Goal: Transaction & Acquisition: Purchase product/service

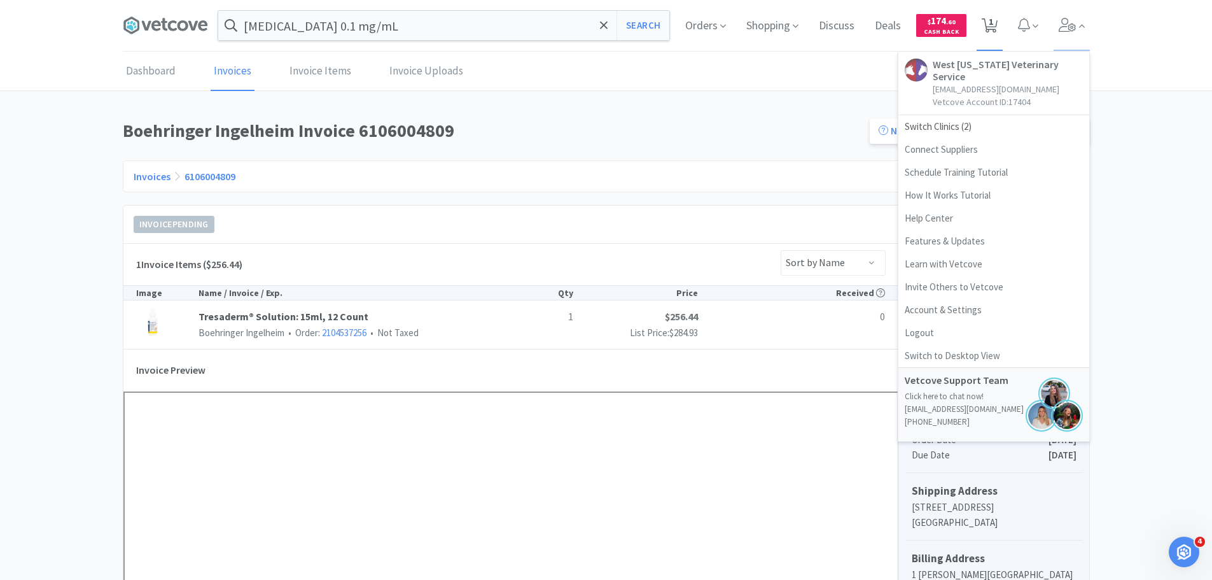
click at [991, 19] on span "1" at bounding box center [991, 21] width 4 height 51
select select "1"
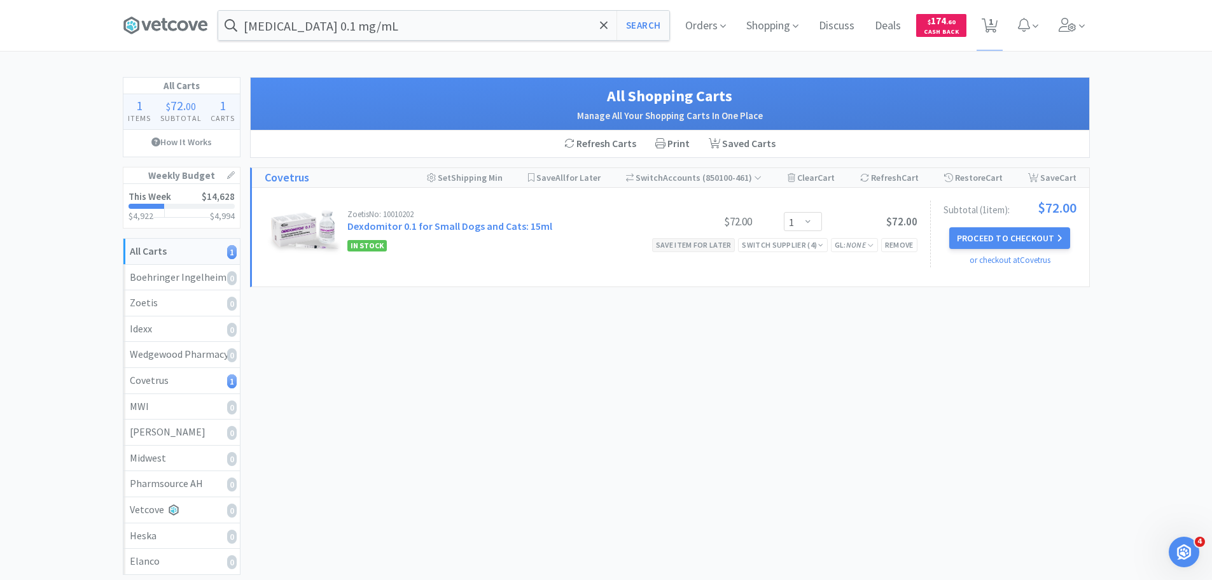
click at [688, 245] on div "Save item for later" at bounding box center [693, 244] width 83 height 13
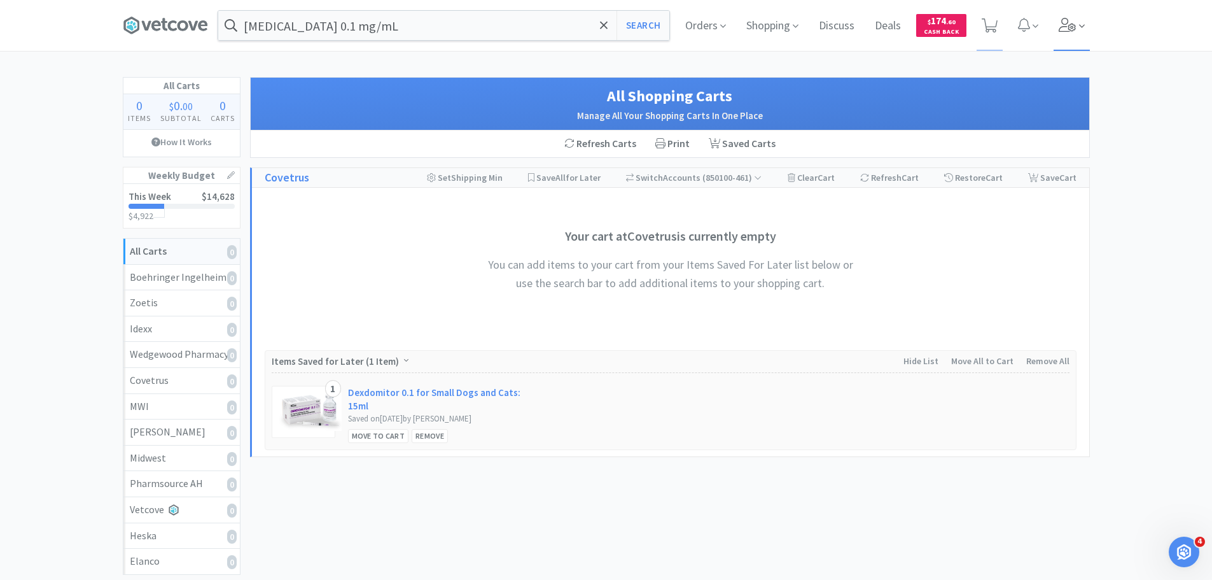
click at [1061, 30] on icon at bounding box center [1068, 25] width 18 height 14
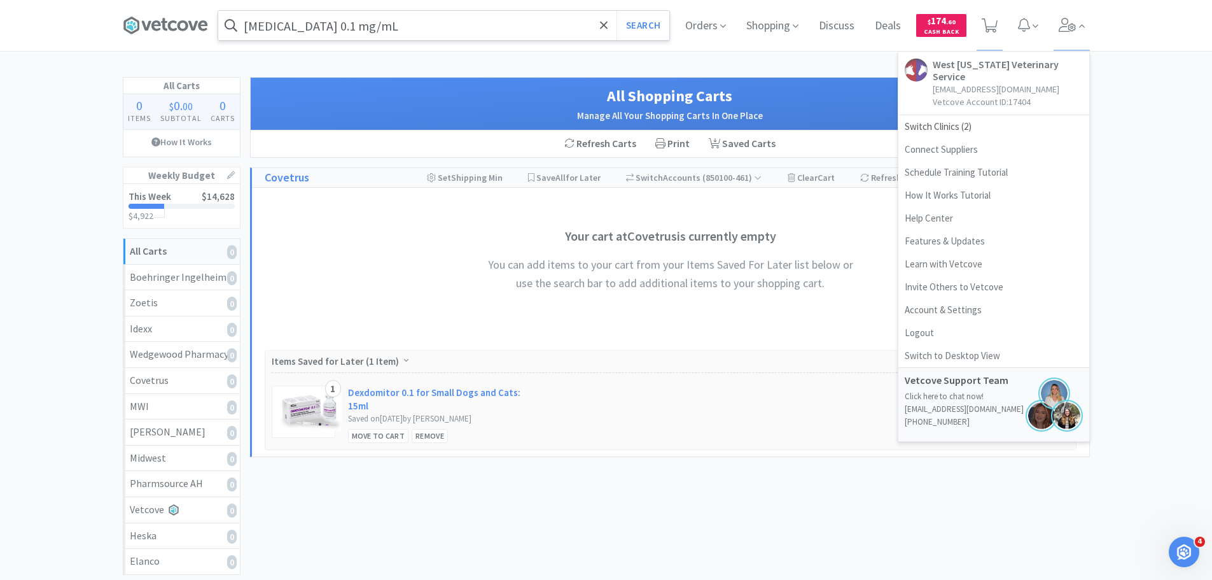
click at [490, 23] on input "[MEDICAL_DATA] 0.1 mg/mL" at bounding box center [443, 25] width 451 height 29
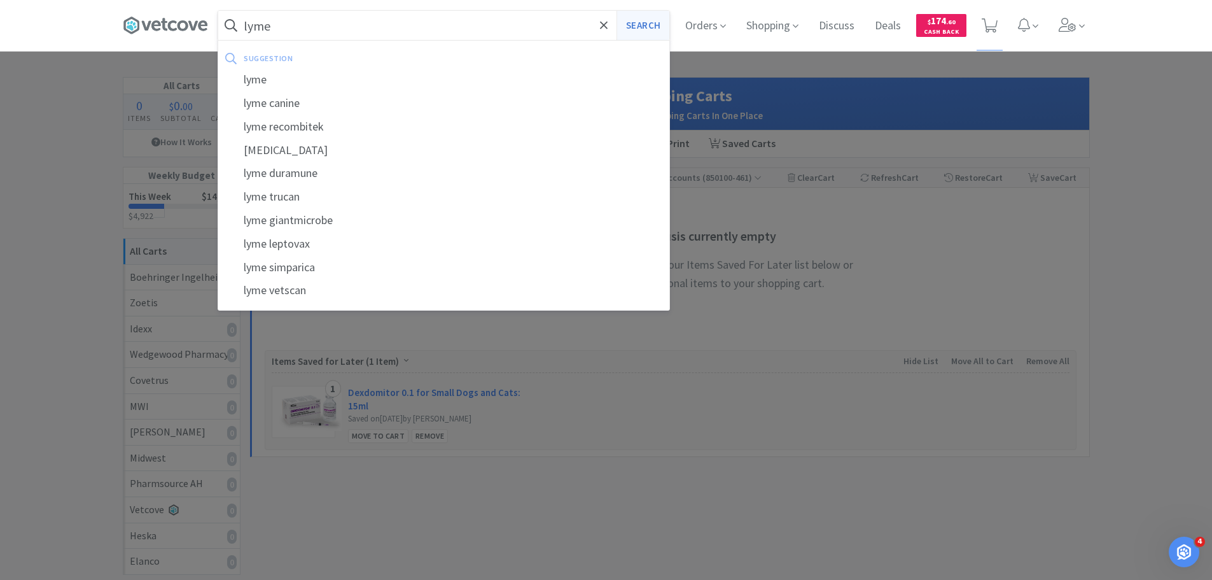
type input "lyme"
click at [632, 34] on button "Search" at bounding box center [643, 25] width 53 height 29
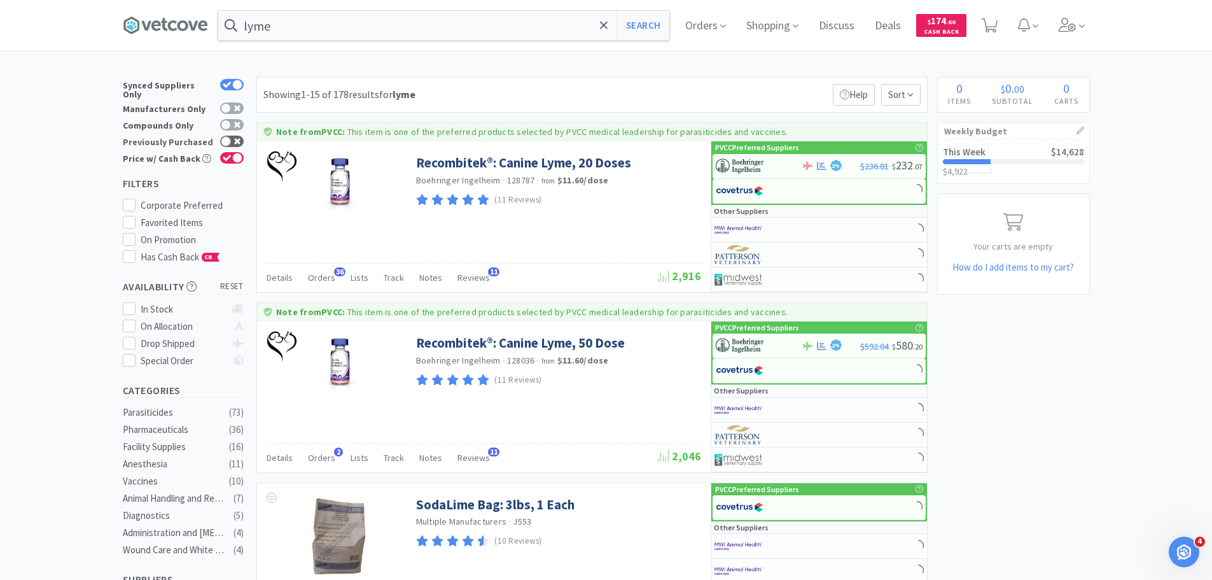
click at [241, 136] on div at bounding box center [232, 141] width 24 height 11
checkbox input "true"
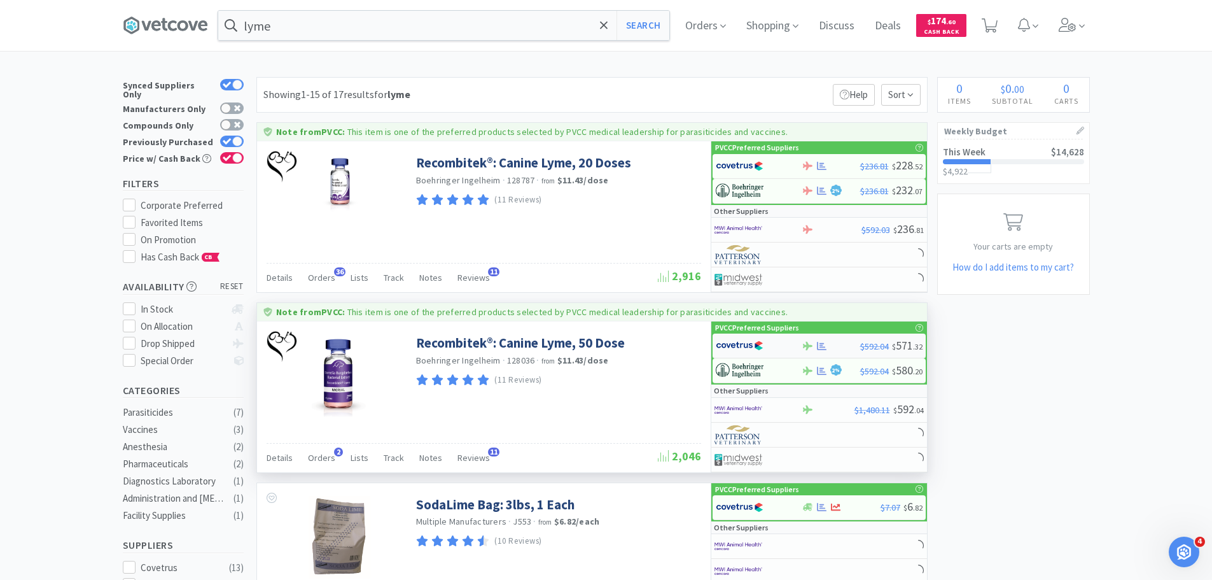
click at [745, 346] on img at bounding box center [740, 345] width 48 height 19
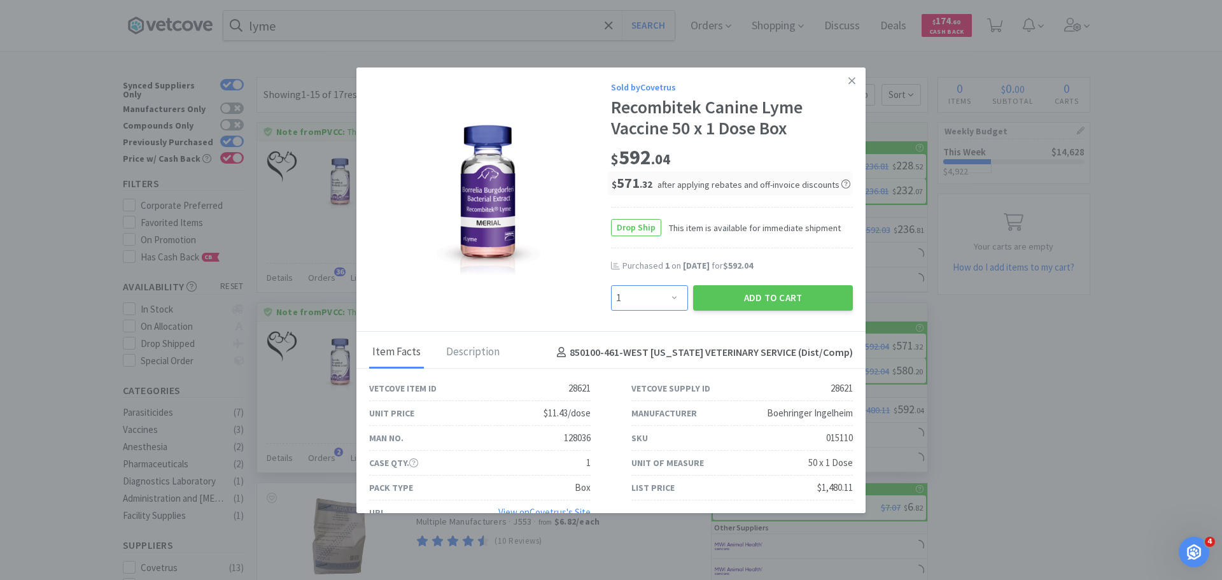
click at [649, 289] on select "Enter Quantity 1 2 3 4 5 6 7 8 9 10 11 12 13 14 15 16 17 18 19 20 Enter Quantity" at bounding box center [649, 297] width 77 height 25
select select "2"
click at [611, 285] on select "Enter Quantity 1 2 3 4 5 6 7 8 9 10 11 12 13 14 15 16 17 18 19 20 Enter Quantity" at bounding box center [649, 297] width 77 height 25
click at [749, 292] on button "Add to Cart" at bounding box center [773, 297] width 160 height 25
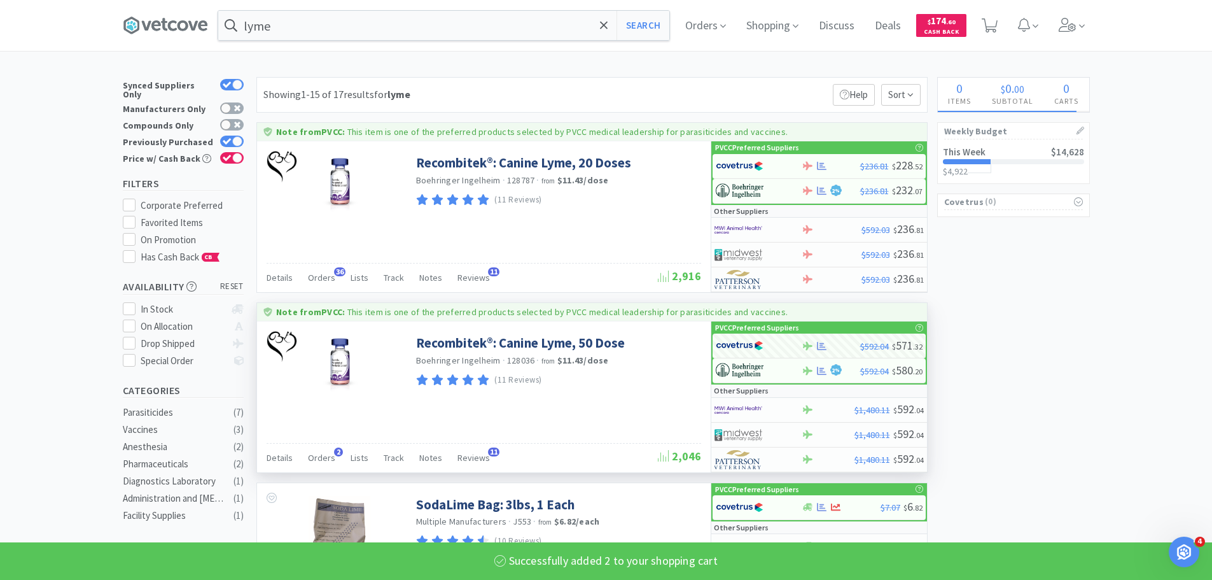
select select "2"
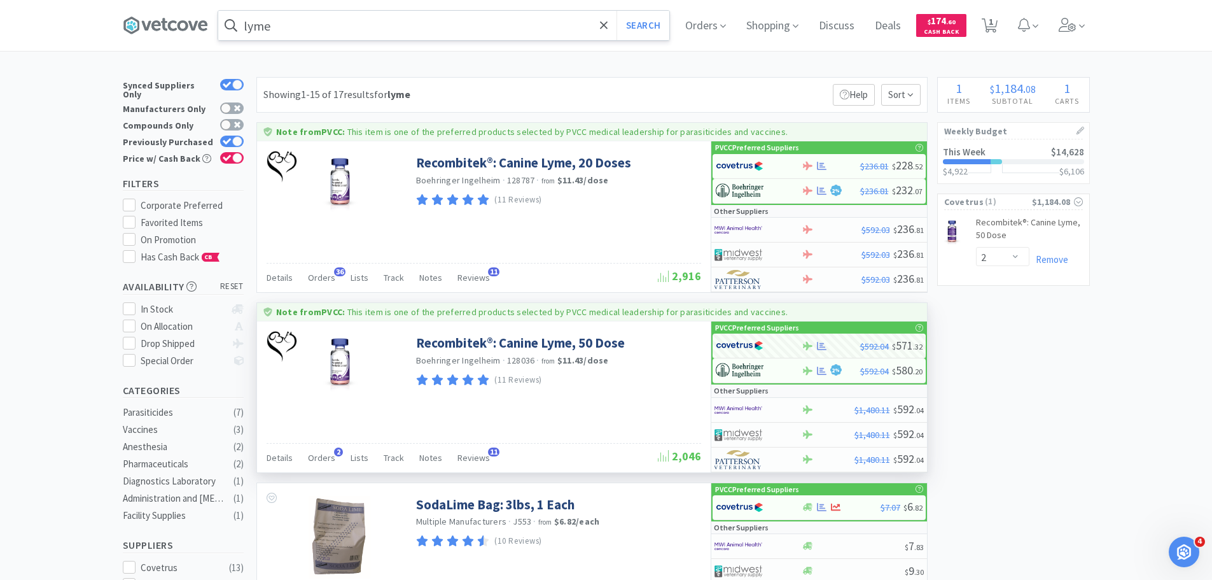
click at [454, 31] on input "lyme" at bounding box center [443, 25] width 451 height 29
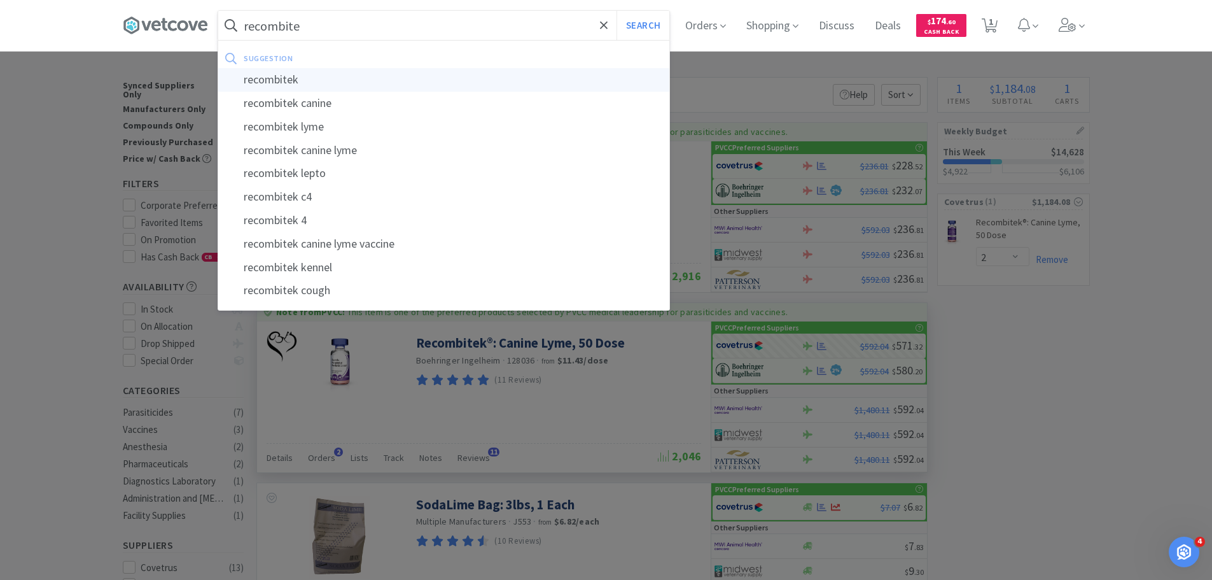
click at [522, 85] on div "recombitek" at bounding box center [443, 80] width 451 height 24
type input "recombitek"
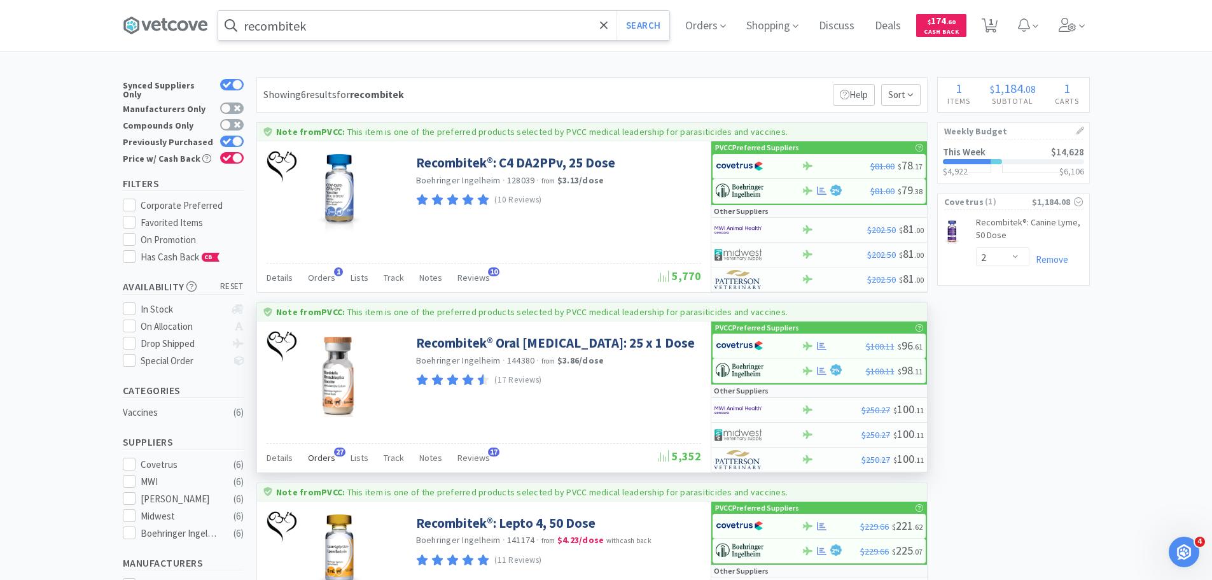
click at [328, 457] on span "Orders" at bounding box center [321, 457] width 27 height 11
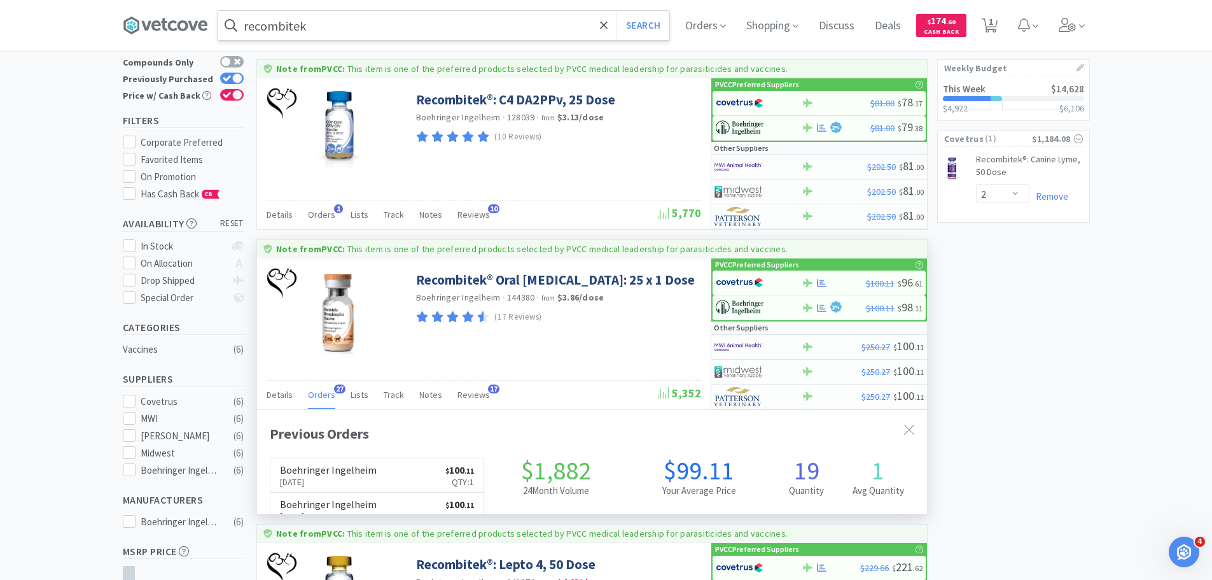
scroll to position [341, 670]
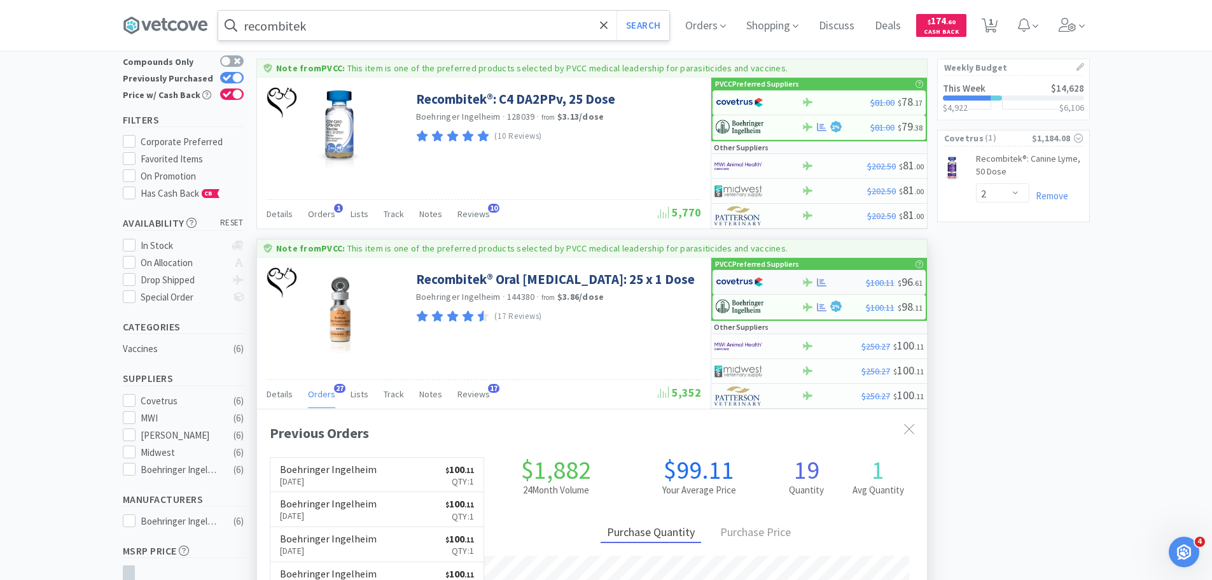
click at [745, 284] on img at bounding box center [740, 281] width 48 height 19
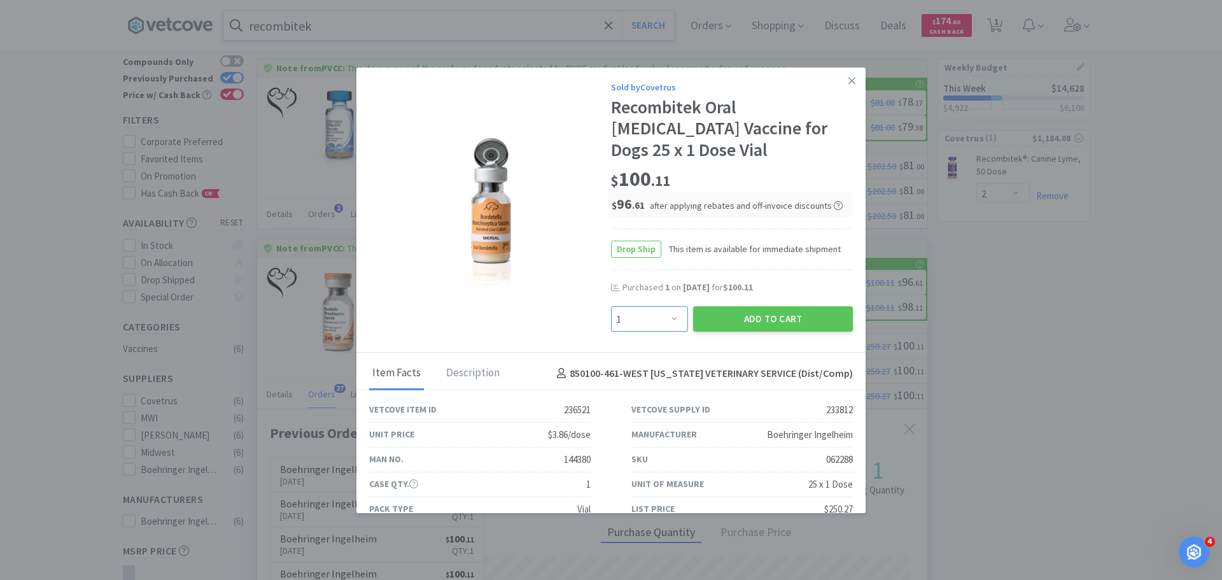
click at [652, 321] on select "Enter Quantity 1 2 3 4 5 6 7 8 9 10 11 12 13 14 15 16 17 18 19 20 Enter Quantity" at bounding box center [649, 318] width 77 height 25
select select "2"
click at [611, 306] on select "Enter Quantity 1 2 3 4 5 6 7 8 9 10 11 12 13 14 15 16 17 18 19 20 Enter Quantity" at bounding box center [649, 318] width 77 height 25
click at [704, 319] on button "Add to Cart" at bounding box center [773, 318] width 160 height 25
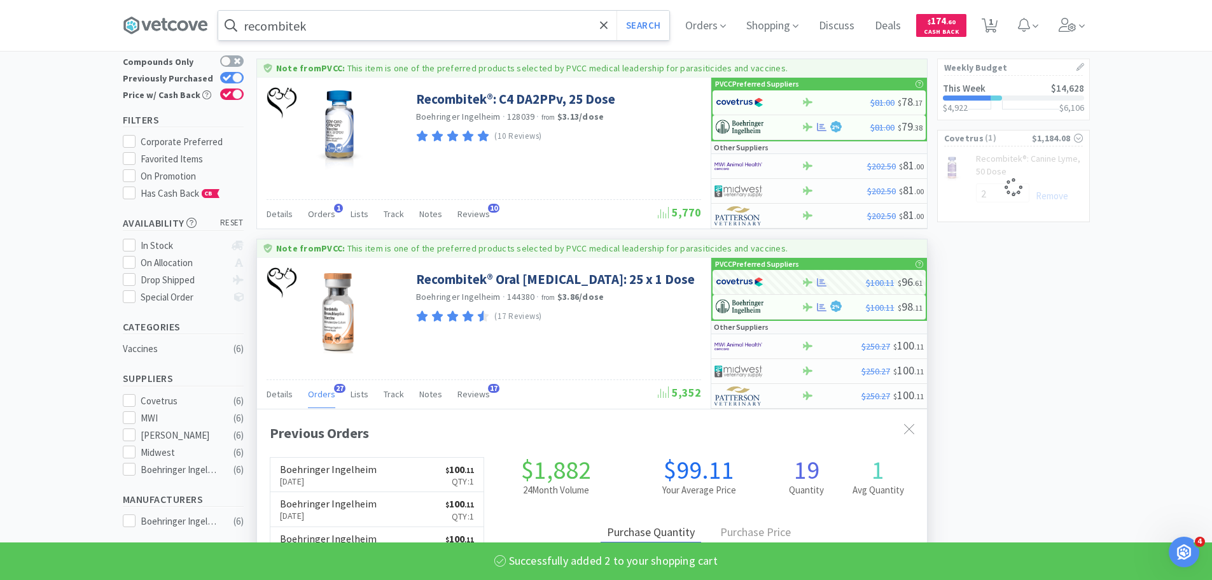
select select "2"
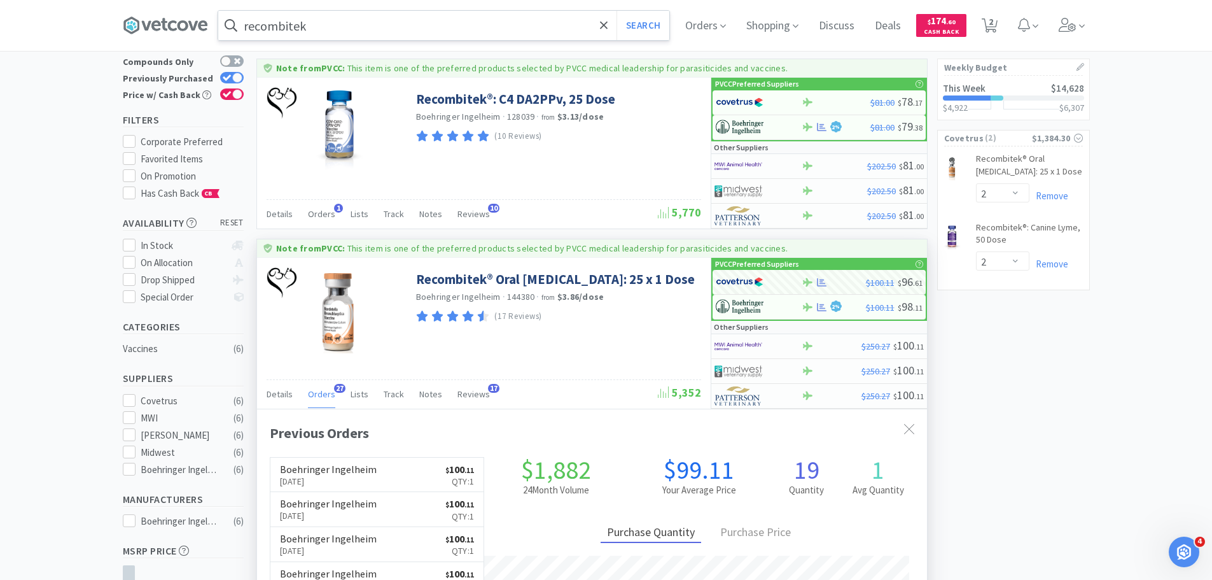
click at [397, 27] on input "recombitek" at bounding box center [443, 25] width 451 height 29
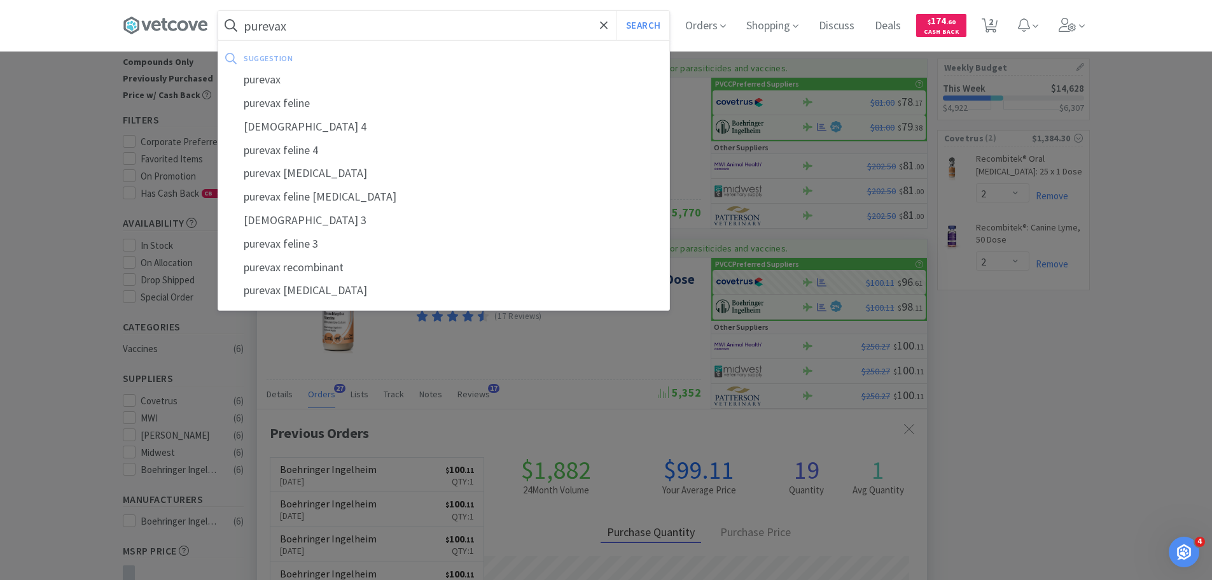
click at [617, 11] on button "Search" at bounding box center [643, 25] width 53 height 29
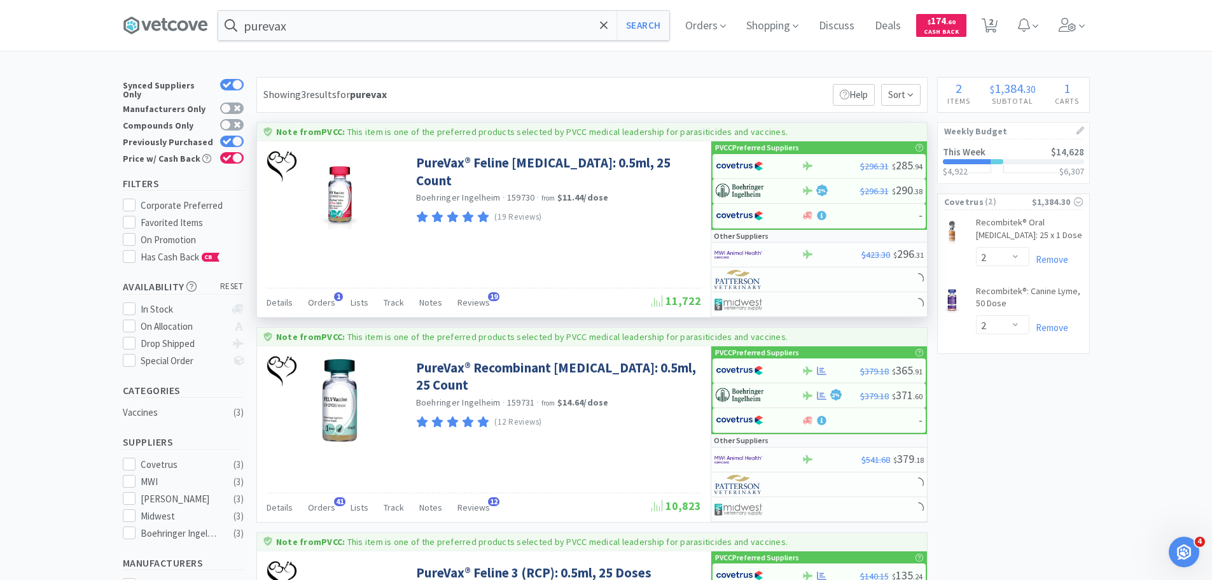
scroll to position [212, 0]
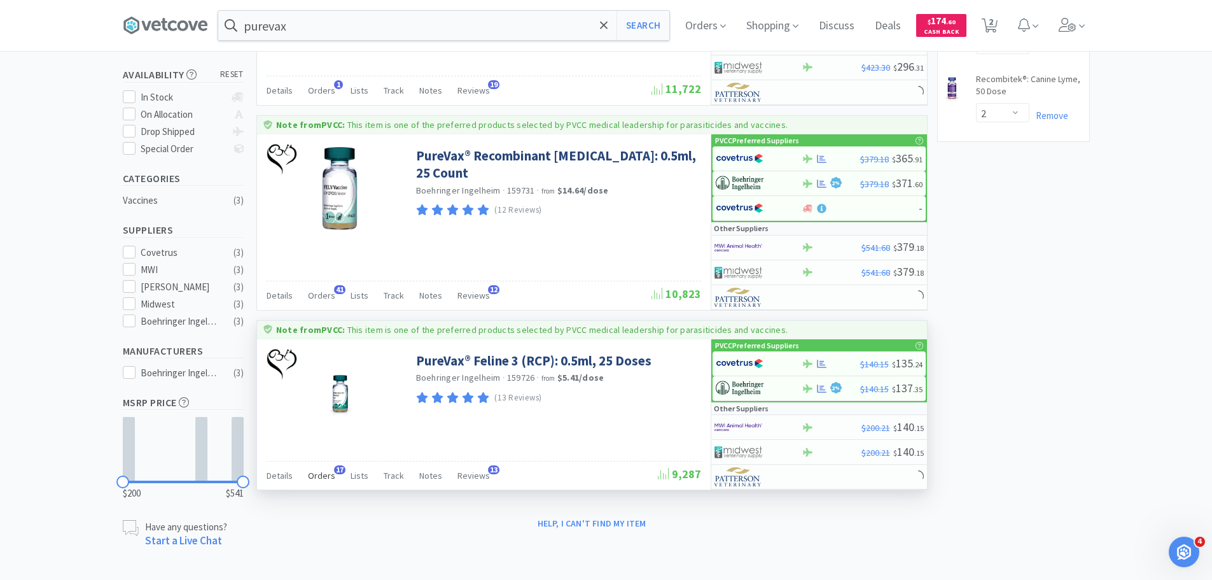
click at [324, 475] on span "Orders" at bounding box center [321, 475] width 27 height 11
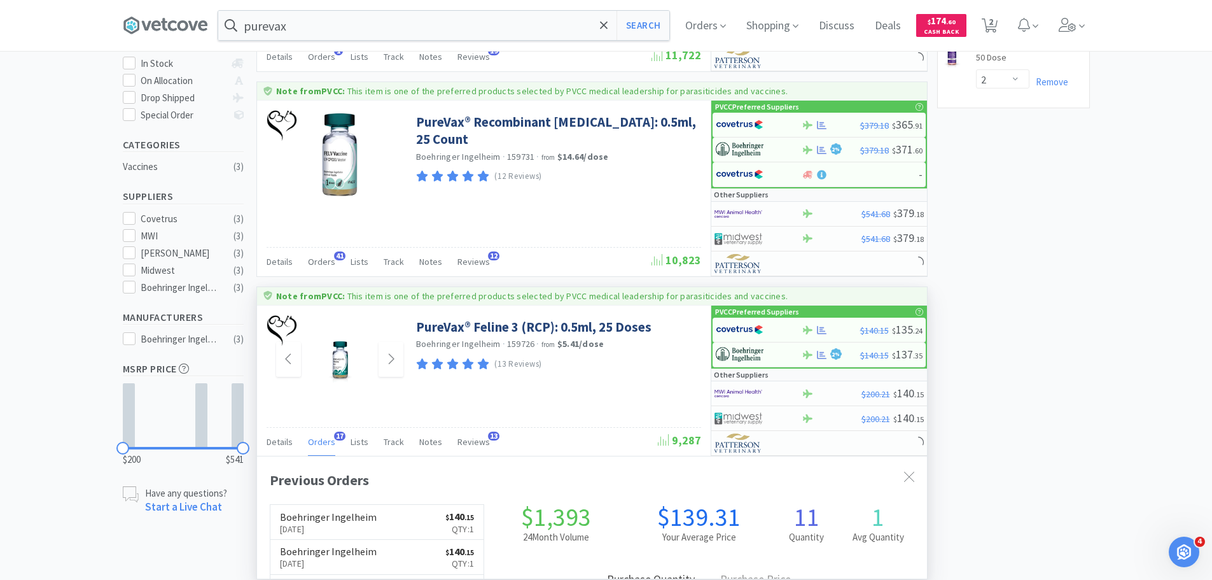
scroll to position [310, 0]
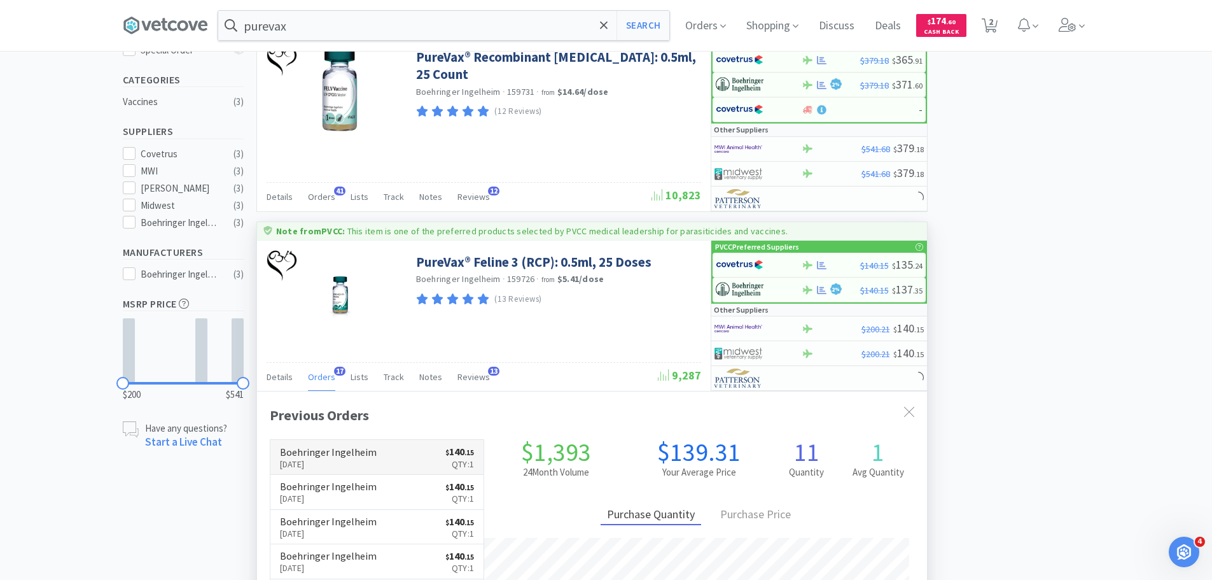
click at [391, 457] on link "Boehringer Ingelheim [DATE] $ 140 . 15 Qty: 1" at bounding box center [377, 457] width 214 height 35
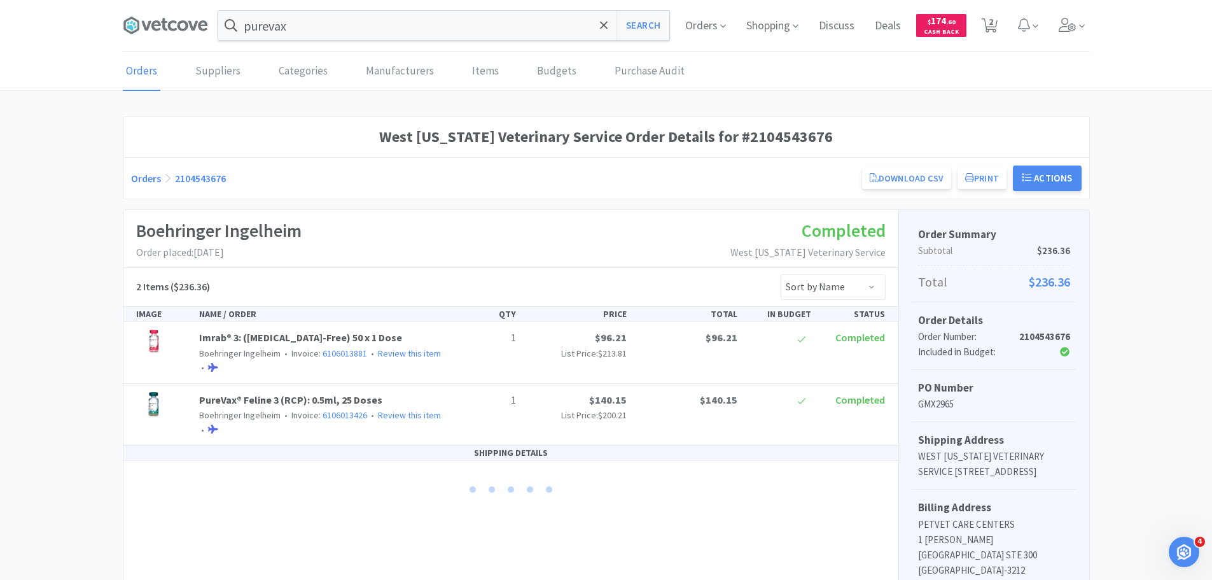
scroll to position [127, 0]
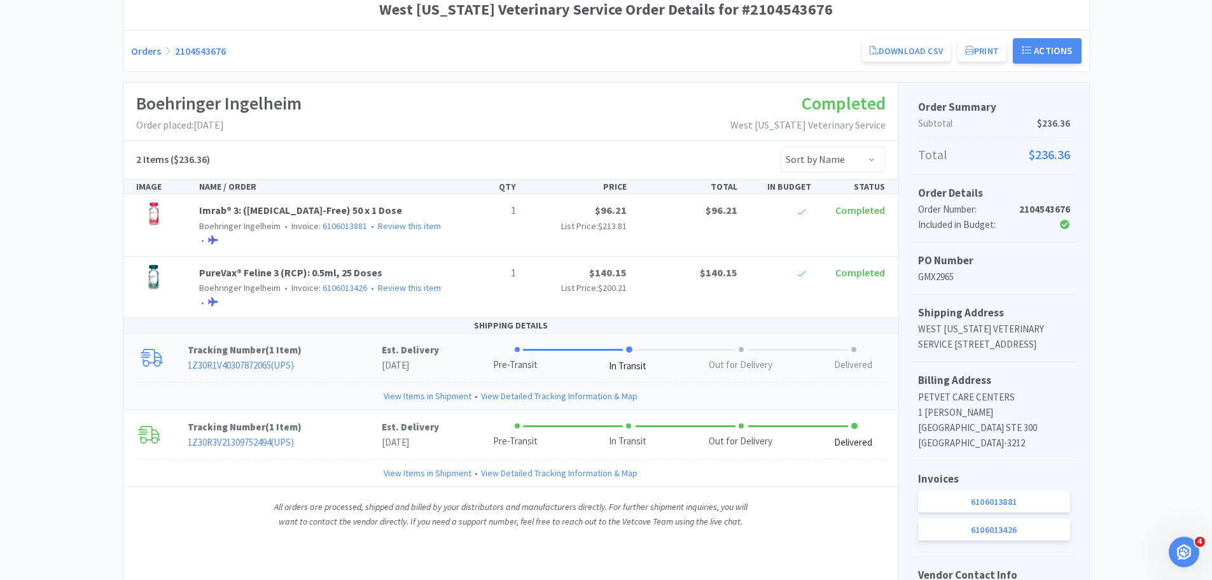
click at [398, 397] on link "View Items in Shipment" at bounding box center [428, 396] width 88 height 14
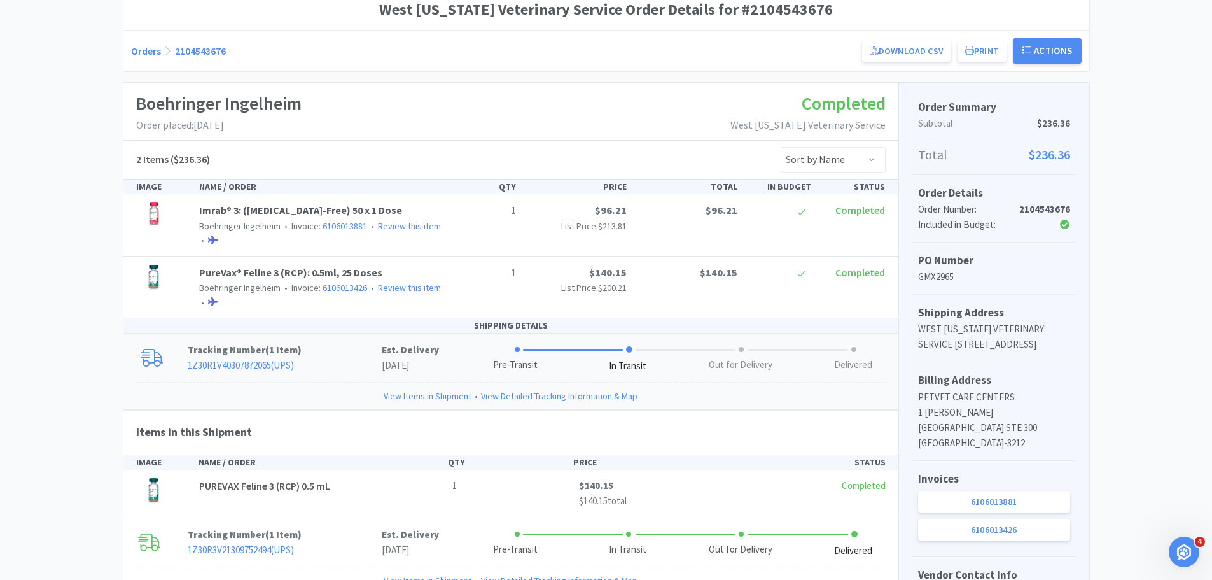
click at [398, 397] on link "View Items in Shipment" at bounding box center [428, 396] width 88 height 14
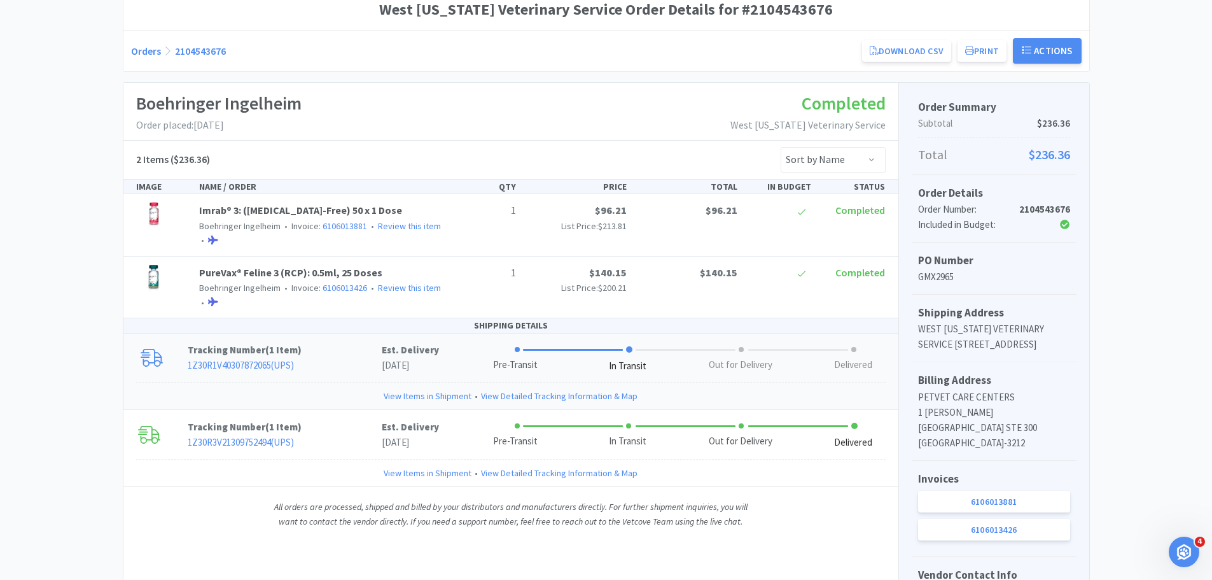
scroll to position [0, 0]
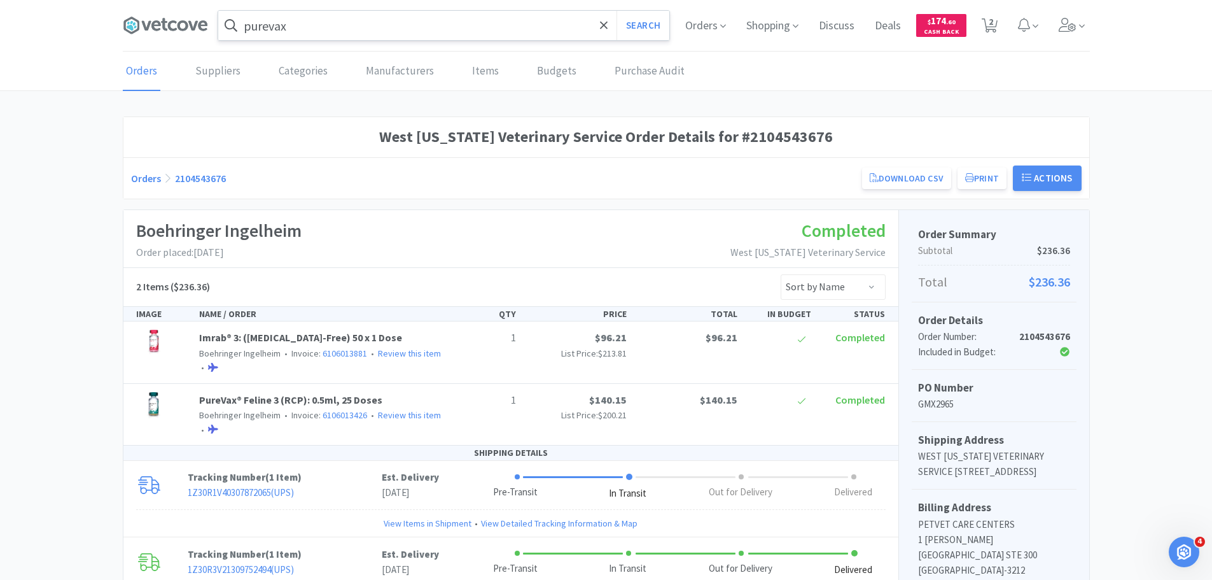
click at [343, 18] on input "purevax" at bounding box center [443, 25] width 451 height 29
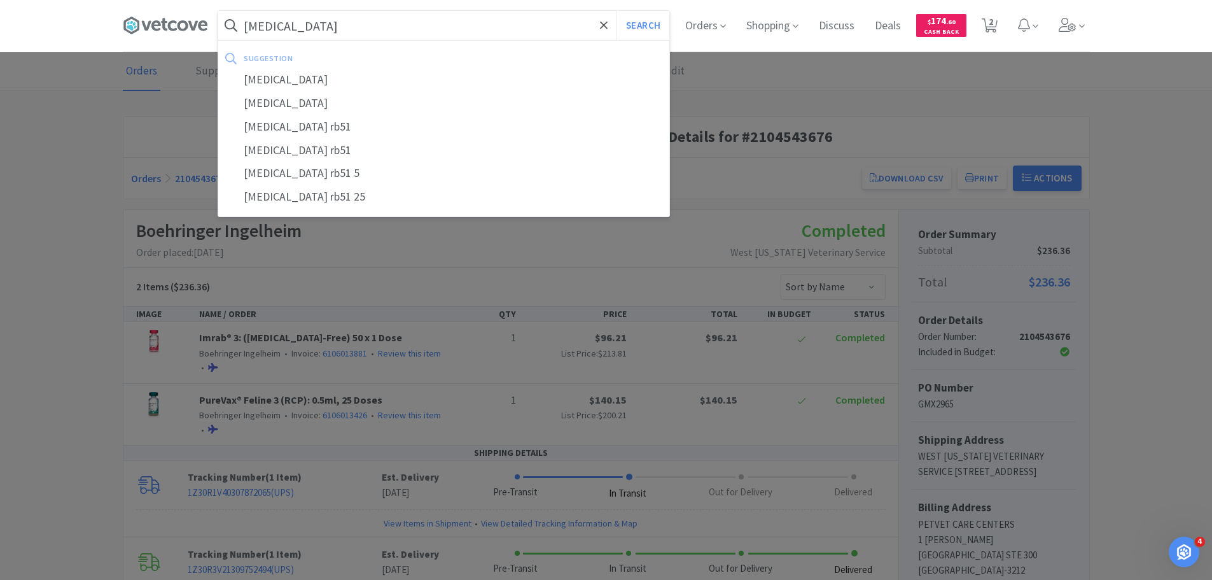
type input "[MEDICAL_DATA]"
click at [617, 11] on button "Search" at bounding box center [643, 25] width 53 height 29
select select "2"
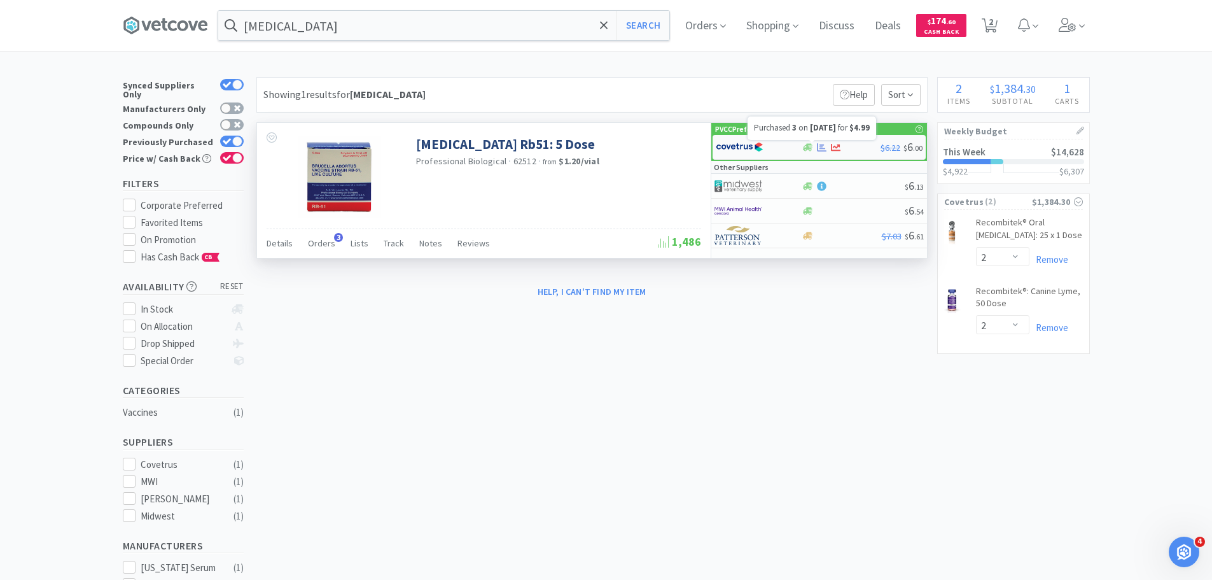
click at [822, 144] on icon at bounding box center [822, 148] width 10 height 10
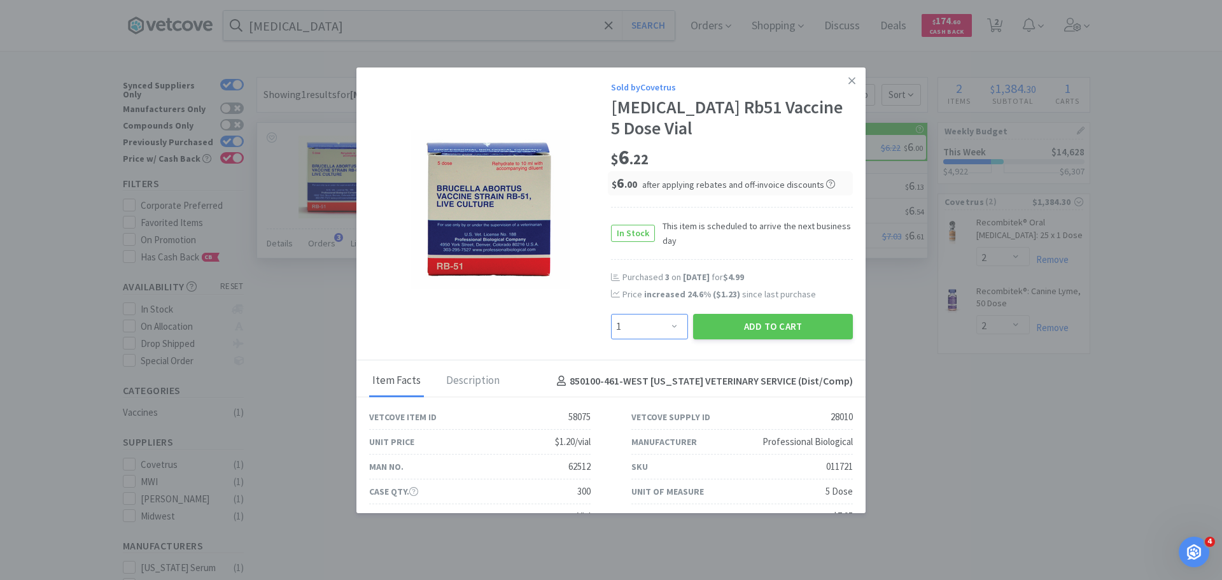
drag, startPoint x: 653, startPoint y: 326, endPoint x: 653, endPoint y: 319, distance: 7.0
click at [653, 326] on select "Enter Quantity 1 2 3 4 5 6 7 8 9 10 11 12 13 14 15 16 17 18 19 20 Enter Quantity" at bounding box center [649, 326] width 77 height 25
select select "3"
click at [611, 314] on select "Enter Quantity 1 2 3 4 5 6 7 8 9 10 11 12 13 14 15 16 17 18 19 20 Enter Quantity" at bounding box center [649, 326] width 77 height 25
click at [722, 326] on button "Add to Cart" at bounding box center [773, 326] width 160 height 25
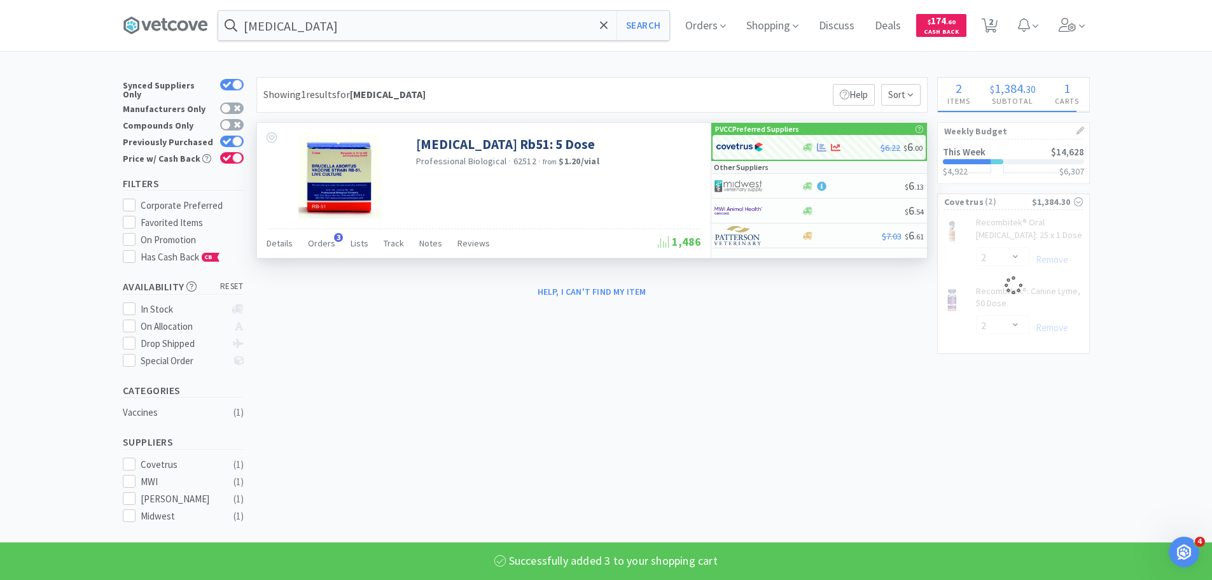
select select "3"
select select "2"
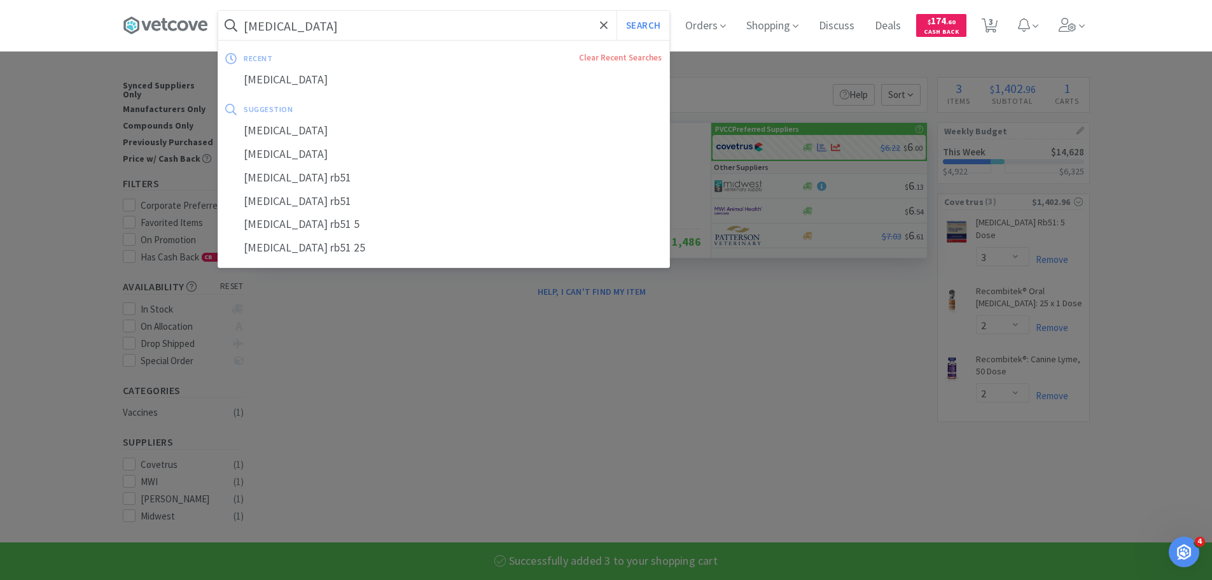
click at [419, 29] on input "[MEDICAL_DATA]" at bounding box center [443, 25] width 451 height 29
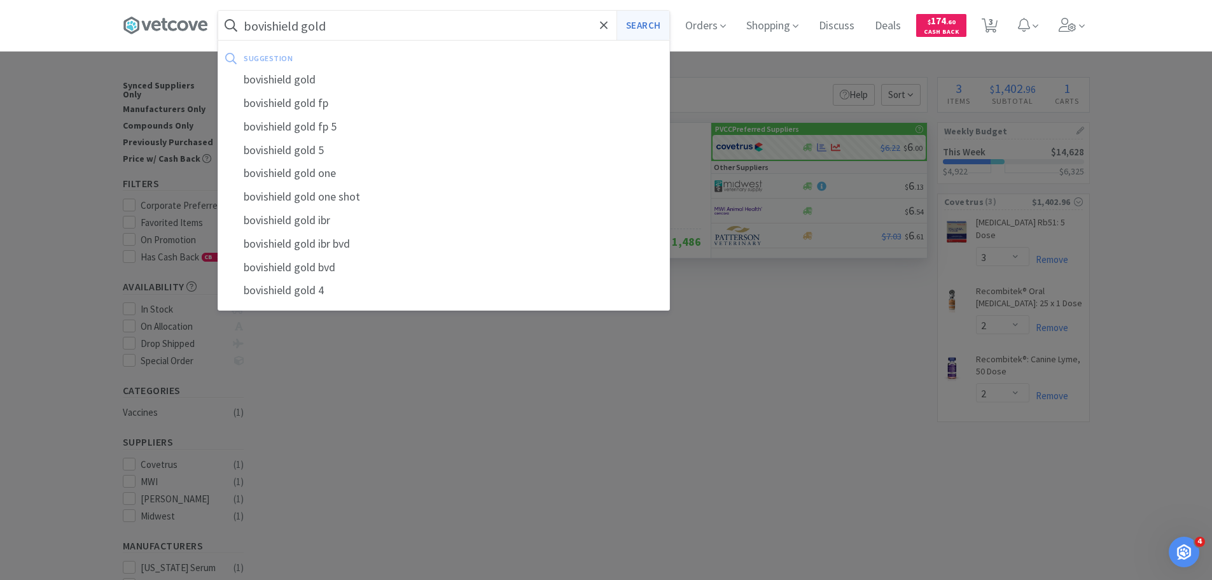
type input "bovishield gold"
click at [631, 17] on button "Search" at bounding box center [643, 25] width 53 height 29
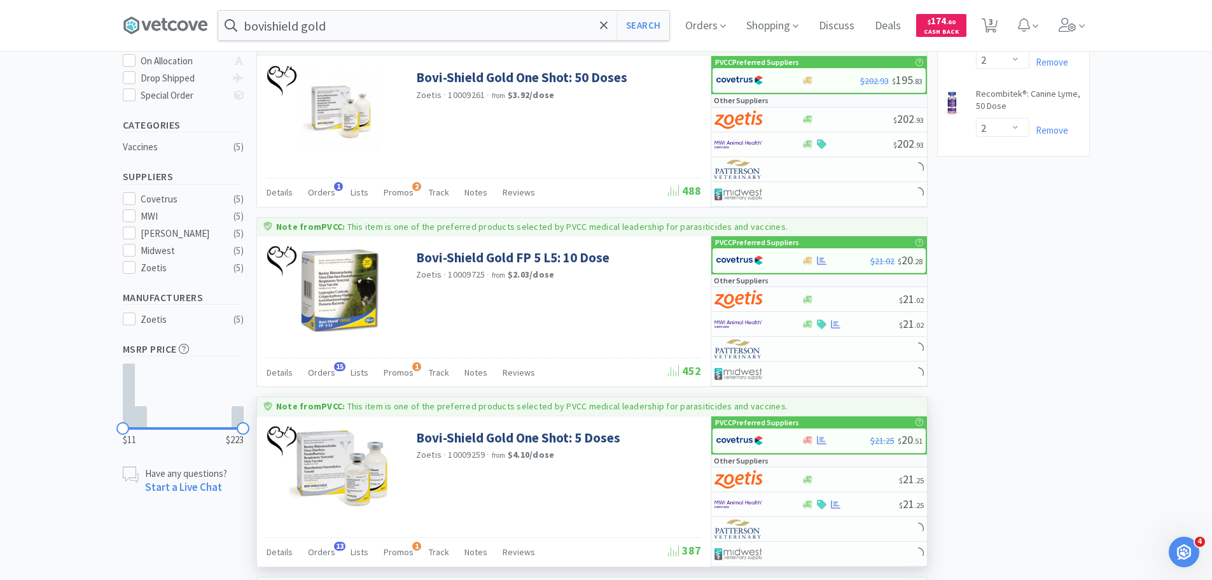
scroll to position [318, 0]
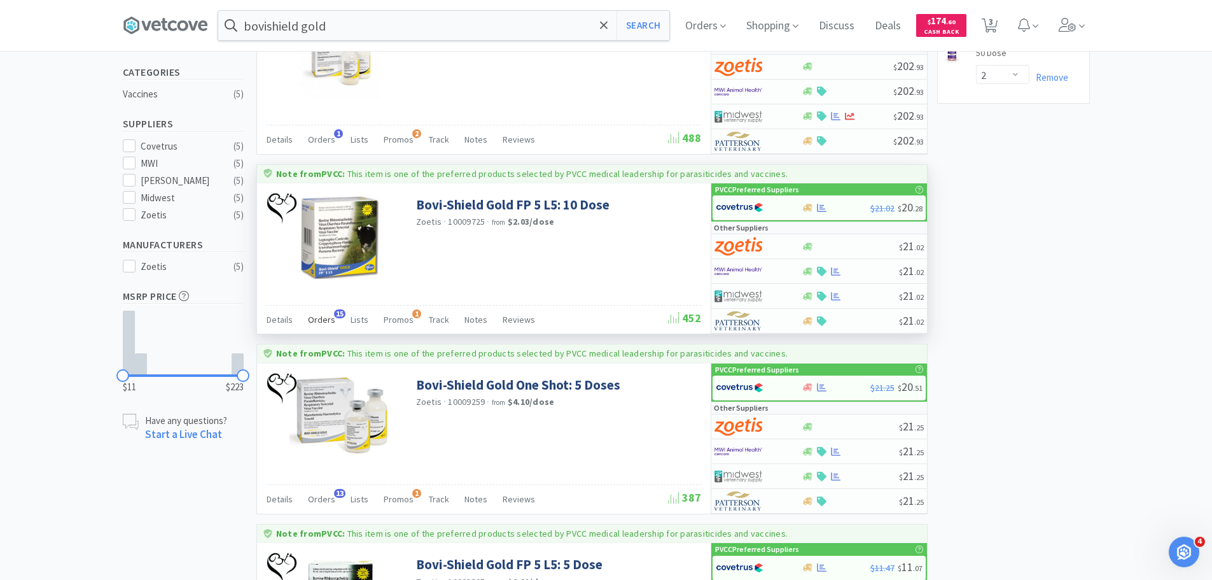
click at [326, 323] on span "Orders" at bounding box center [321, 319] width 27 height 11
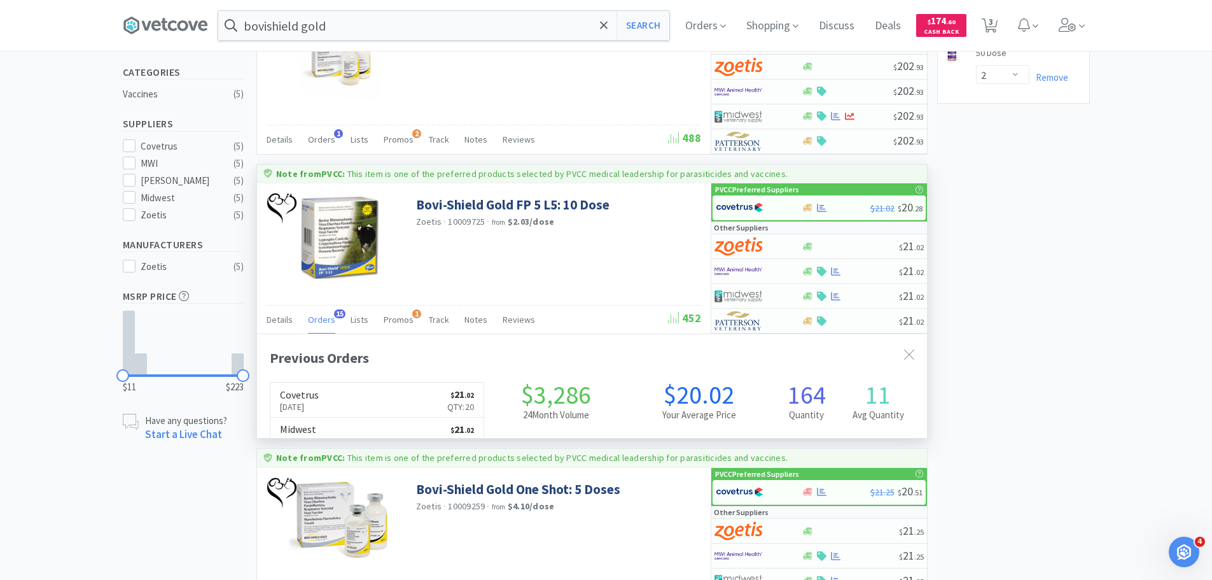
scroll to position [341, 670]
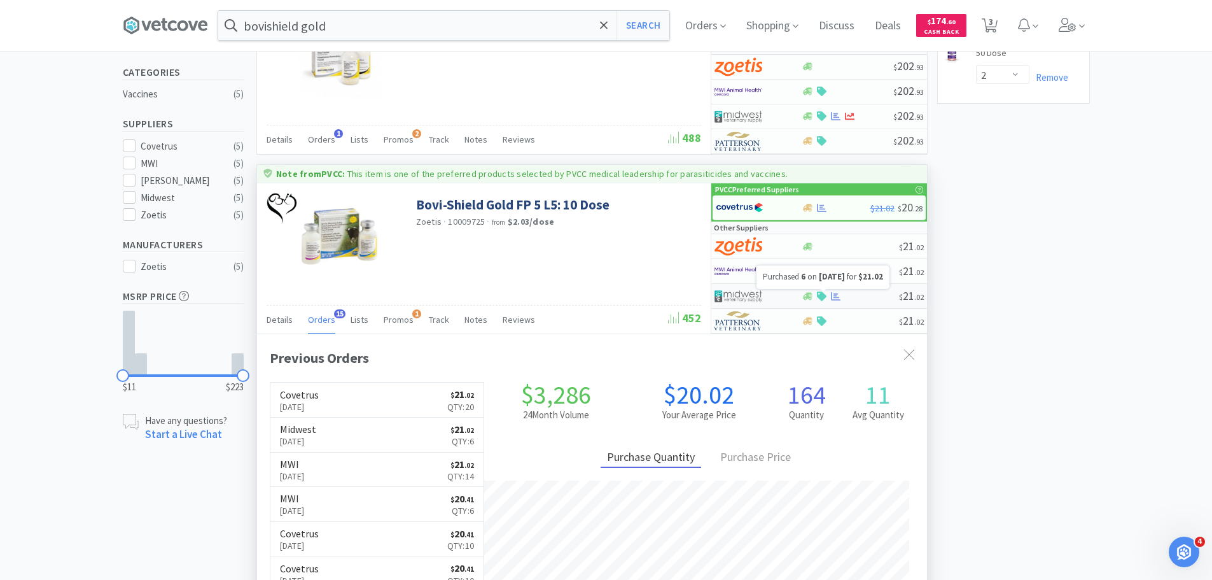
click at [835, 294] on icon at bounding box center [836, 296] width 10 height 8
select select "1"
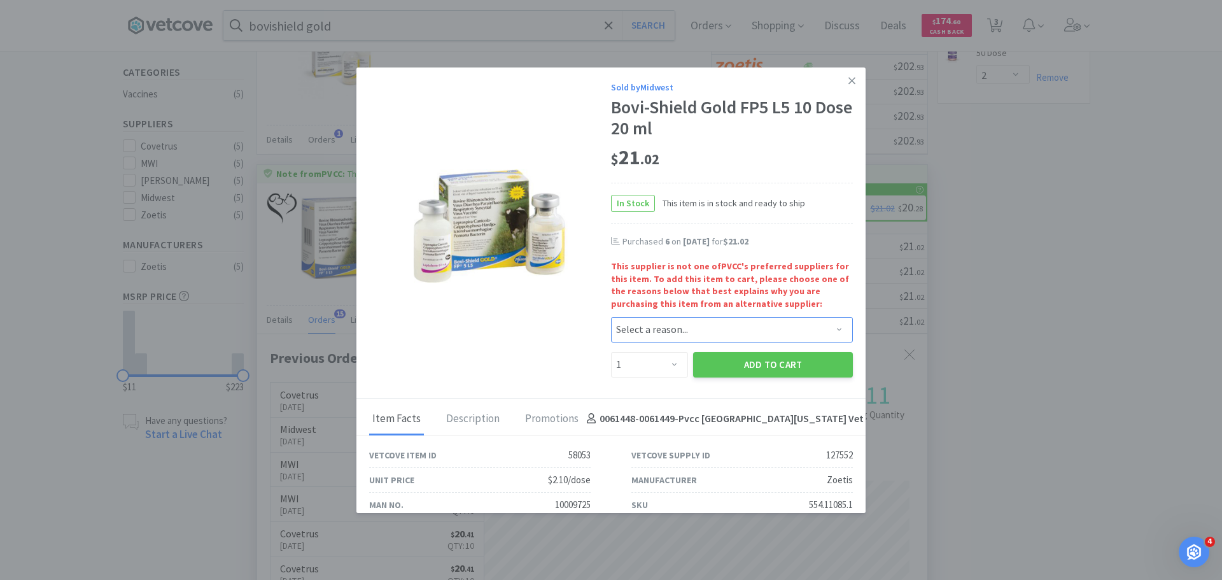
click at [645, 332] on select "Select a reason... Availability - This item is out of stock at the preferred su…" at bounding box center [732, 329] width 242 height 25
select select "shipping_time"
click at [611, 317] on select "Select a reason... Availability - This item is out of stock at the preferred su…" at bounding box center [732, 329] width 242 height 25
drag, startPoint x: 641, startPoint y: 368, endPoint x: 641, endPoint y: 354, distance: 14.0
click at [641, 368] on select "Enter Quantity 1 2 3 4 5 6 7 8 9 10 11 12 13 14 15 16 17 18 19 20 Enter Quantity" at bounding box center [649, 364] width 77 height 25
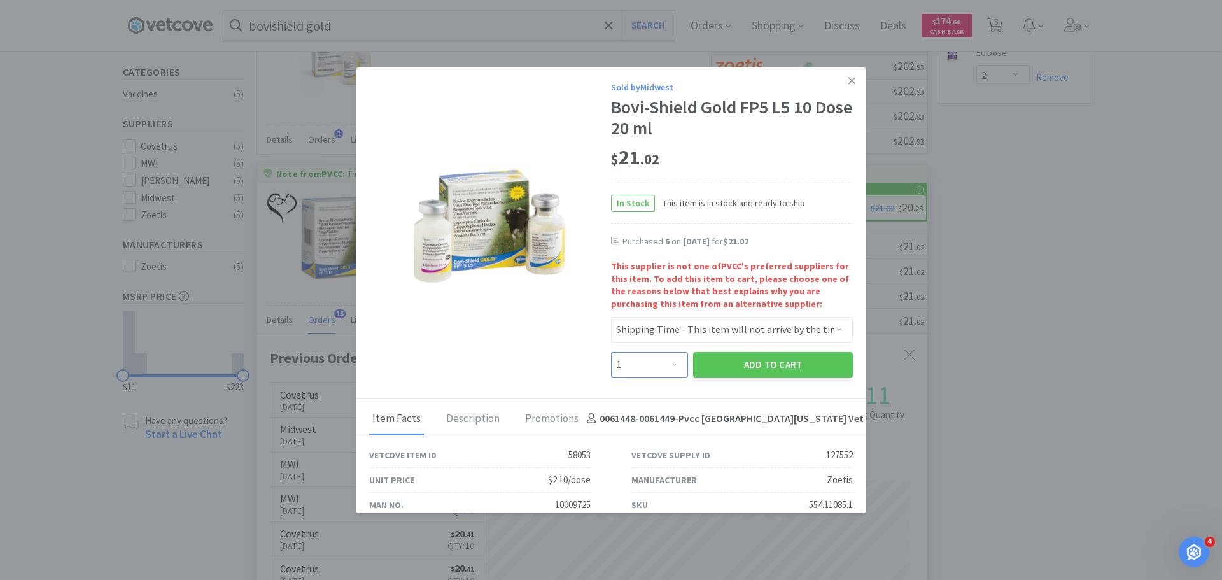
select select "6"
click at [611, 352] on select "Enter Quantity 1 2 3 4 5 6 7 8 9 10 11 12 13 14 15 16 17 18 19 20 Enter Quantity" at bounding box center [649, 364] width 77 height 25
click at [701, 365] on button "Add to Cart" at bounding box center [773, 364] width 160 height 25
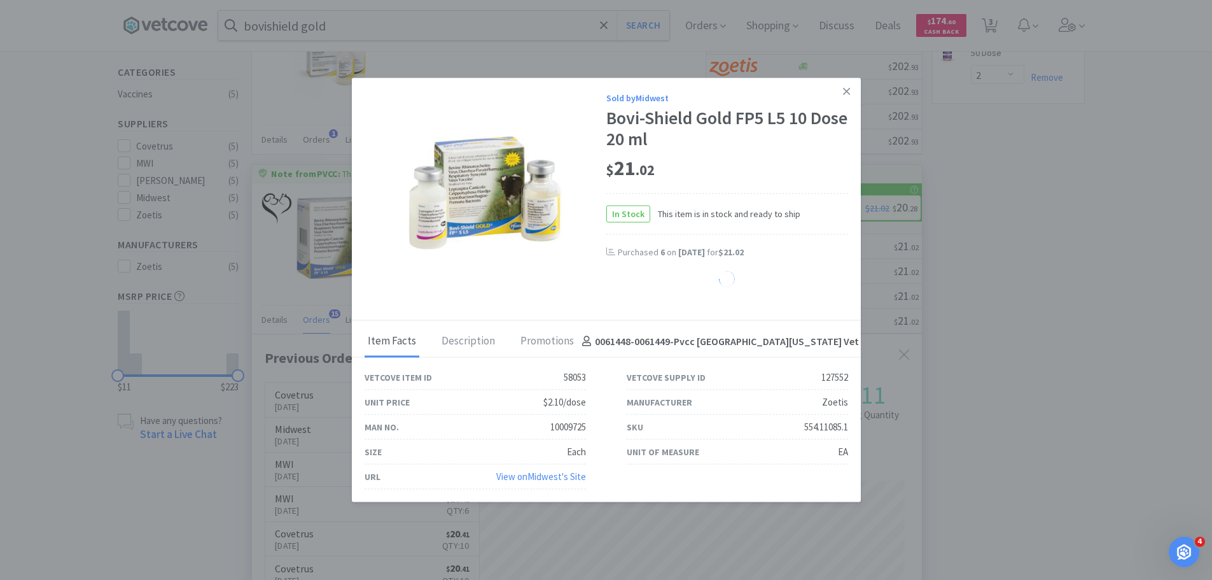
select select "6"
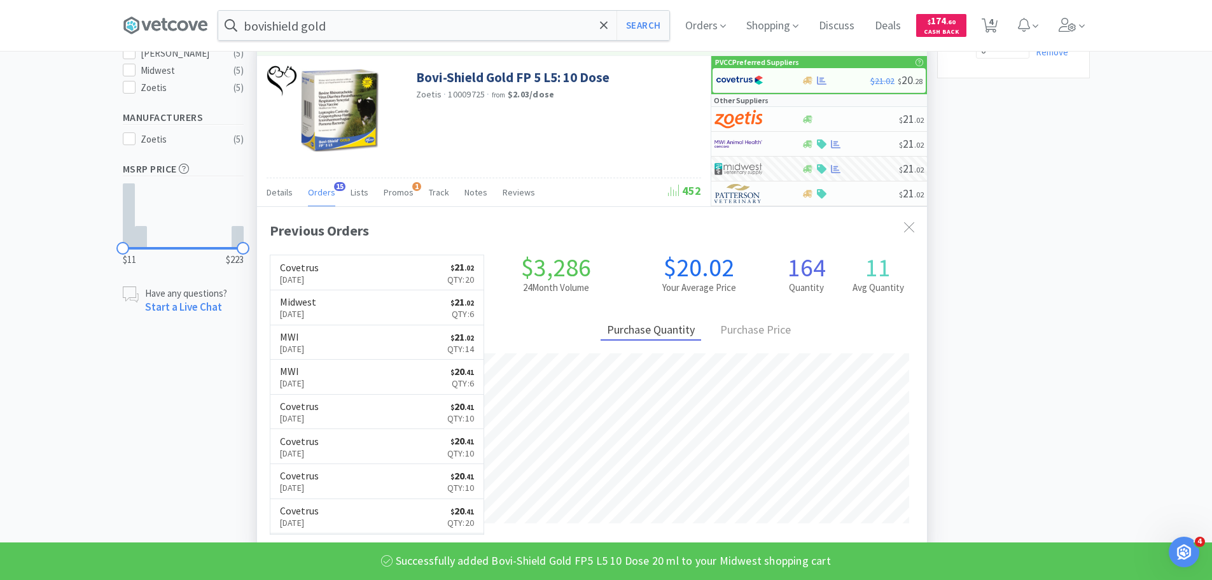
scroll to position [856, 0]
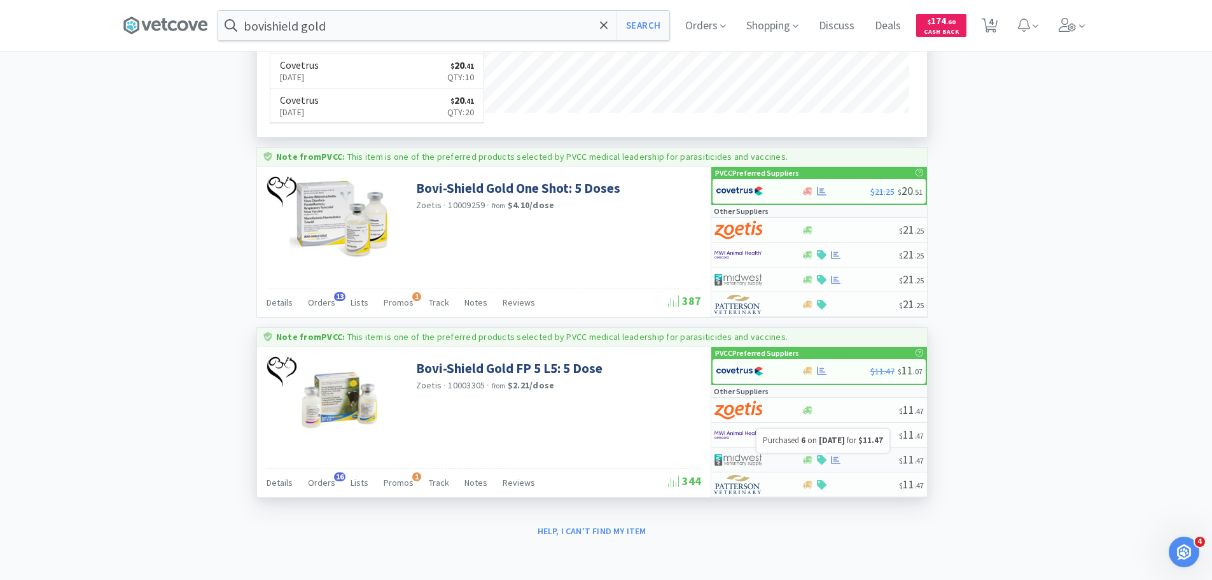
click at [832, 459] on icon at bounding box center [836, 459] width 10 height 8
select select "1"
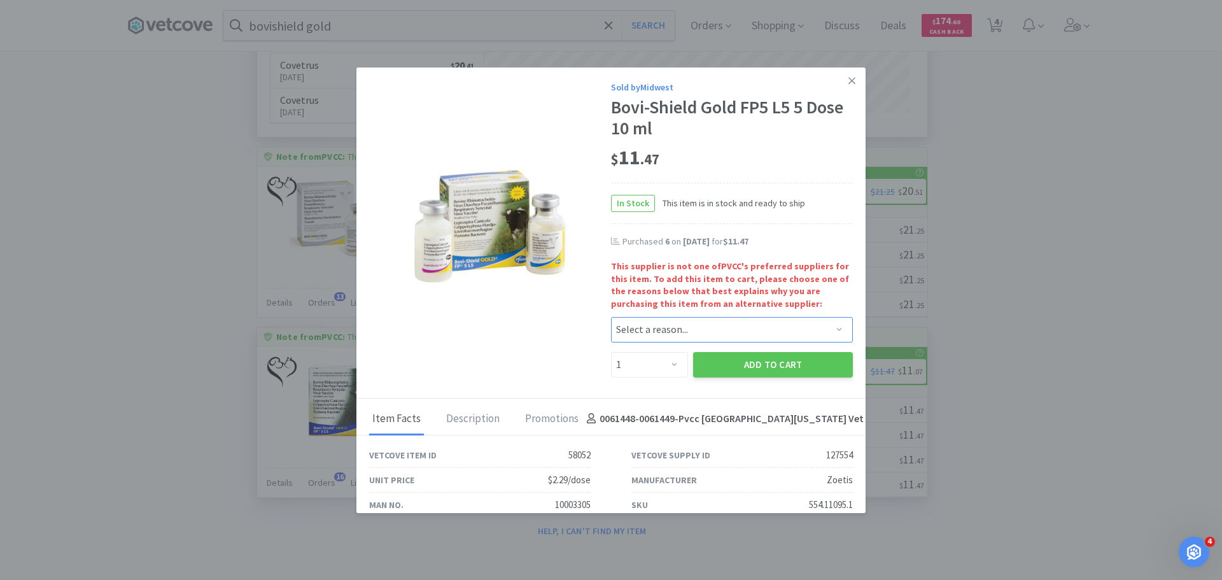
click at [625, 328] on select "Select a reason... Availability - This item is out of stock at the preferred su…" at bounding box center [732, 329] width 242 height 25
select select "shipping_time"
click at [611, 317] on select "Select a reason... Availability - This item is out of stock at the preferred su…" at bounding box center [732, 329] width 242 height 25
click at [658, 370] on select "Enter Quantity 1 2 3 4 5 6 7 8 9 10 11 12 13 14 15 16 17 18 19 20 Enter Quantity" at bounding box center [649, 364] width 77 height 25
select select "6"
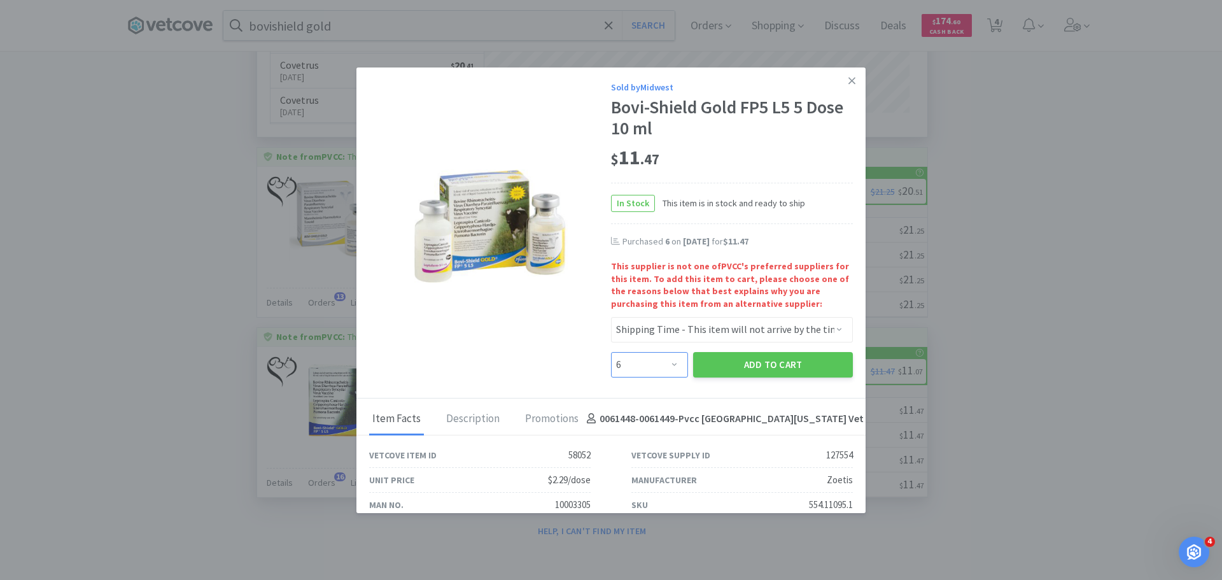
click at [611, 352] on select "Enter Quantity 1 2 3 4 5 6 7 8 9 10 11 12 13 14 15 16 17 18 19 20 Enter Quantity" at bounding box center [649, 364] width 77 height 25
click at [755, 366] on button "Add to Cart" at bounding box center [773, 364] width 160 height 25
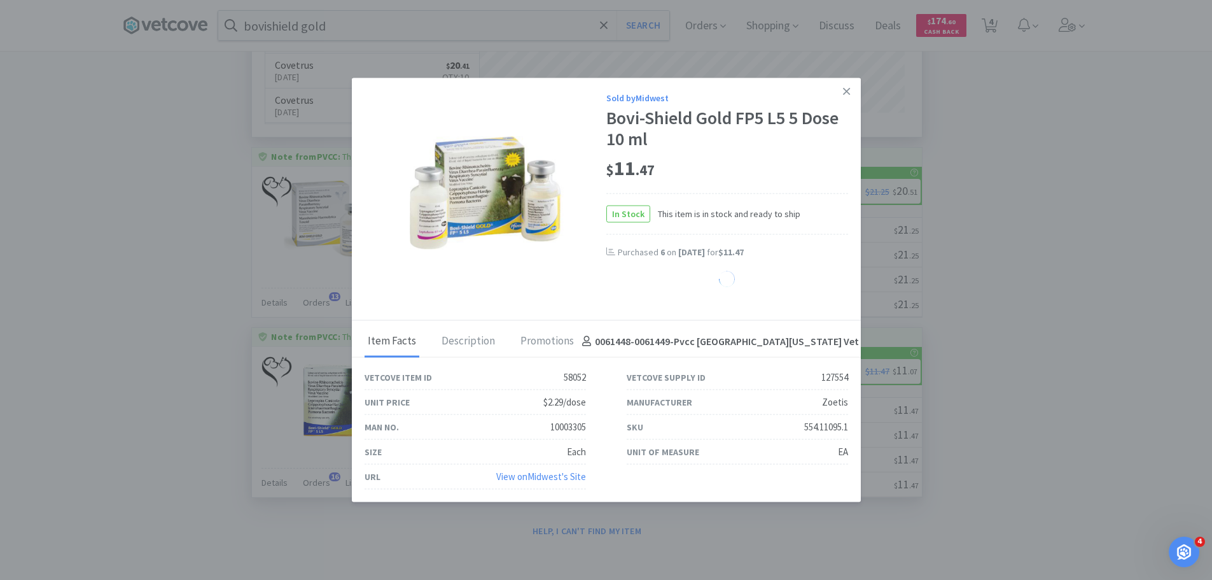
select select "6"
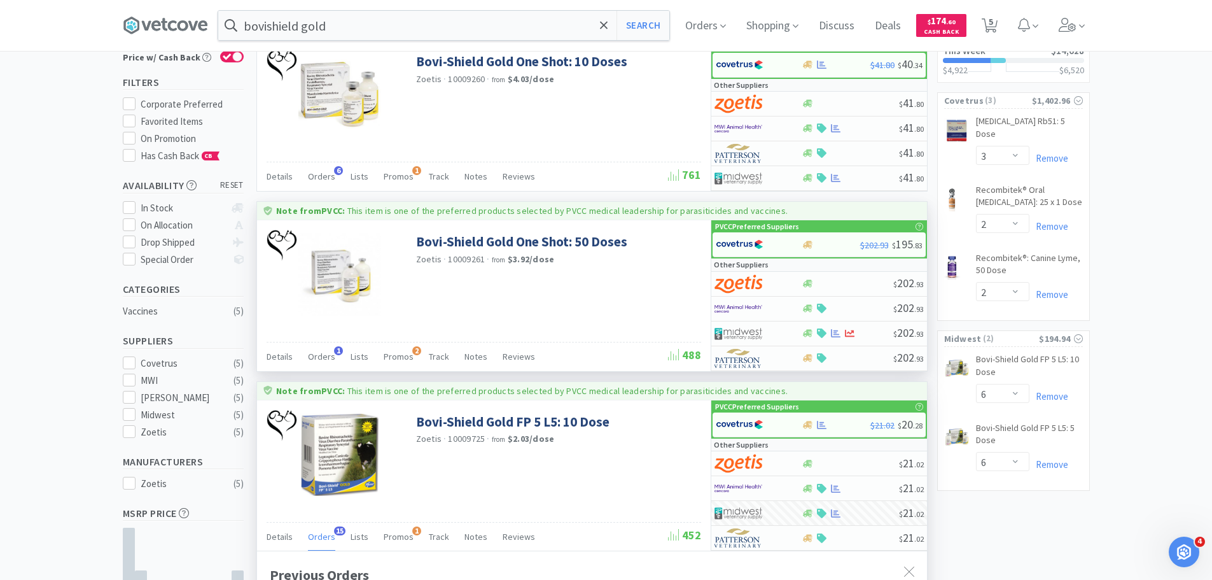
scroll to position [0, 0]
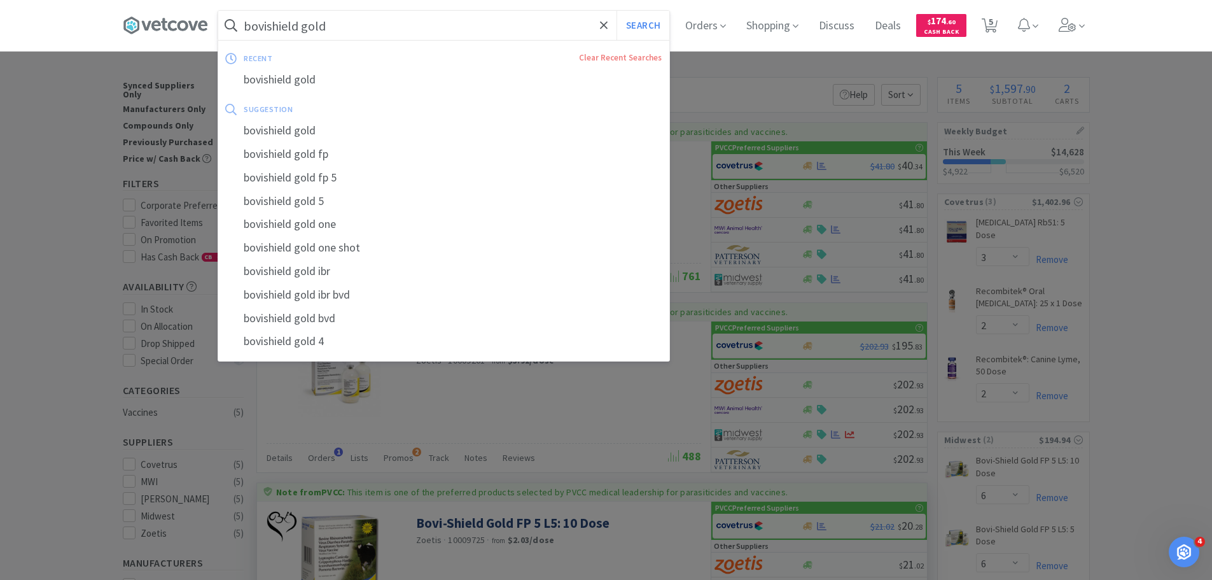
click at [462, 30] on input "bovishield gold" at bounding box center [443, 25] width 451 height 29
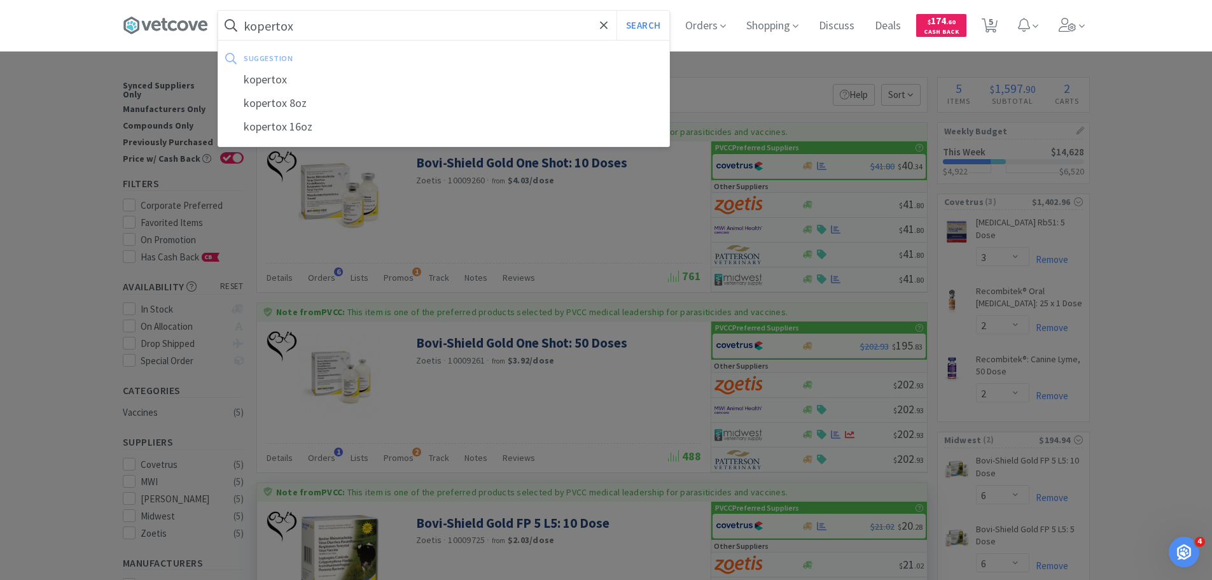
type input "kopertox"
click at [617, 11] on button "Search" at bounding box center [643, 25] width 53 height 29
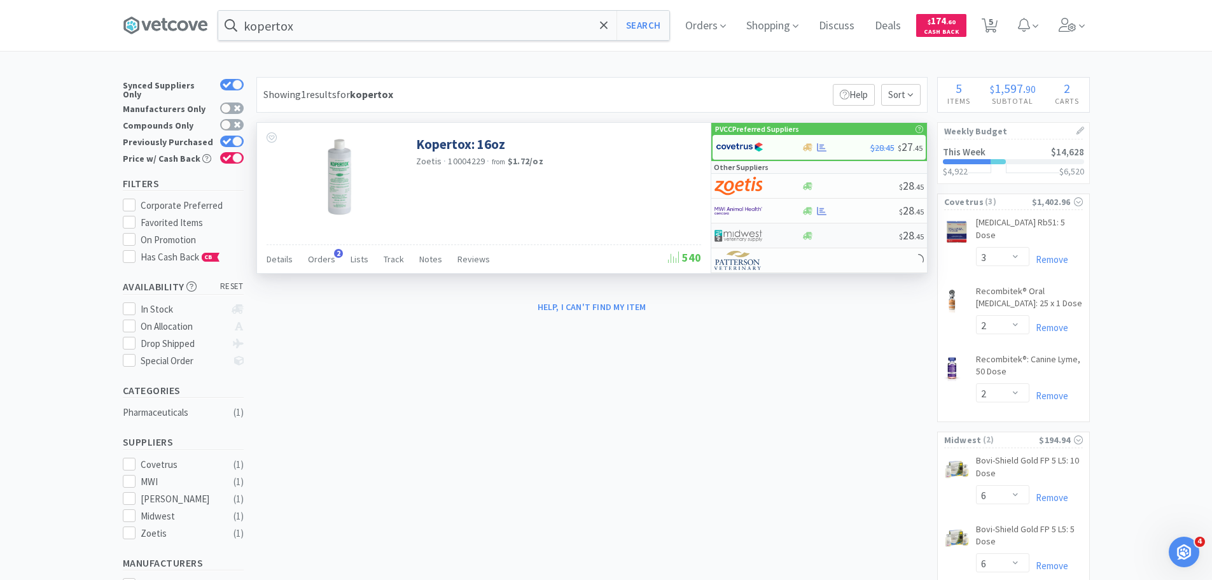
click at [804, 229] on div "$ 28 . 45" at bounding box center [819, 235] width 216 height 25
select select "1"
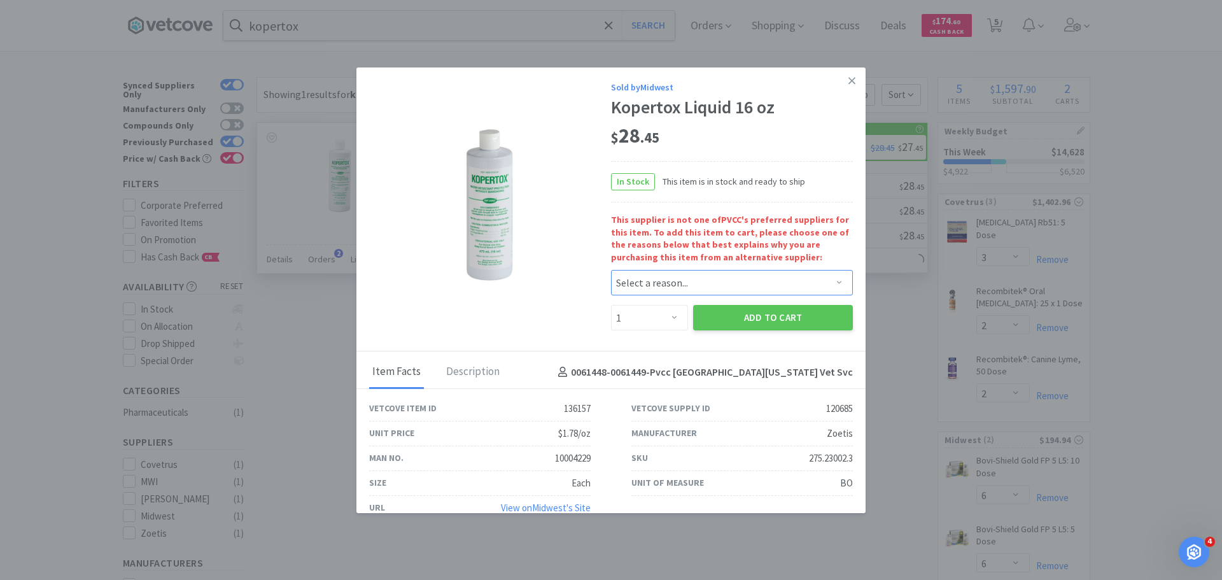
click at [699, 283] on select "Select a reason... Availability - This item is out of stock at the preferred su…" at bounding box center [732, 282] width 242 height 25
select select "shipping_time"
click at [611, 270] on select "Select a reason... Availability - This item is out of stock at the preferred su…" at bounding box center [732, 282] width 242 height 25
click at [671, 319] on select "Enter Quantity 1 2 3 4 5 6 7 8 9 10 11 12 13 14 15 16 17 18 19 20 Enter Quantity" at bounding box center [649, 317] width 77 height 25
select select "2"
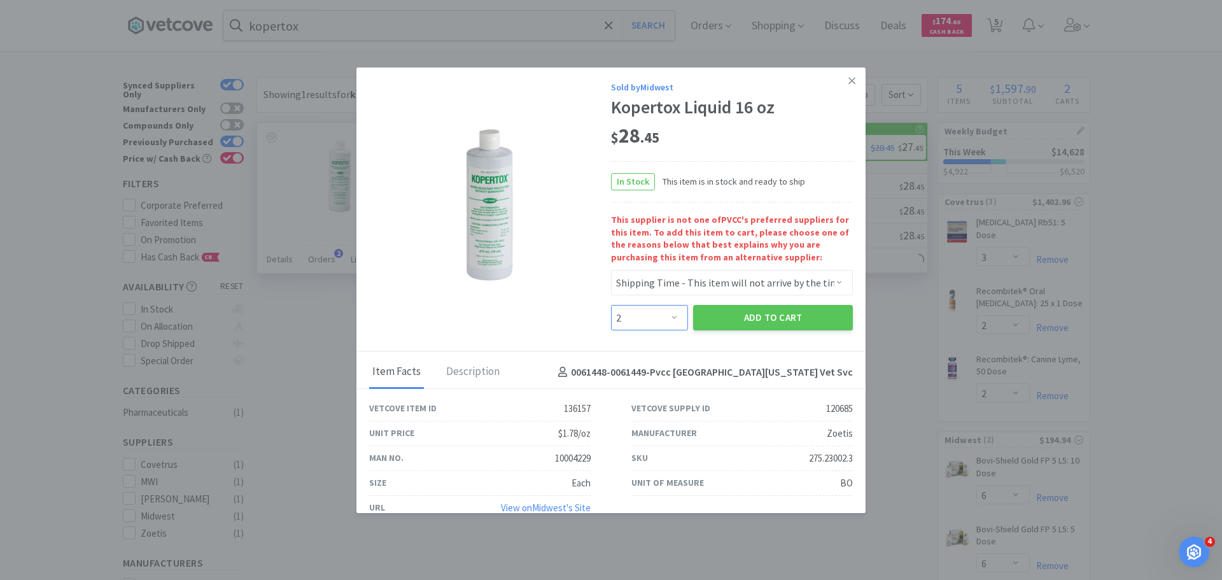
click at [611, 305] on select "Enter Quantity 1 2 3 4 5 6 7 8 9 10 11 12 13 14 15 16 17 18 19 20 Enter Quantity" at bounding box center [649, 317] width 77 height 25
click at [695, 319] on button "Add to Cart" at bounding box center [773, 317] width 160 height 25
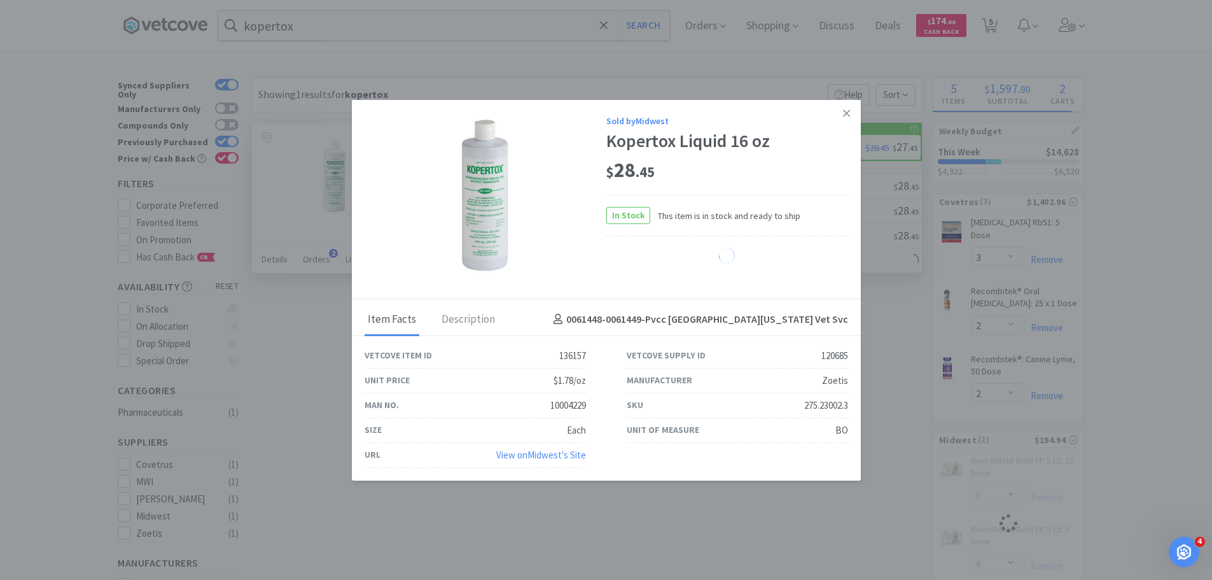
select select "2"
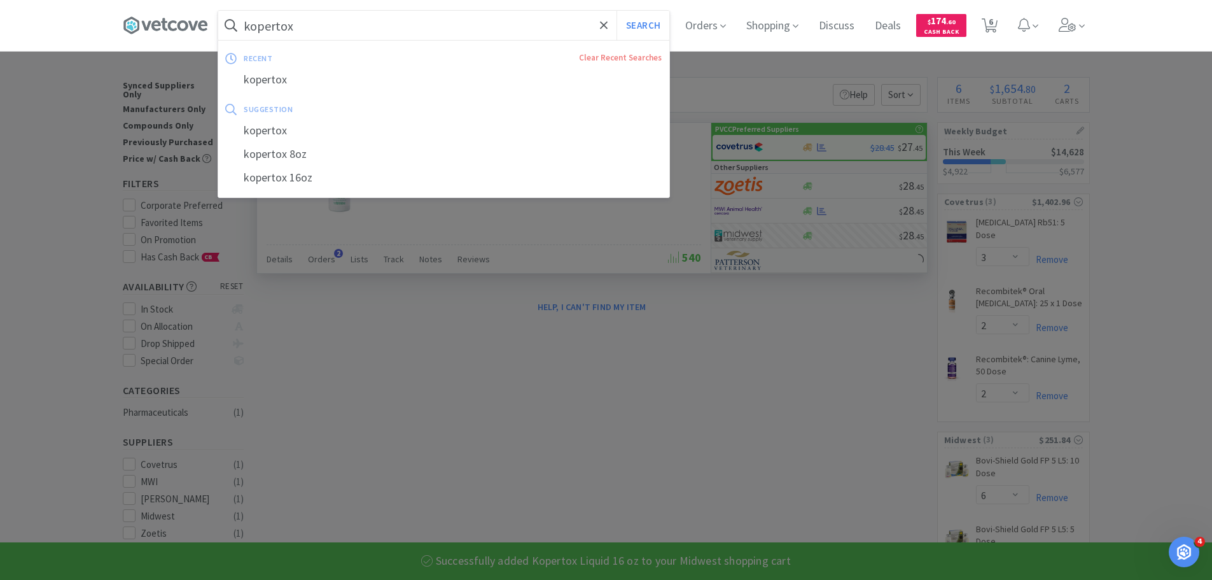
click at [371, 36] on input "kopertox" at bounding box center [443, 25] width 451 height 29
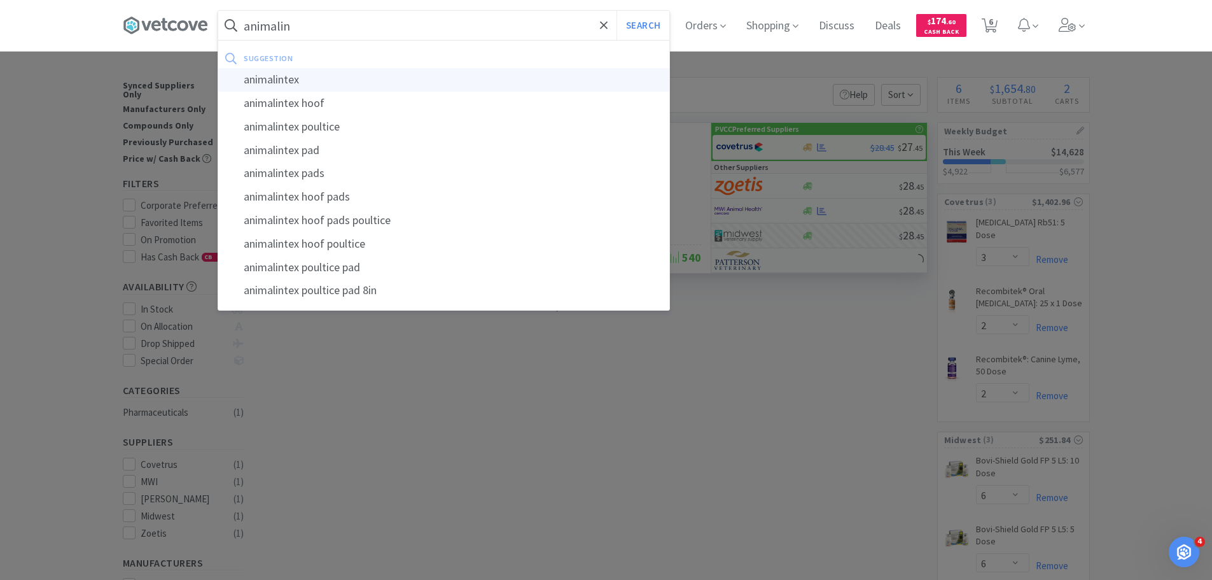
click at [377, 78] on div "animalintex" at bounding box center [443, 80] width 451 height 24
type input "animalintex"
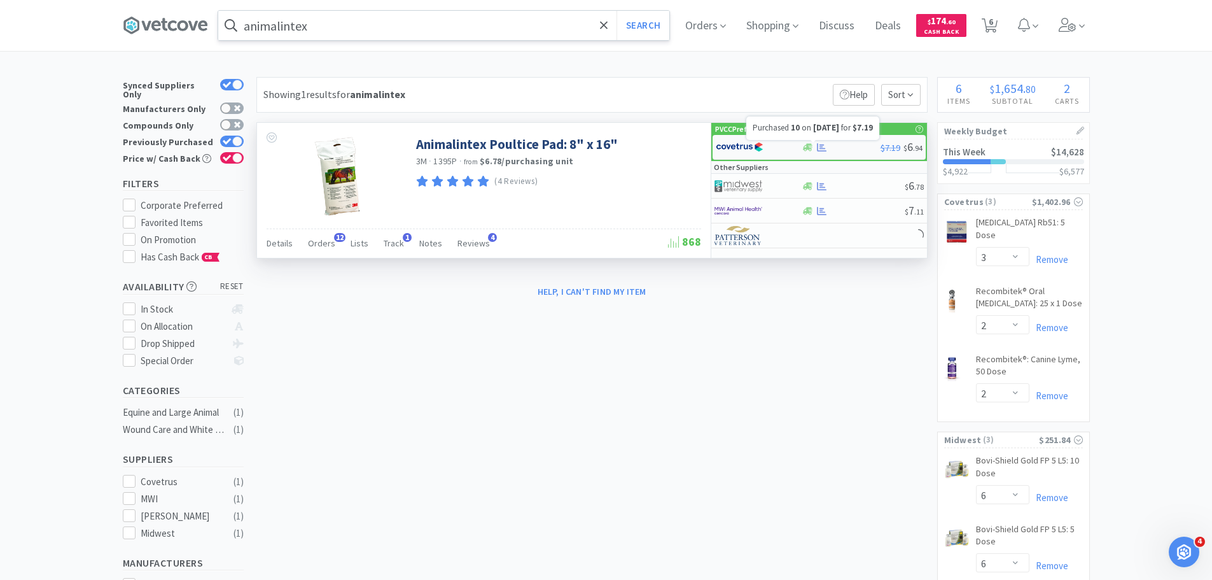
click at [824, 150] on icon at bounding box center [822, 147] width 10 height 8
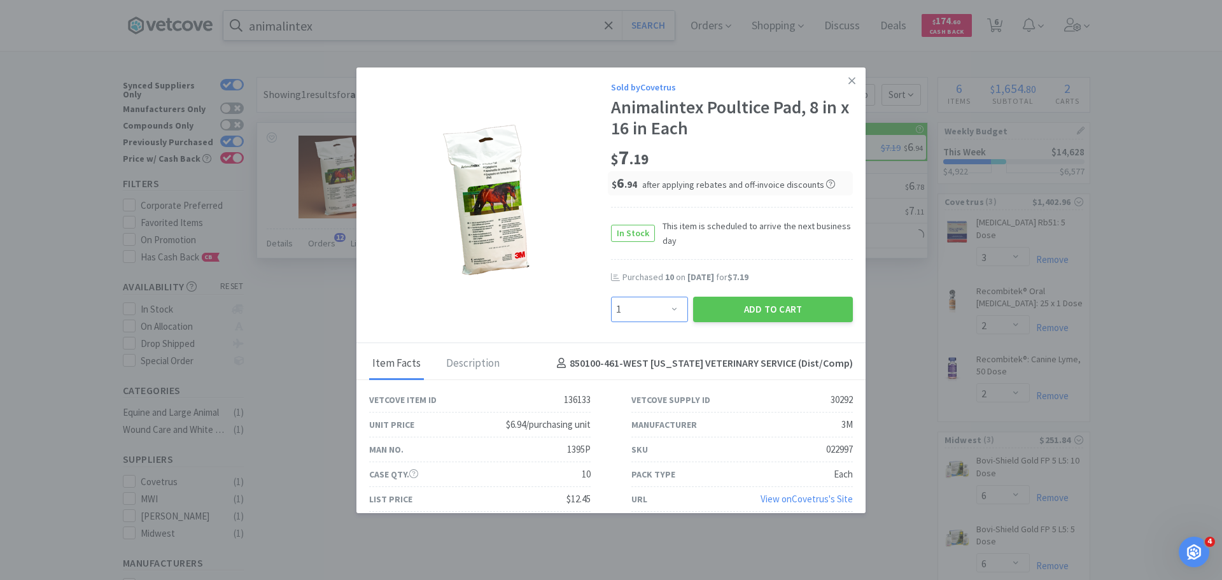
click at [667, 309] on select "Enter Quantity 1 2 3 4 5 6 7 8 9 10 11 12 13 14 15 16 17 18 19 20 Enter Quantity" at bounding box center [649, 308] width 77 height 25
select select "10"
click at [611, 296] on select "Enter Quantity 1 2 3 4 5 6 7 8 9 10 11 12 13 14 15 16 17 18 19 20 Enter Quantity" at bounding box center [649, 308] width 77 height 25
click at [730, 313] on button "Add to Cart" at bounding box center [773, 308] width 160 height 25
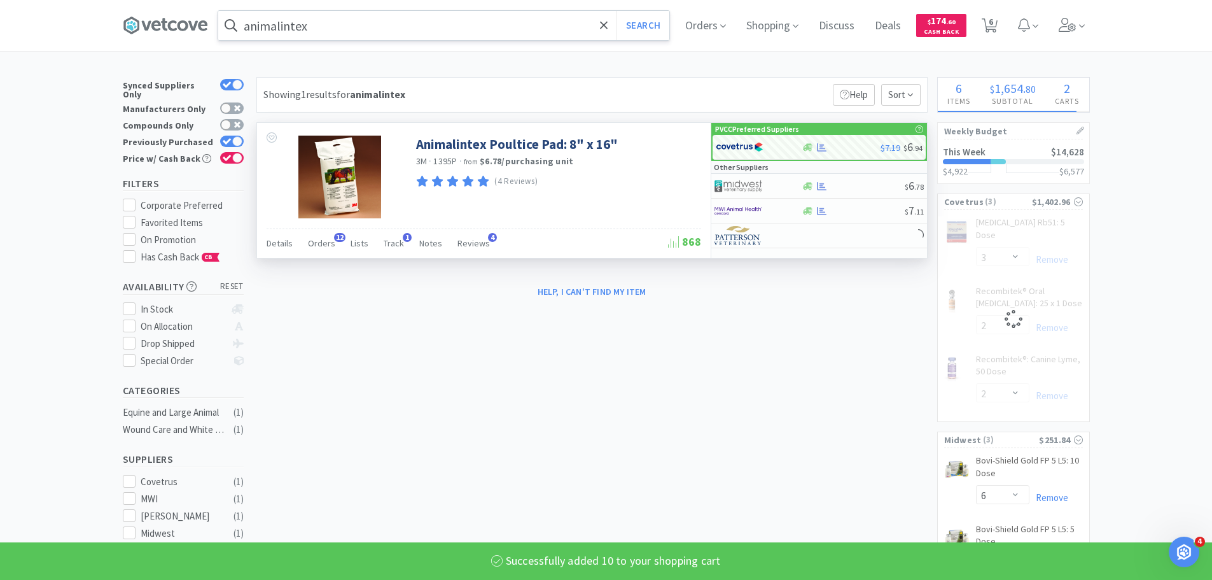
select select "10"
select select "3"
select select "2"
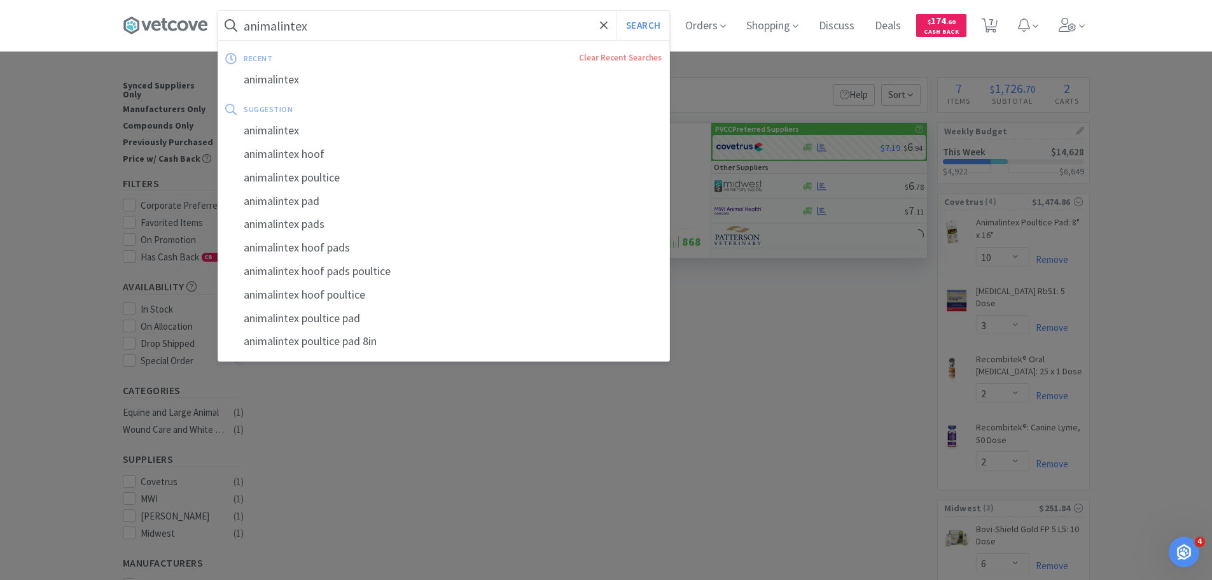
click at [309, 22] on input "animalintex" at bounding box center [443, 25] width 451 height 29
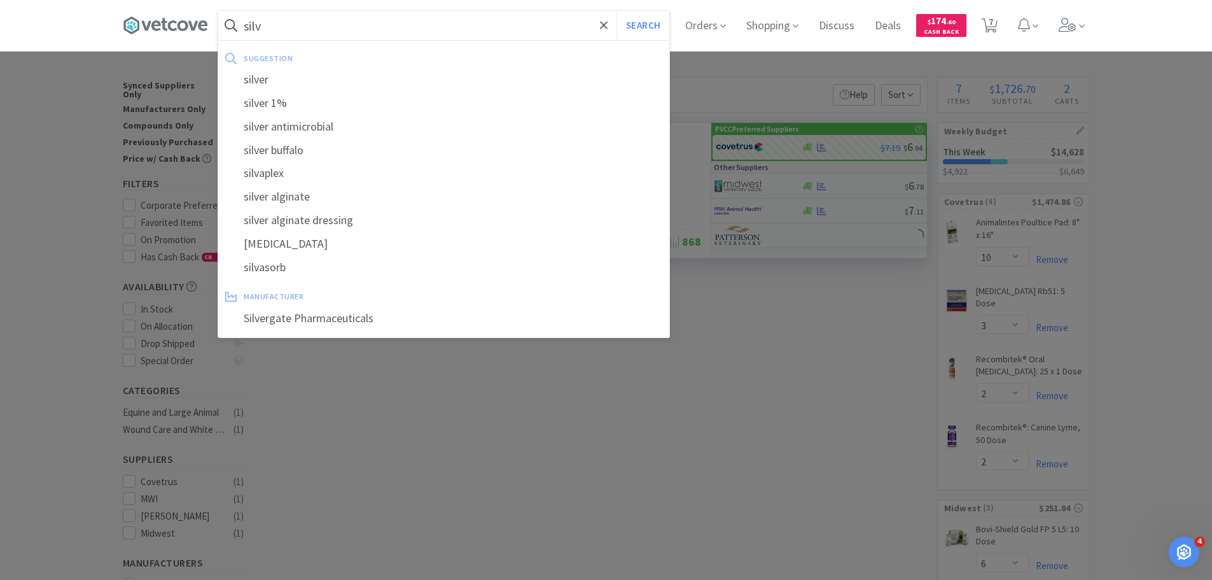
type input "silv"
click at [617, 11] on button "Search" at bounding box center [643, 25] width 53 height 29
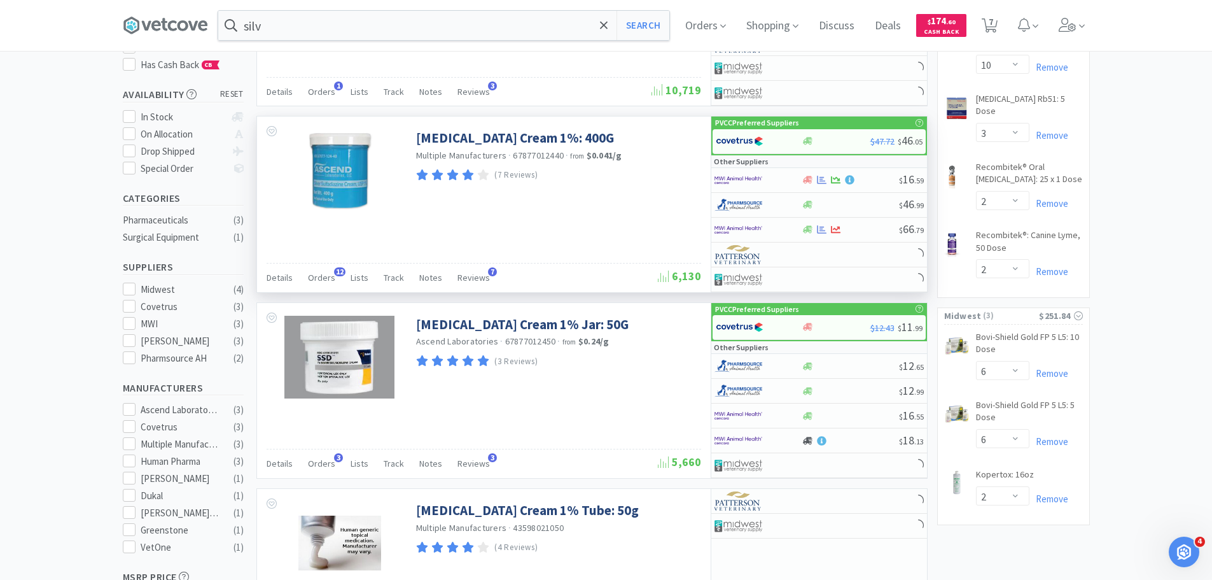
scroll to position [318, 0]
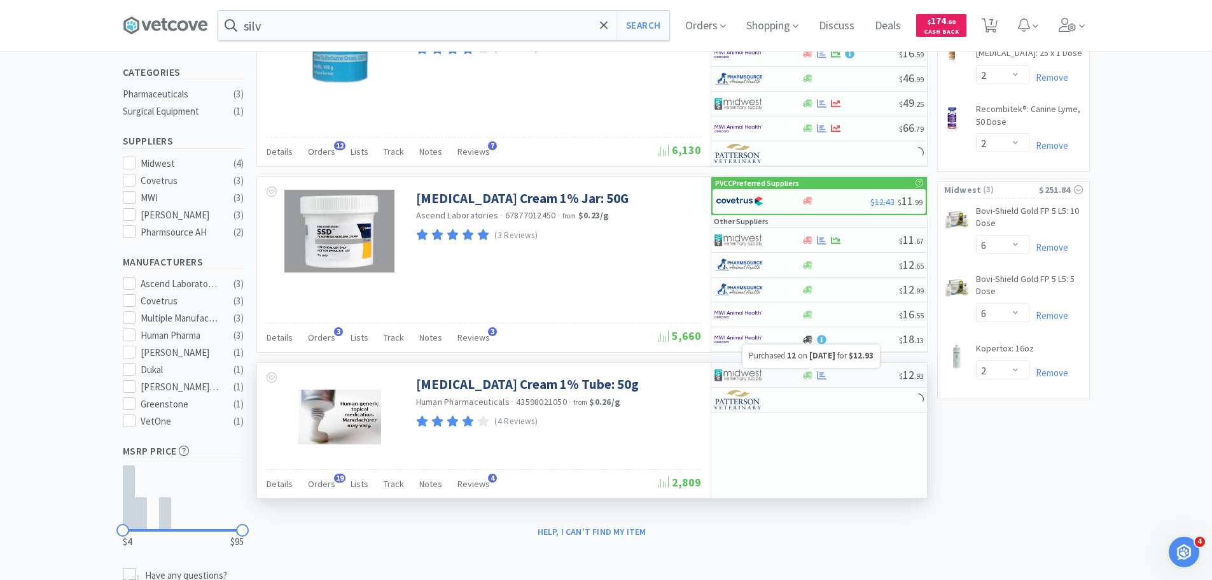
click at [820, 374] on icon at bounding box center [822, 375] width 10 height 8
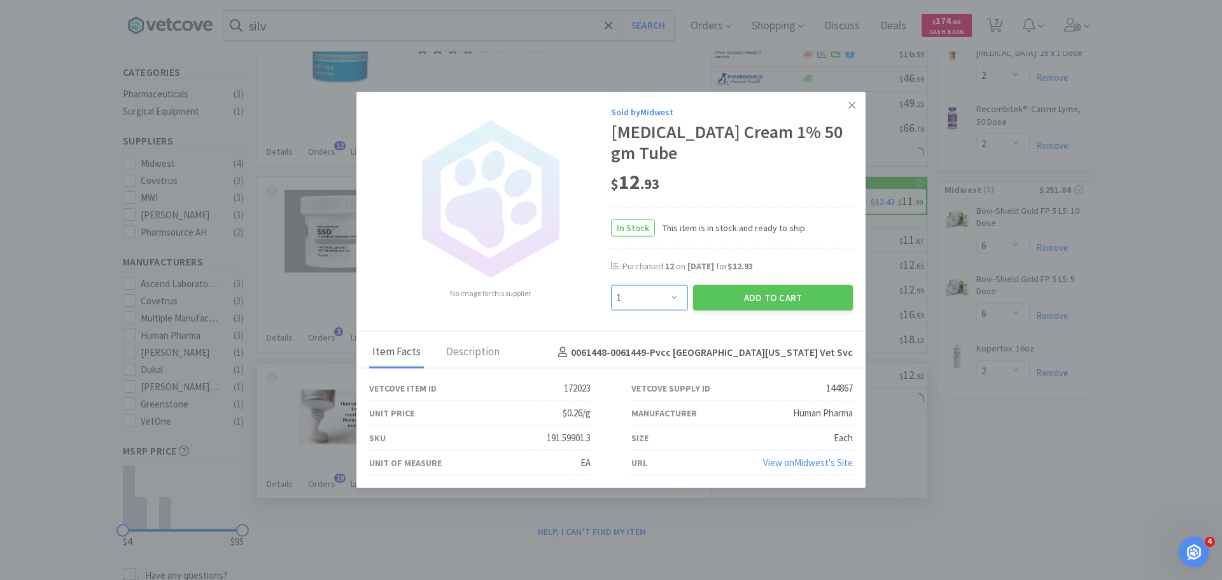
click at [680, 300] on select "Enter Quantity 1 2 3 4 5 6 7 8 9 10 11 12 13 14 15 16 17 18 19 20 Enter Quantity" at bounding box center [649, 297] width 77 height 25
select select "12"
click at [611, 285] on select "Enter Quantity 1 2 3 4 5 6 7 8 9 10 11 12 13 14 15 16 17 18 19 20 Enter Quantity" at bounding box center [649, 297] width 77 height 25
click at [757, 293] on button "Add to Cart" at bounding box center [773, 297] width 160 height 25
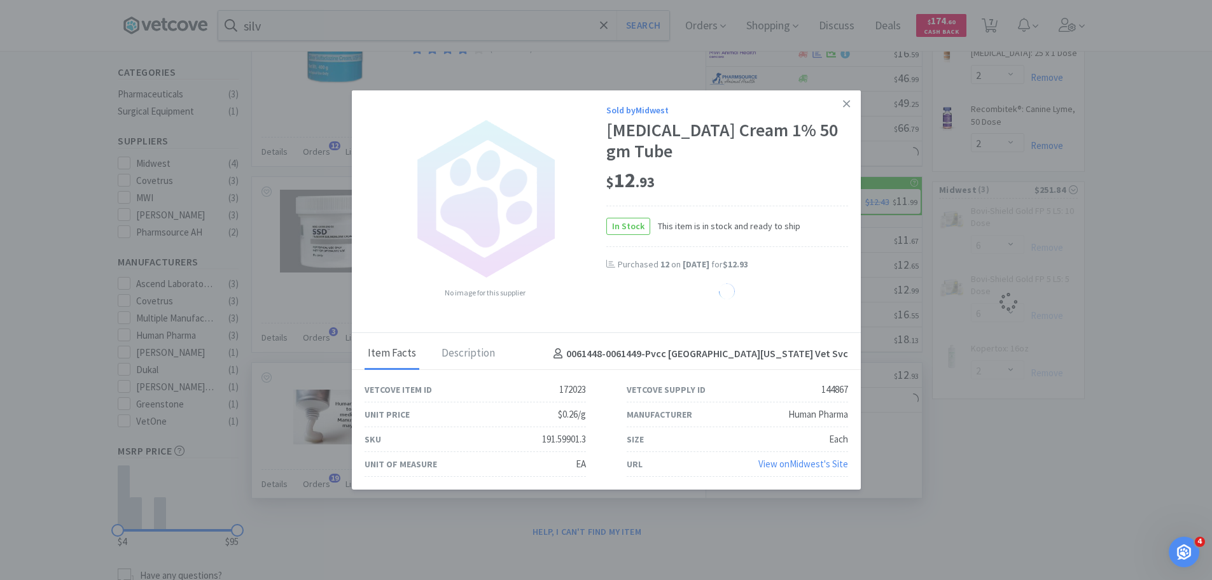
select select "12"
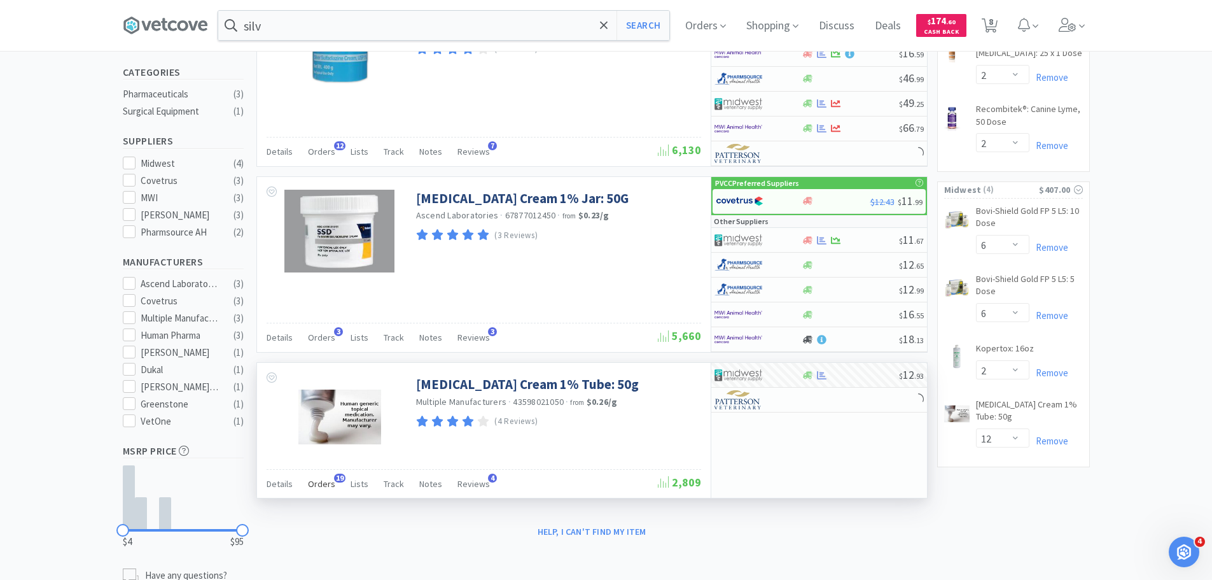
click at [330, 483] on span "Orders" at bounding box center [321, 483] width 27 height 11
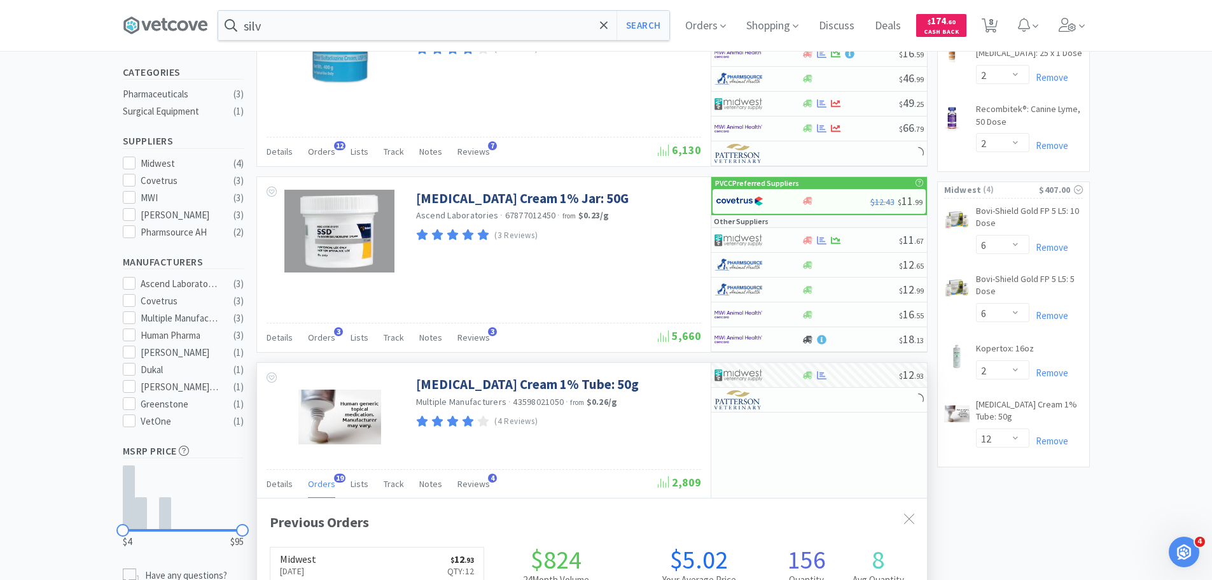
scroll to position [341, 670]
click at [330, 483] on span "Orders" at bounding box center [321, 483] width 27 height 11
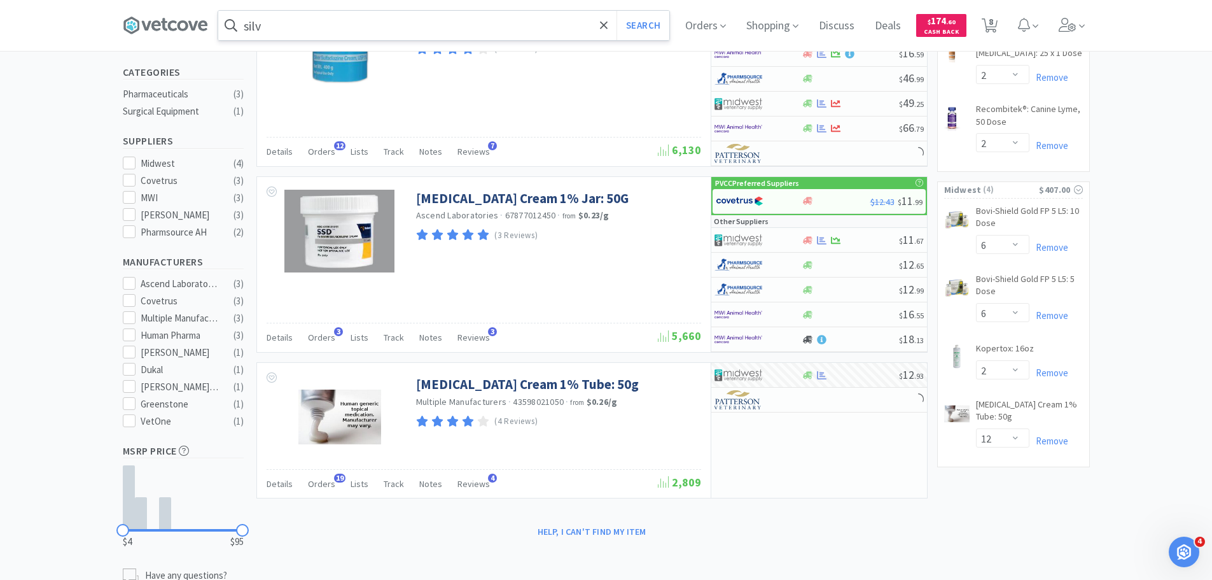
click at [324, 27] on input "silv" at bounding box center [443, 25] width 451 height 29
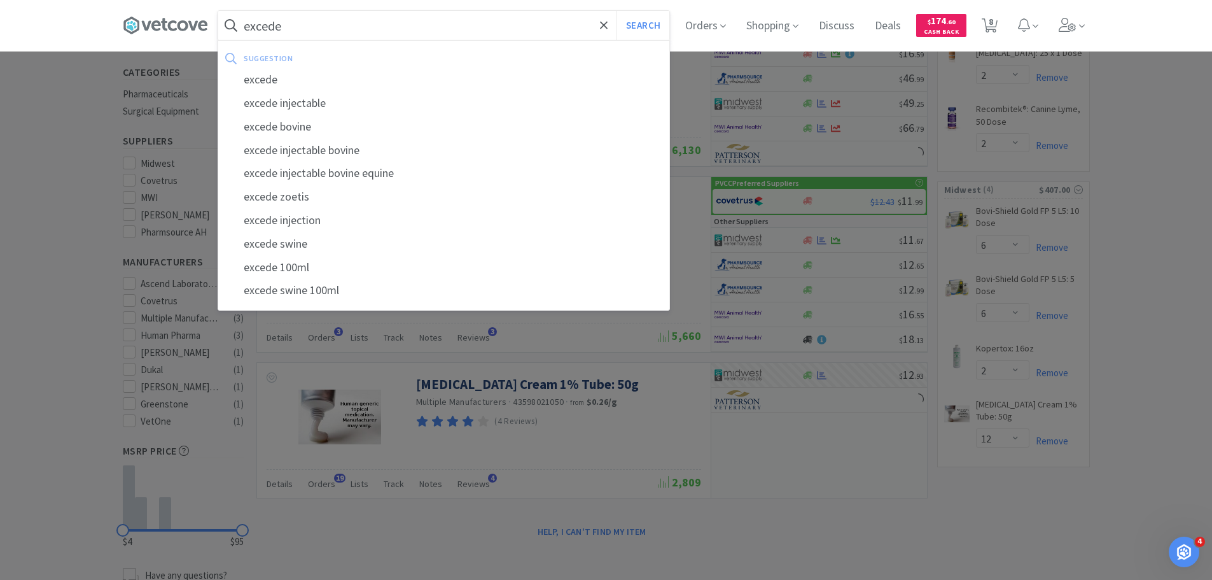
type input "excede"
click at [617, 11] on button "Search" at bounding box center [643, 25] width 53 height 29
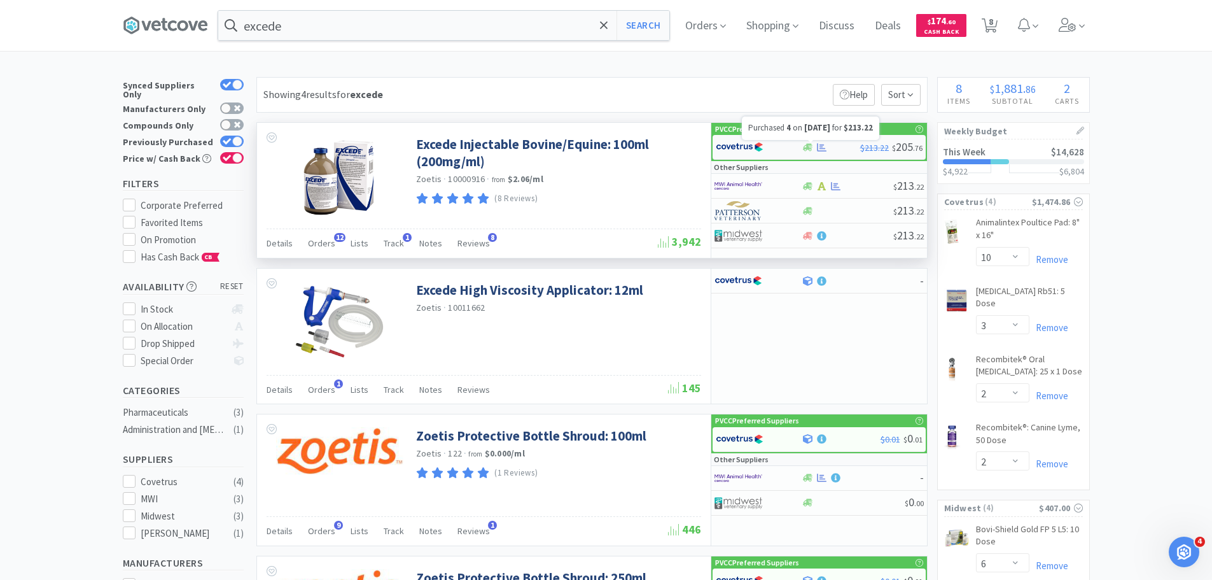
click at [820, 143] on icon at bounding box center [822, 148] width 10 height 10
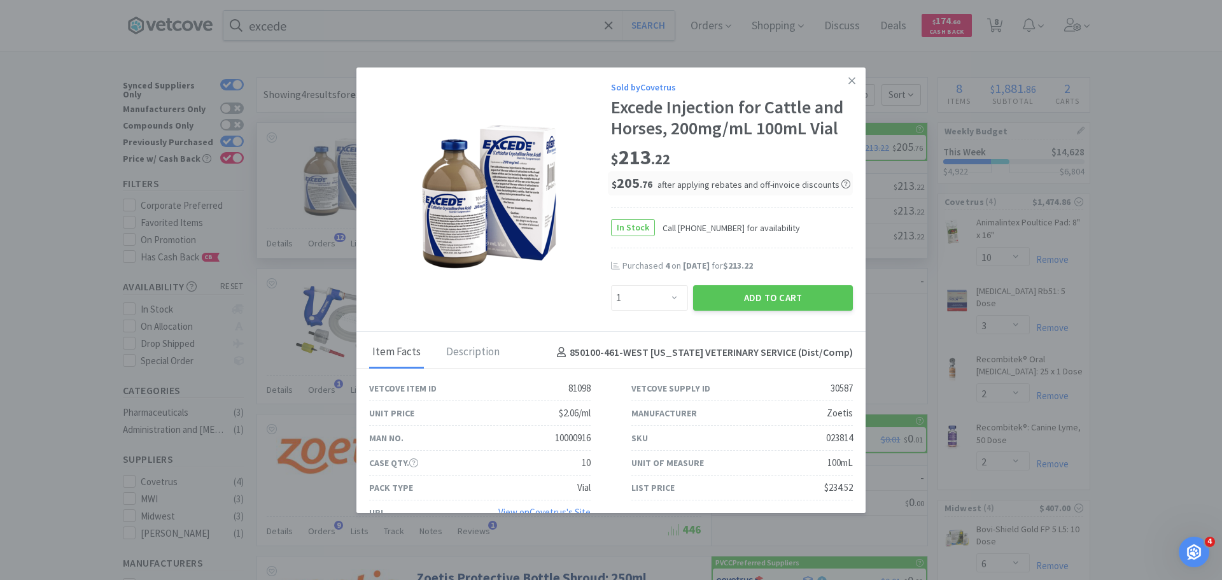
click at [643, 314] on div "Sold by Covetrus Excede Injection for Cattle and Horses, 200mg/mL 100mL Vial $ …" at bounding box center [610, 199] width 509 height 264
click at [646, 302] on select "Enter Quantity 1 2 3 4 5 6 7 8 9 10 11 12 13 14 15 16 17 18 19 20 Enter Quantity" at bounding box center [649, 297] width 77 height 25
select select "6"
click at [611, 285] on select "Enter Quantity 1 2 3 4 5 6 7 8 9 10 11 12 13 14 15 16 17 18 19 20 Enter Quantity" at bounding box center [649, 297] width 77 height 25
click at [753, 300] on button "Add to Cart" at bounding box center [773, 297] width 160 height 25
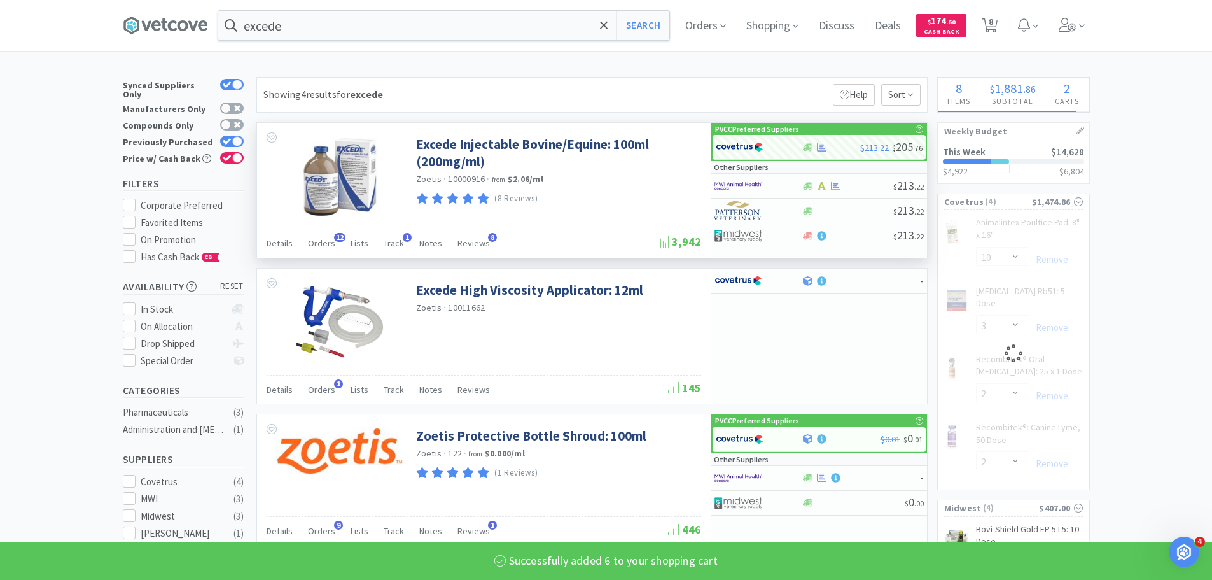
select select "6"
select select "2"
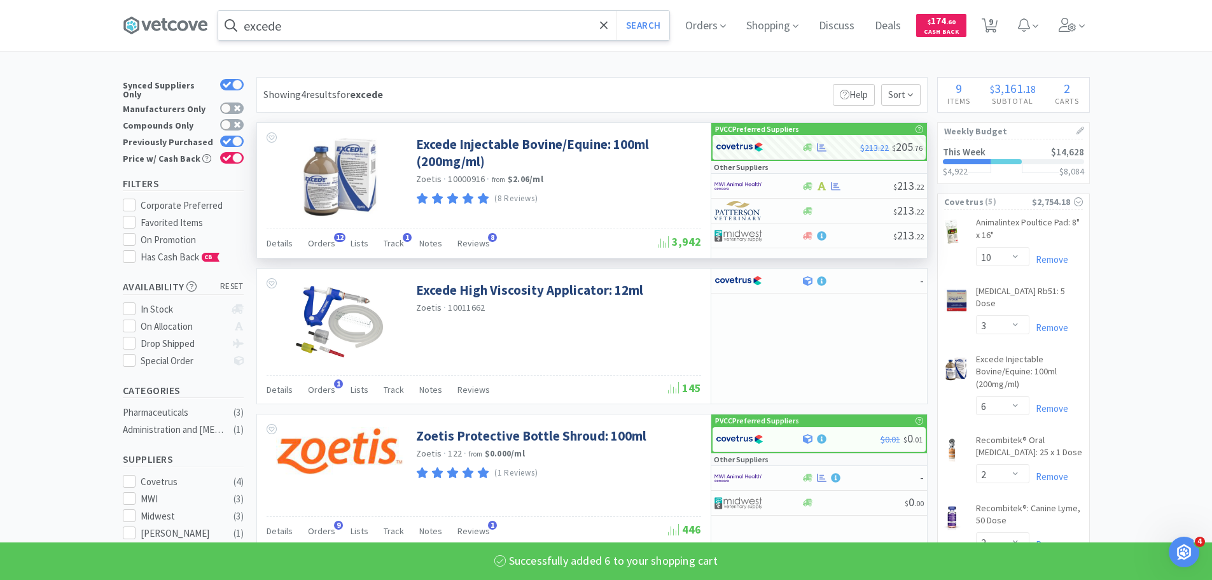
click at [438, 18] on input "excede" at bounding box center [443, 25] width 451 height 29
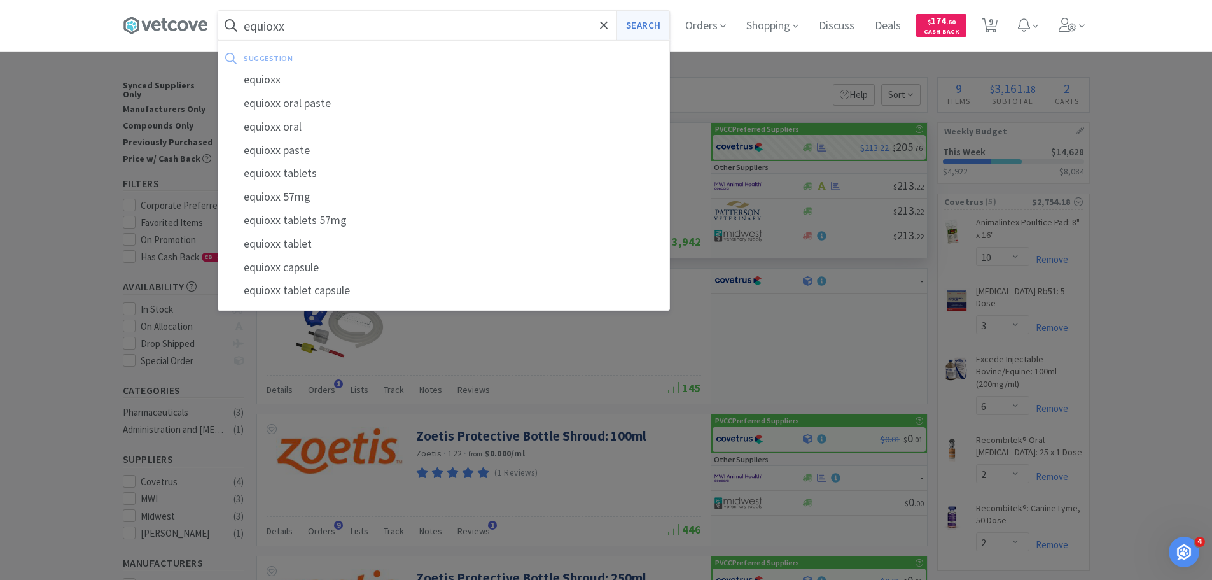
type input "equioxx"
click at [651, 23] on button "Search" at bounding box center [643, 25] width 53 height 29
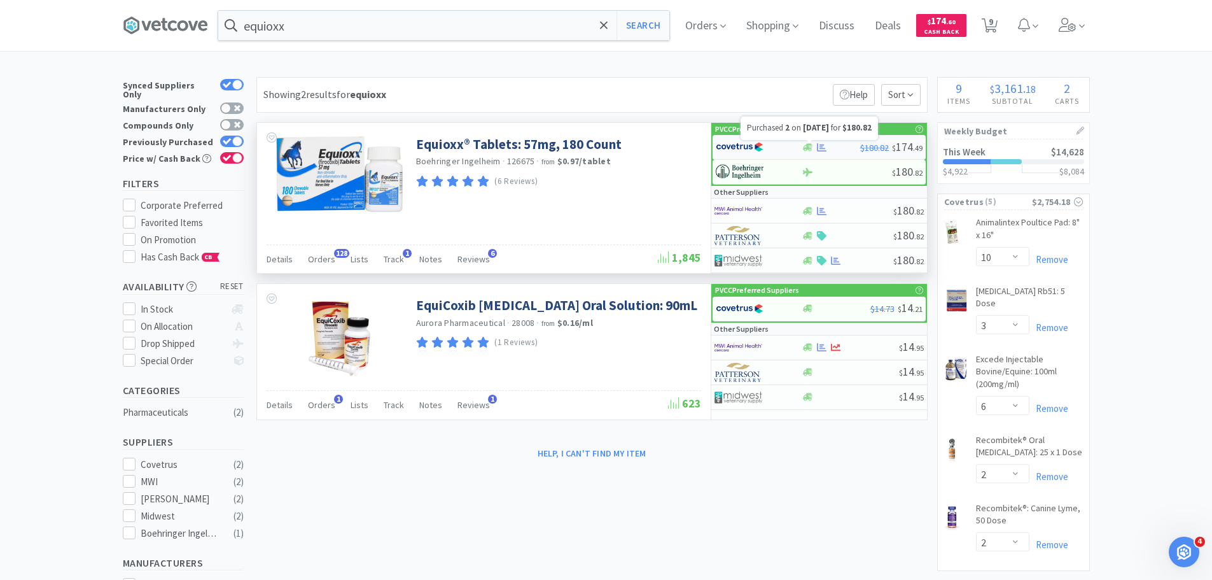
click at [824, 144] on icon at bounding box center [822, 148] width 10 height 10
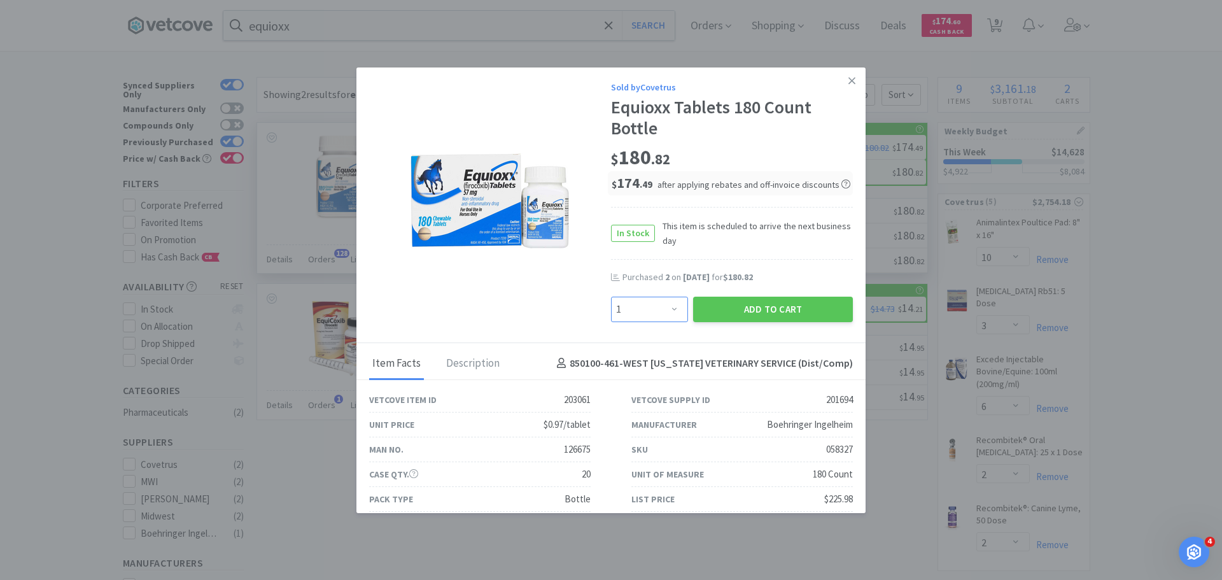
click at [676, 309] on select "Enter Quantity 1 2 3 4 5 6 7 8 9 10 11 12 13 14 15 16 17 18 19 20 Enter Quantity" at bounding box center [649, 308] width 77 height 25
select select "4"
click at [611, 296] on select "Enter Quantity 1 2 3 4 5 6 7 8 9 10 11 12 13 14 15 16 17 18 19 20 Enter Quantity" at bounding box center [649, 308] width 77 height 25
click at [743, 312] on button "Add to Cart" at bounding box center [773, 308] width 160 height 25
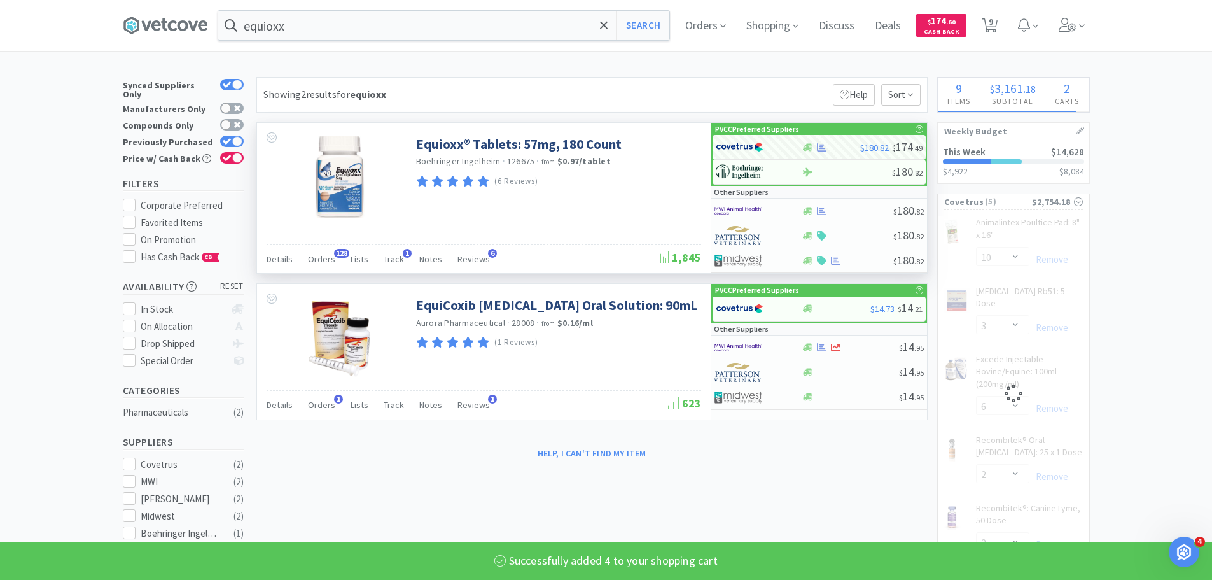
select select "4"
select select "6"
select select "2"
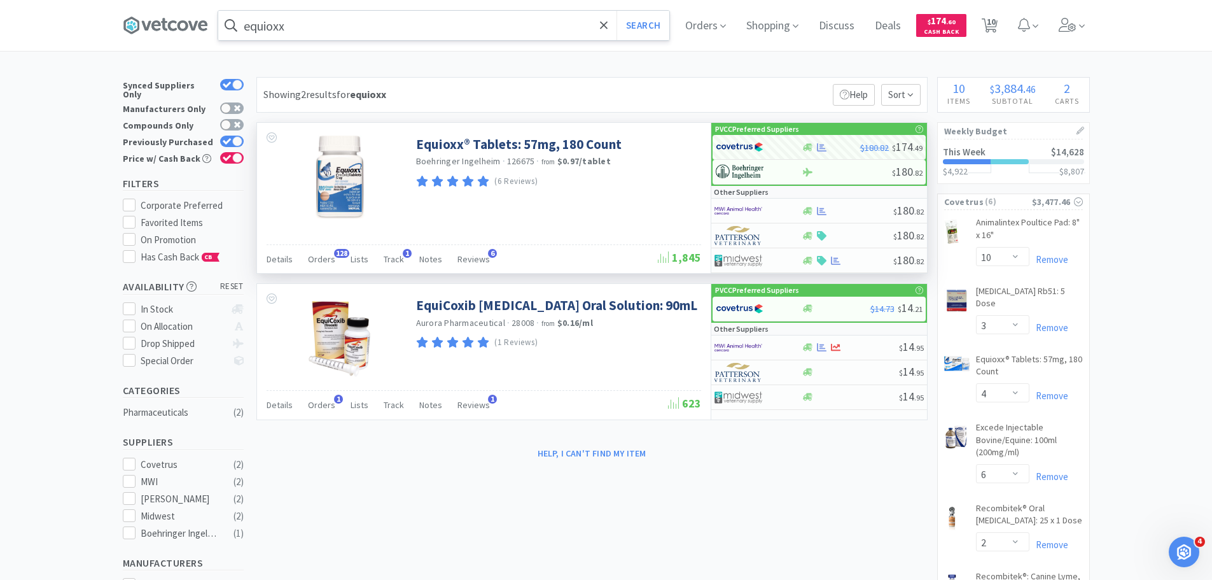
click at [343, 32] on input "equioxx" at bounding box center [443, 25] width 451 height 29
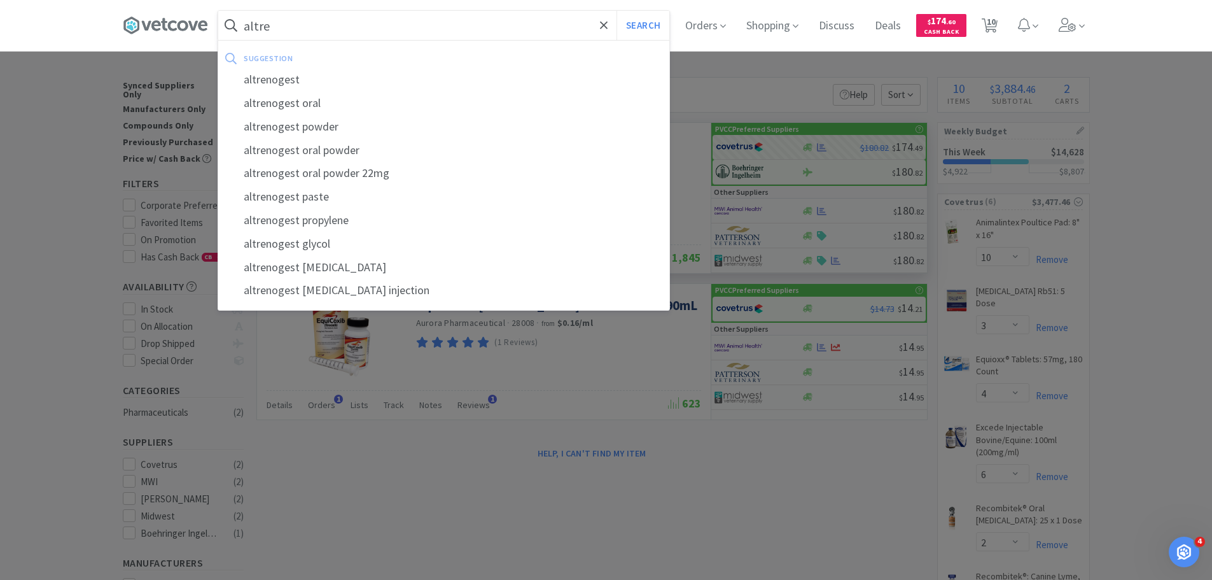
type input "altre"
click at [617, 11] on button "Search" at bounding box center [643, 25] width 53 height 29
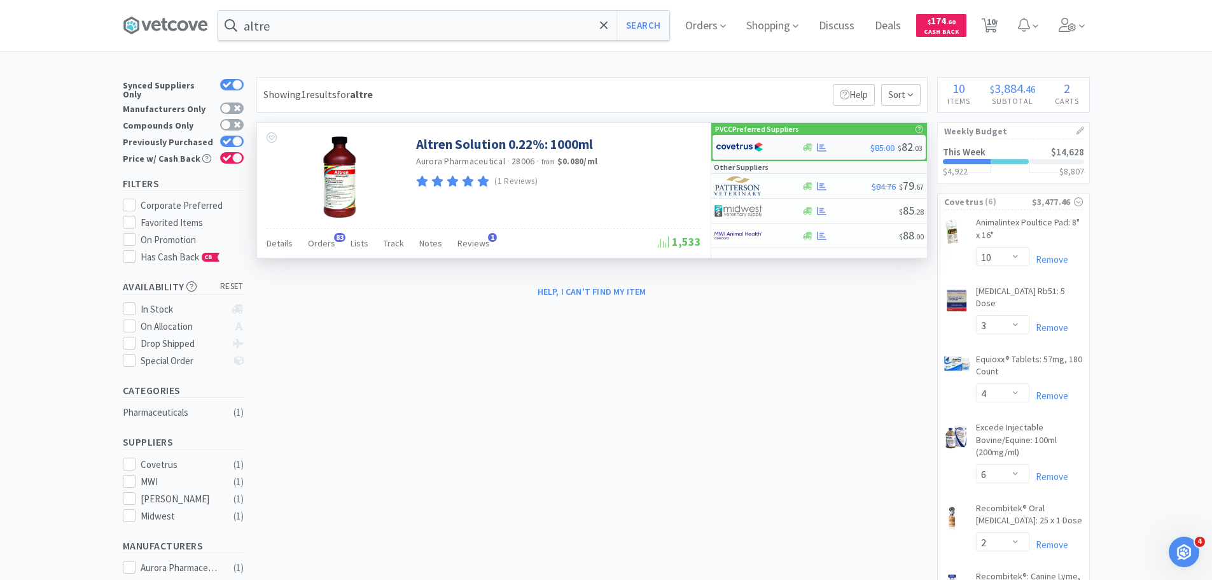
click at [745, 139] on img at bounding box center [740, 146] width 48 height 19
select select "1"
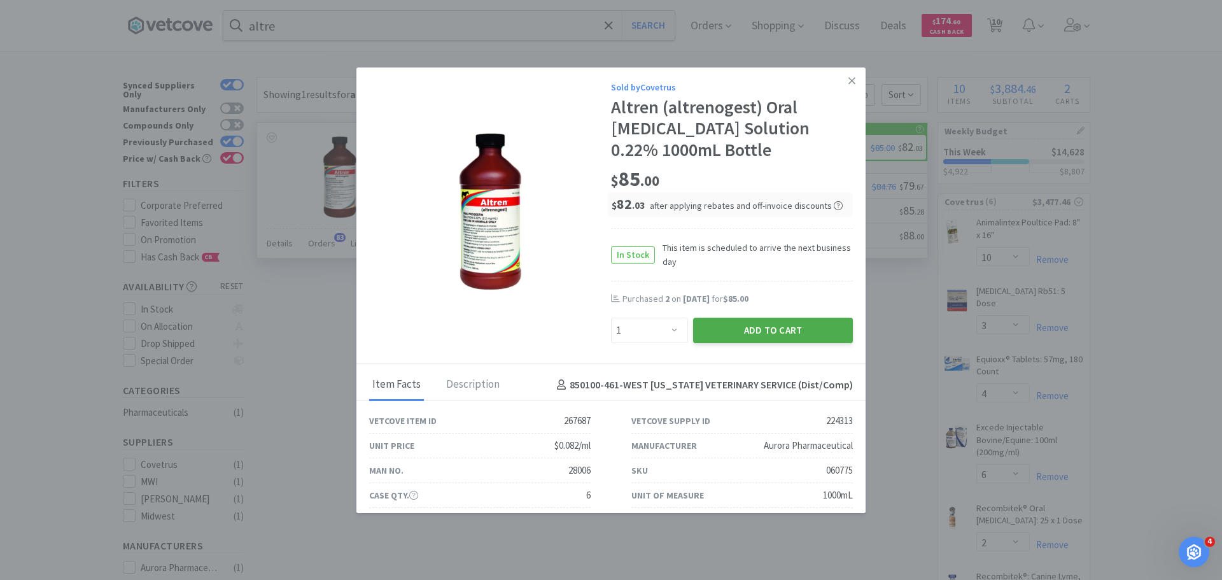
click at [779, 330] on button "Add to Cart" at bounding box center [773, 329] width 160 height 25
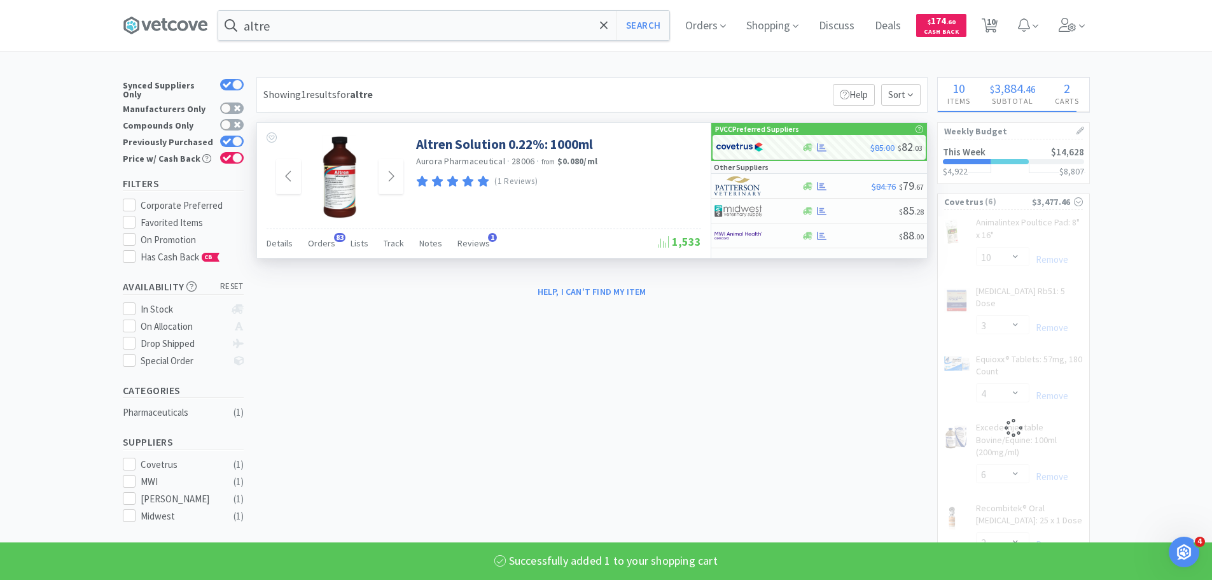
select select "1"
select select "10"
select select "3"
select select "4"
select select "6"
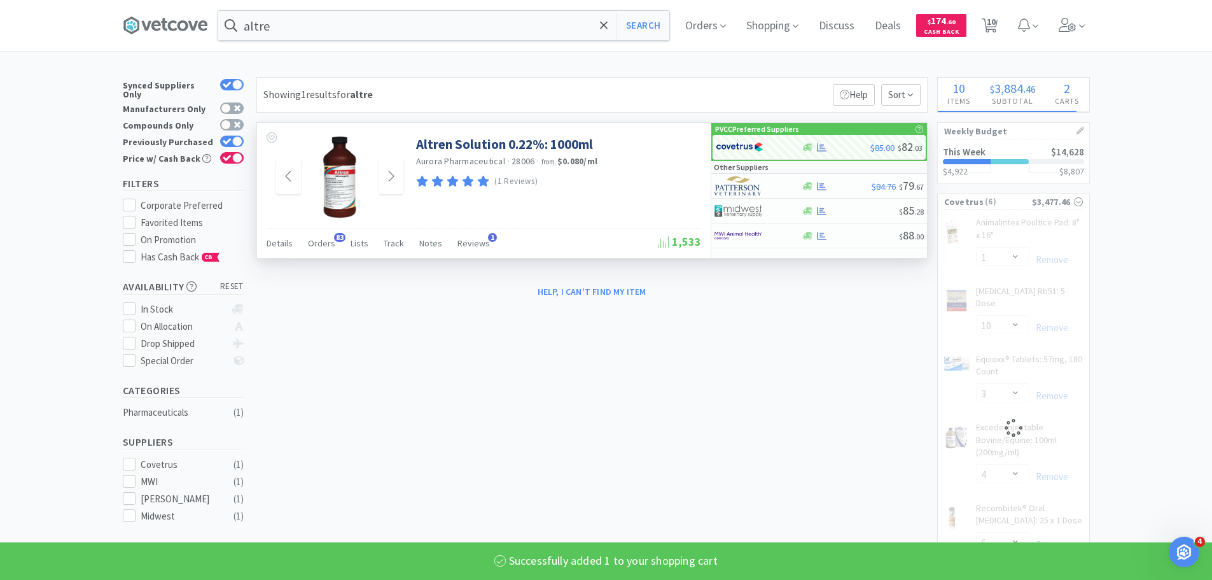
select select "2"
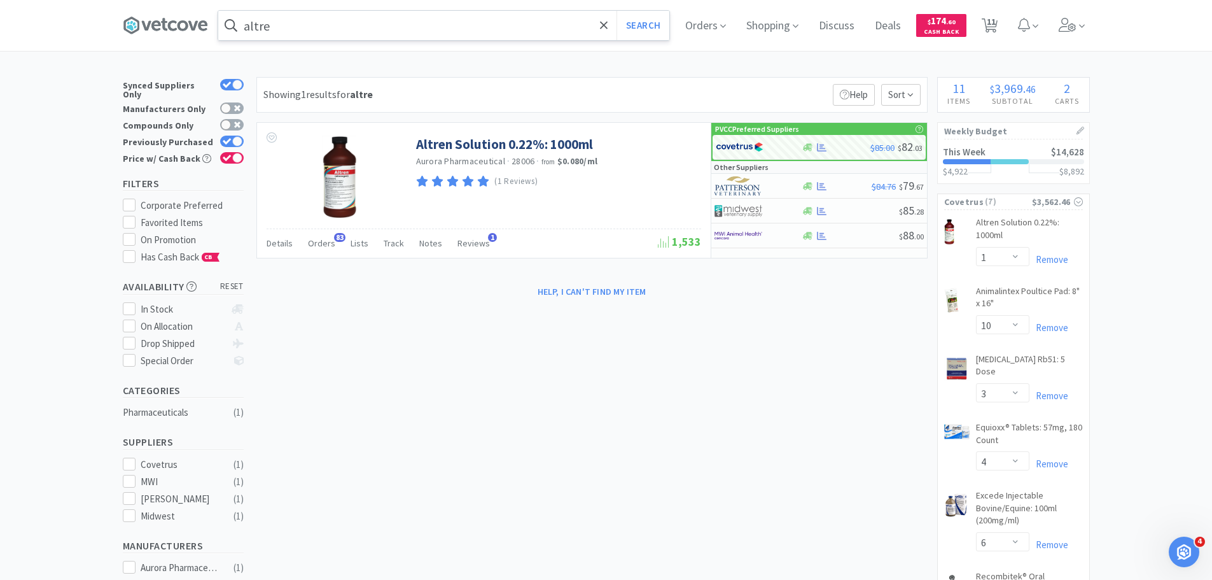
click at [420, 31] on input "altre" at bounding box center [443, 25] width 451 height 29
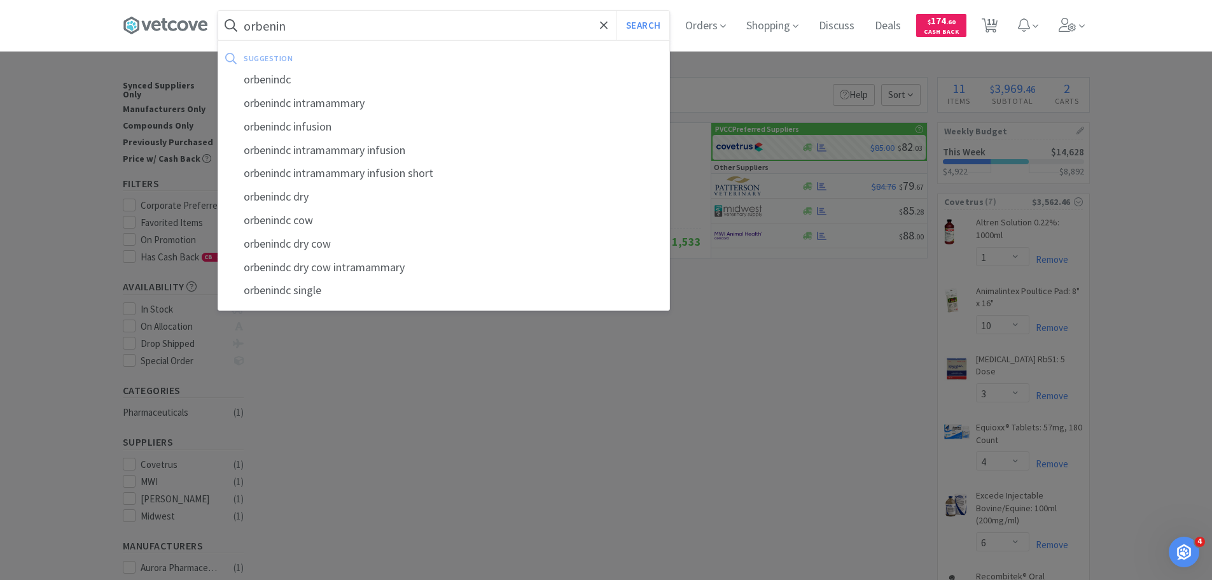
type input "orbenin"
click at [617, 11] on button "Search" at bounding box center [643, 25] width 53 height 29
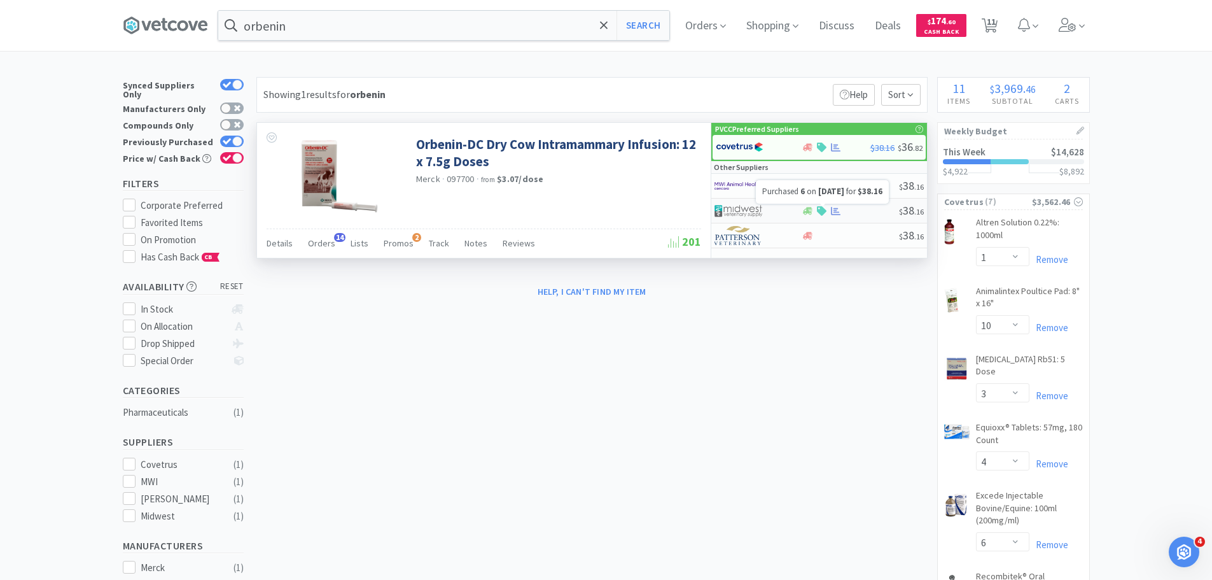
click at [836, 212] on icon at bounding box center [836, 211] width 10 height 8
select select "1"
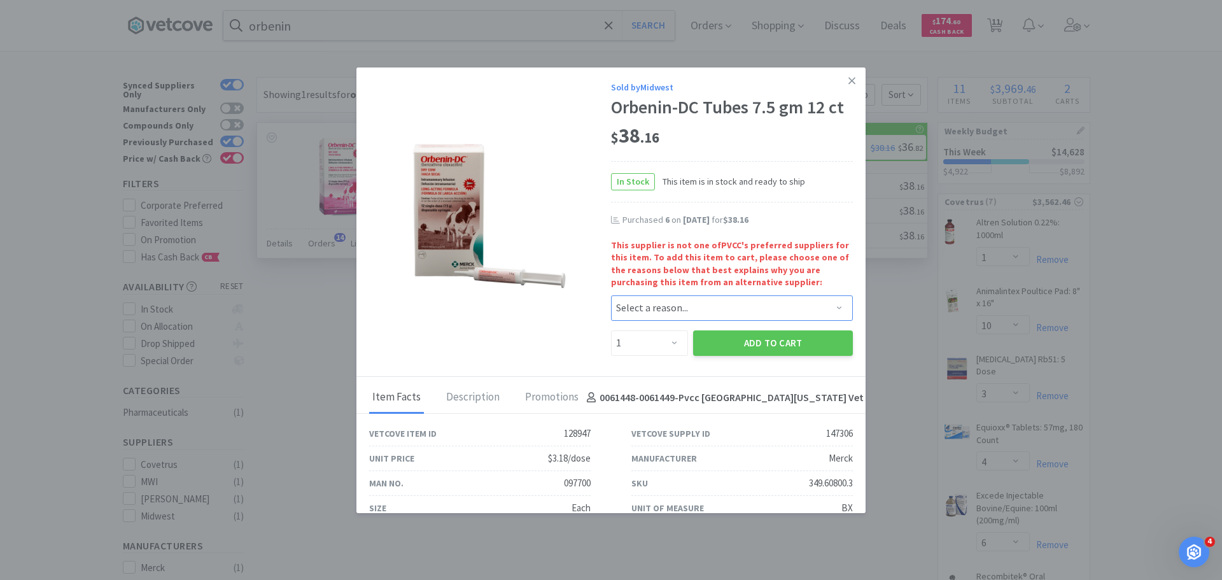
click at [653, 309] on select "Select a reason... Availability - This item is out of stock at the preferred su…" at bounding box center [732, 307] width 242 height 25
select select "availability"
click at [611, 295] on select "Select a reason... Availability - This item is out of stock at the preferred su…" at bounding box center [732, 307] width 242 height 25
click at [659, 343] on select "Enter Quantity 1 2 3 4 5 6 7 8 9 10 11 12 13 14 15 16 17 18 19 20 Enter Quantity" at bounding box center [649, 342] width 77 height 25
select select "6"
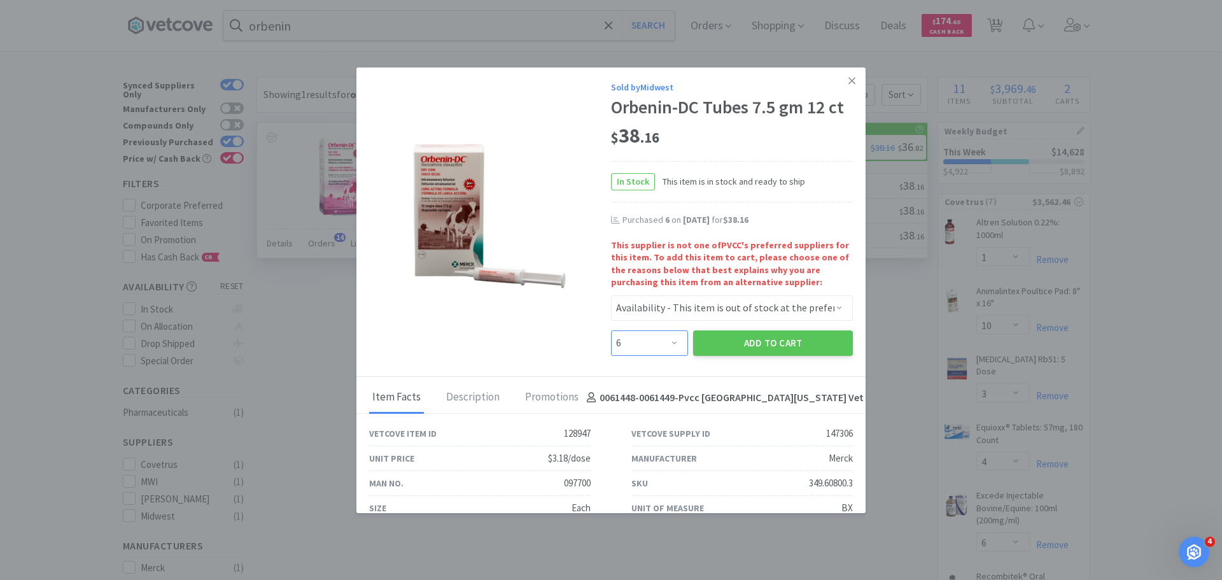
click at [611, 330] on select "Enter Quantity 1 2 3 4 5 6 7 8 9 10 11 12 13 14 15 16 17 18 19 20 Enter Quantity" at bounding box center [649, 342] width 77 height 25
click at [723, 342] on button "Add to Cart" at bounding box center [773, 342] width 160 height 25
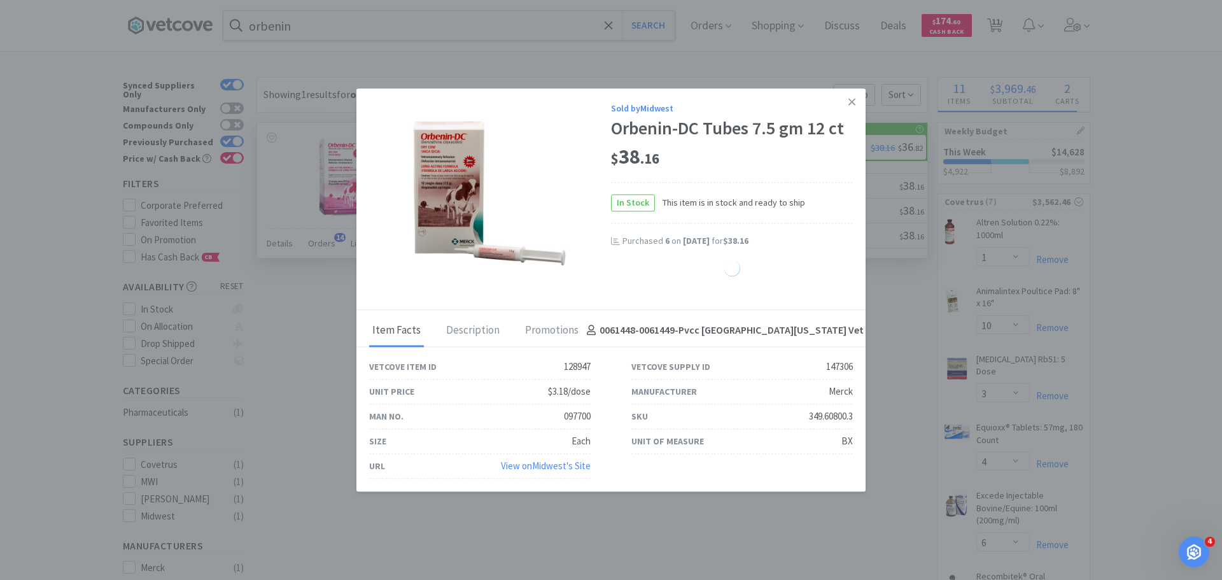
select select "6"
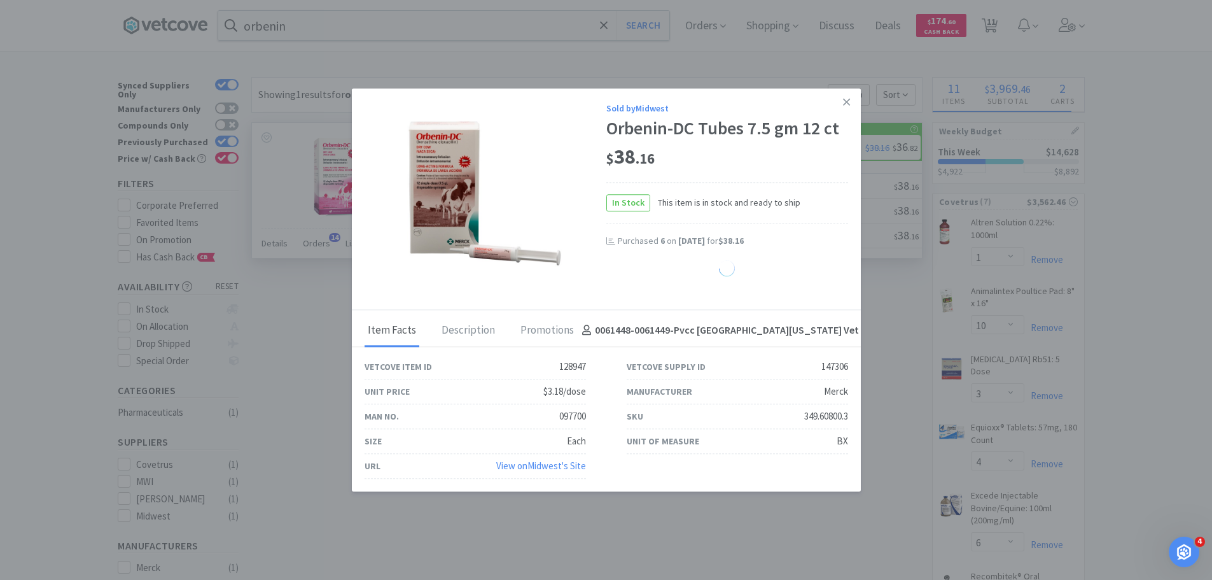
select select "12"
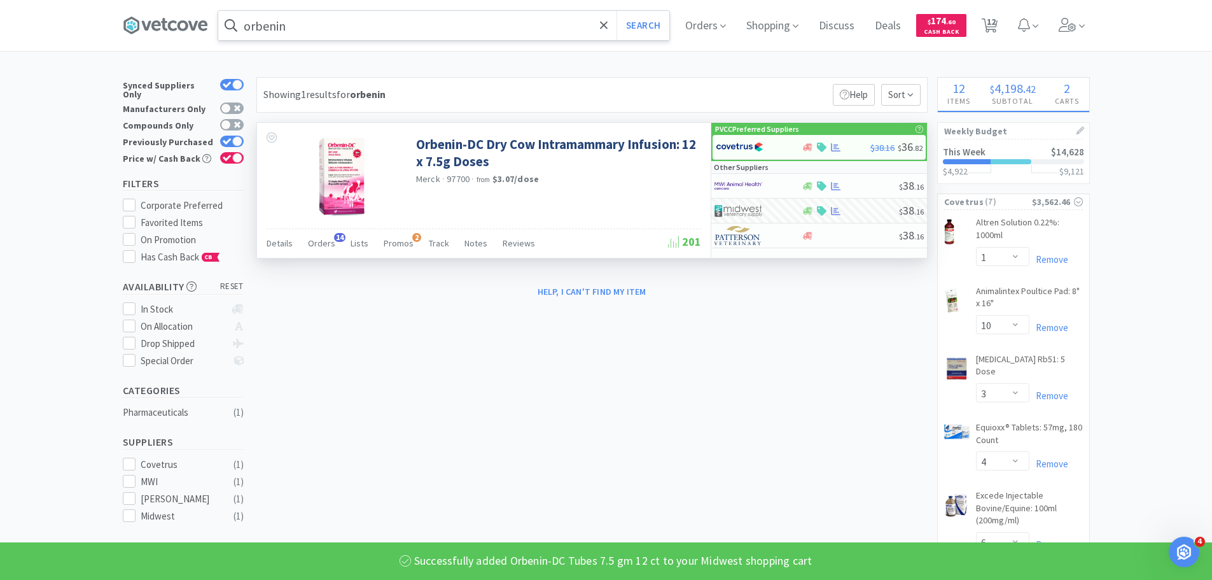
click at [477, 22] on input "orbenin" at bounding box center [443, 25] width 451 height 29
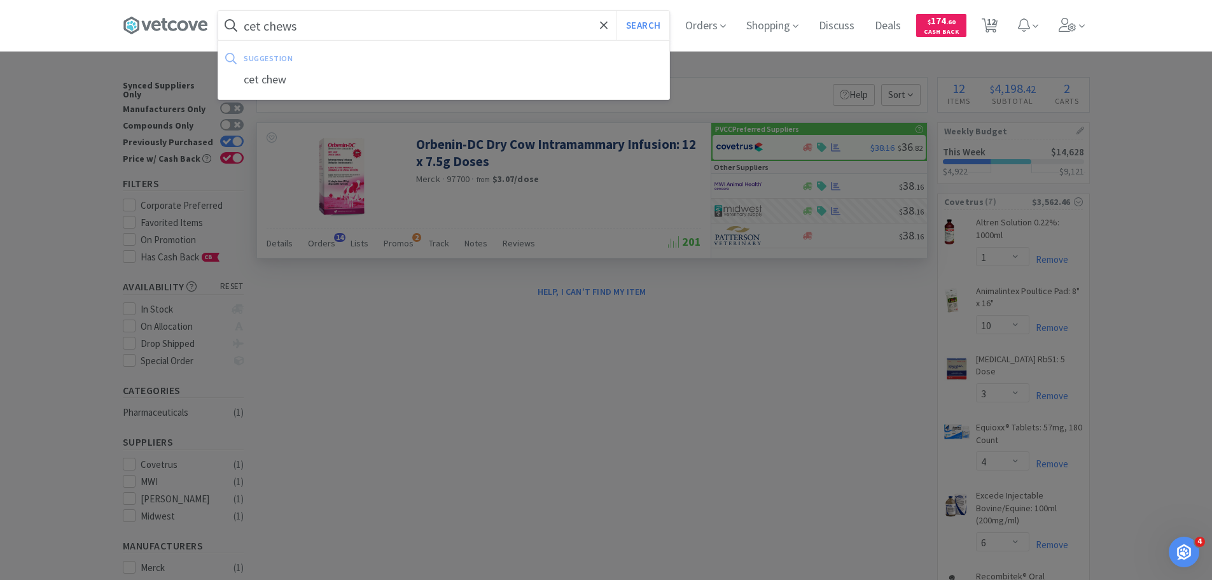
type input "cet chews"
click at [617, 11] on button "Search" at bounding box center [643, 25] width 53 height 29
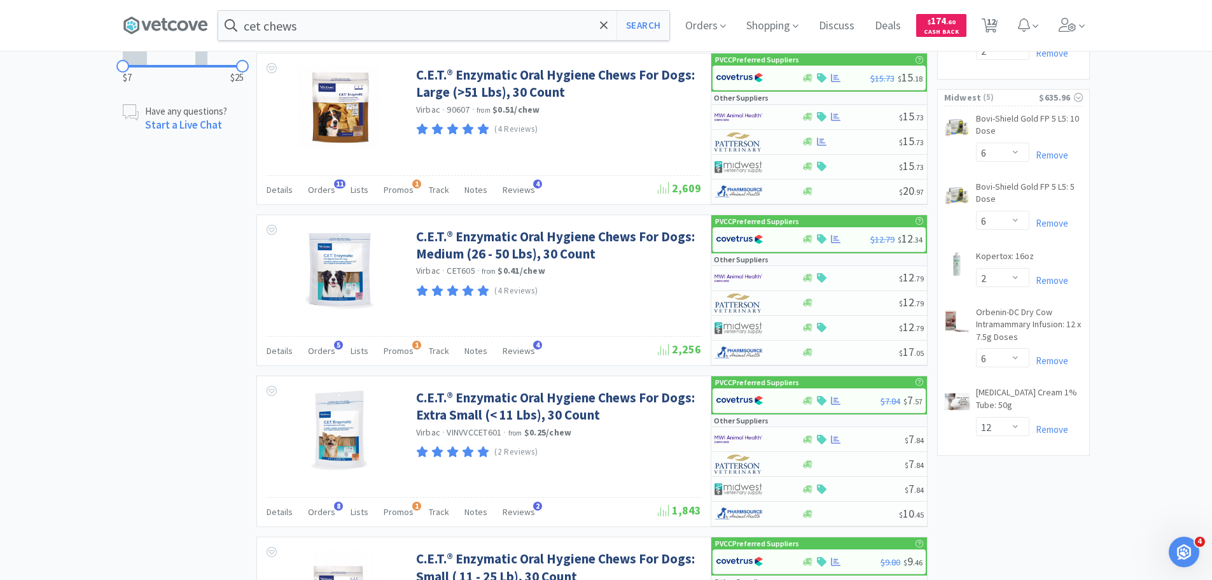
scroll to position [818, 0]
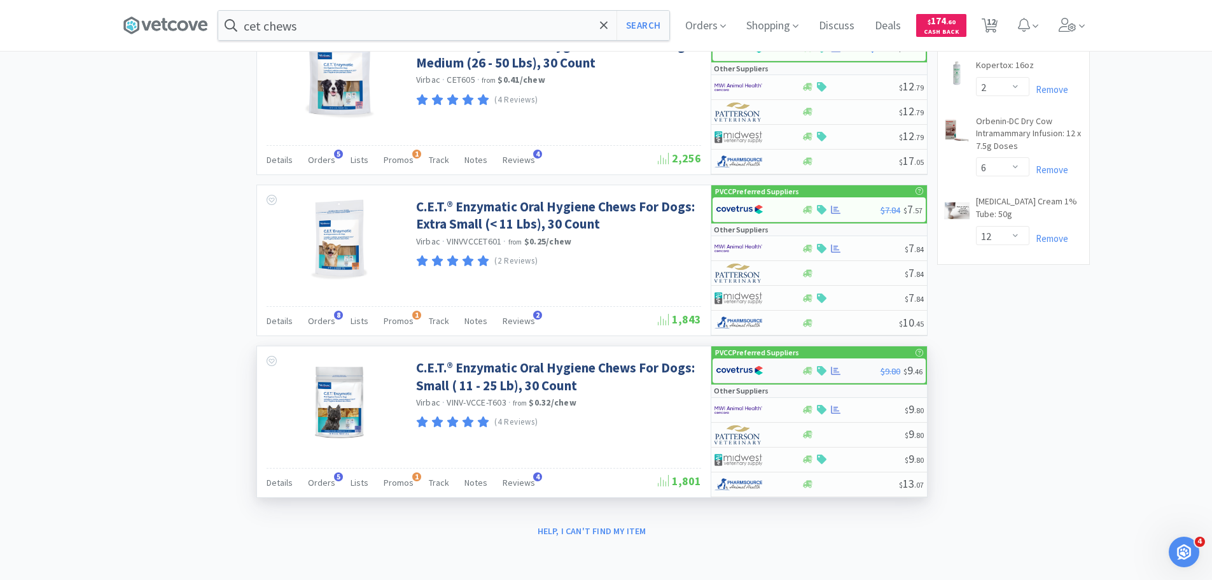
click at [738, 368] on img at bounding box center [740, 370] width 48 height 19
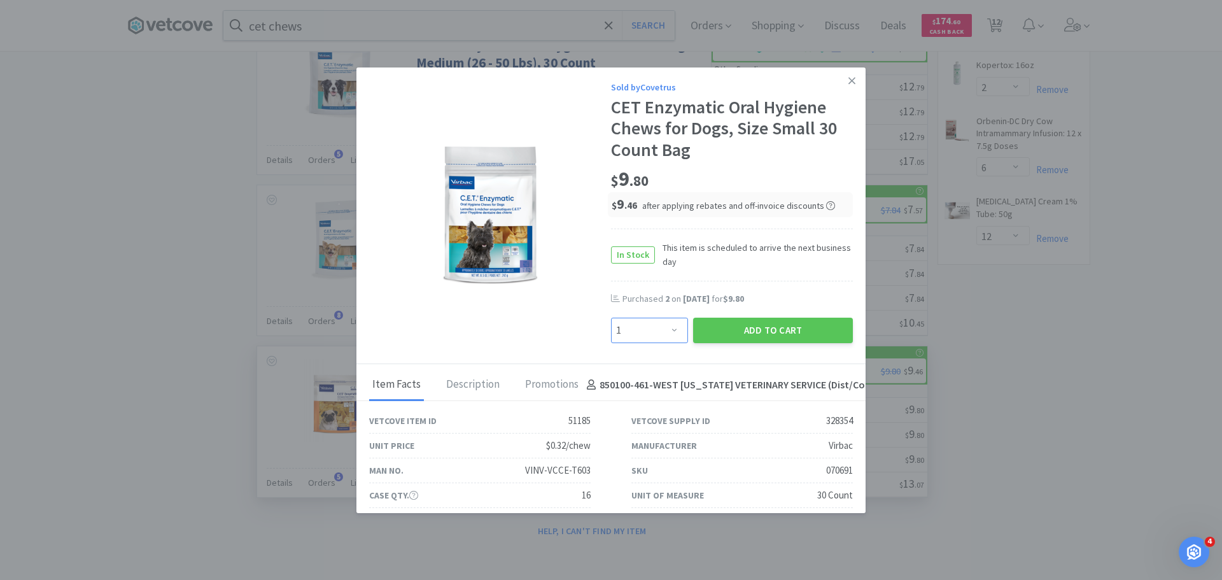
click at [665, 328] on select "Enter Quantity 1 2 3 4 5 6 7 8 9 10 11 12 13 14 15 16 17 18 19 20 Enter Quantity" at bounding box center [649, 329] width 77 height 25
select select "2"
click at [611, 317] on select "Enter Quantity 1 2 3 4 5 6 7 8 9 10 11 12 13 14 15 16 17 18 19 20 Enter Quantity" at bounding box center [649, 329] width 77 height 25
click at [764, 325] on button "Add to Cart" at bounding box center [773, 329] width 160 height 25
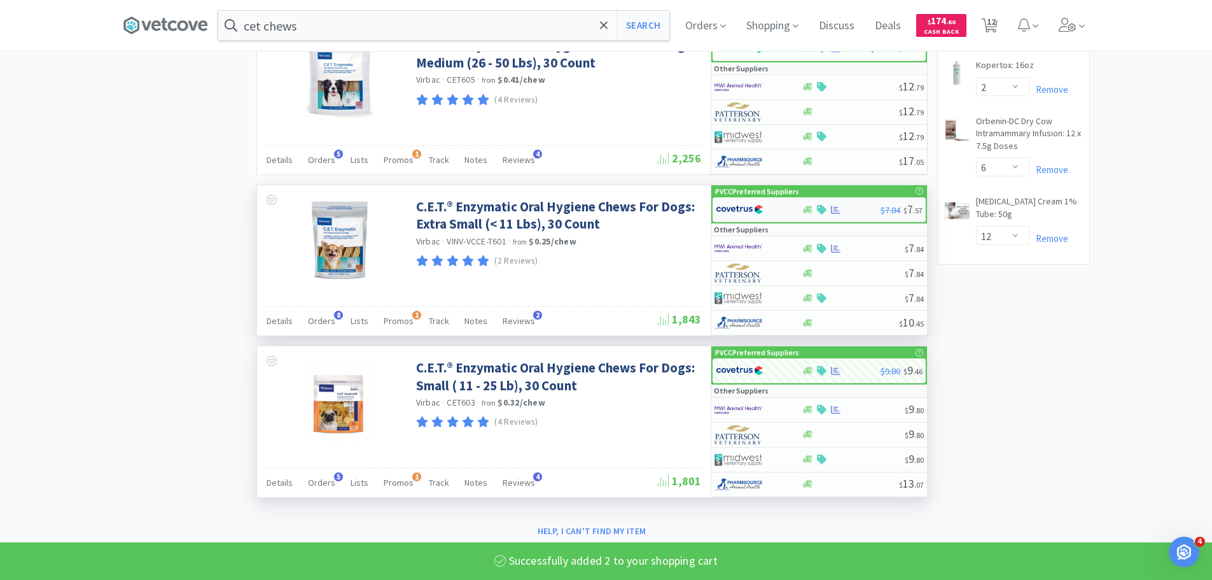
select select "2"
select select "4"
select select "6"
click at [739, 206] on img at bounding box center [740, 209] width 48 height 19
select select "2"
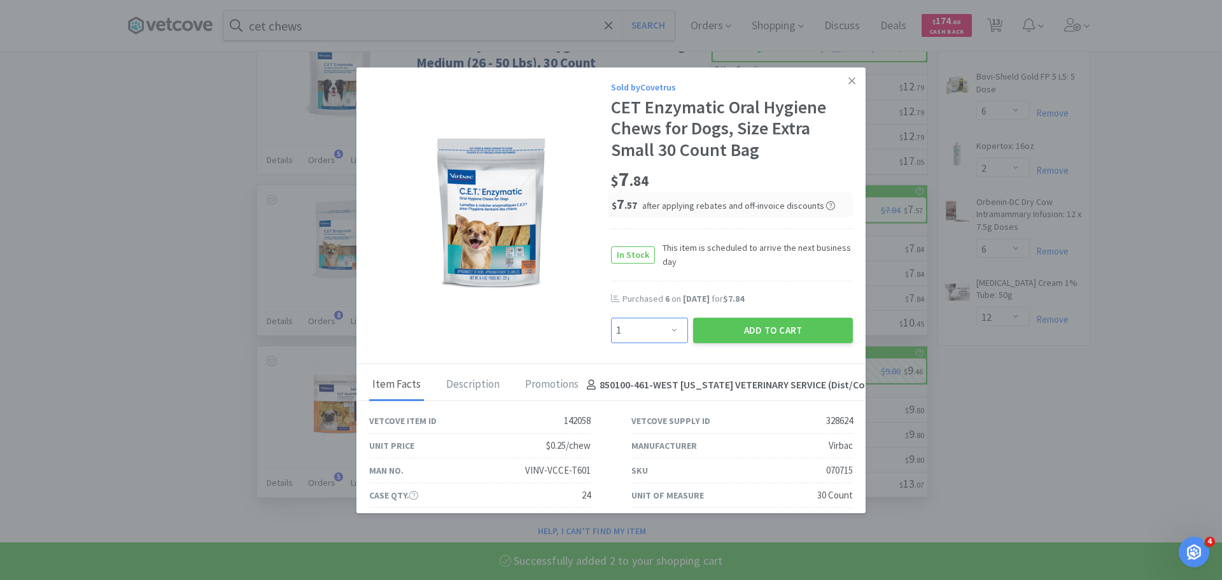
click at [667, 326] on select "Enter Quantity 1 2 3 4 5 6 7 8 9 10 11 12 13 14 15 16 17 18 19 20 Enter Quantity" at bounding box center [649, 329] width 77 height 25
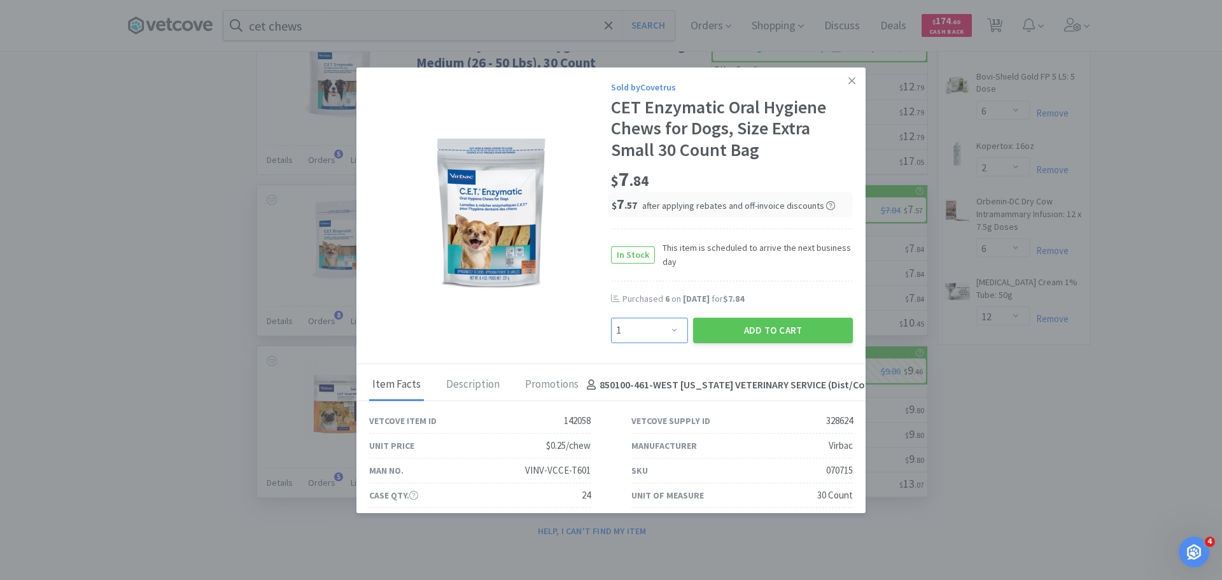
select select "2"
click at [611, 317] on select "Enter Quantity 1 2 3 4 5 6 7 8 9 10 11 12 13 14 15 16 17 18 19 20 Enter Quantity" at bounding box center [649, 329] width 77 height 25
click at [760, 336] on button "Add to Cart" at bounding box center [773, 329] width 160 height 25
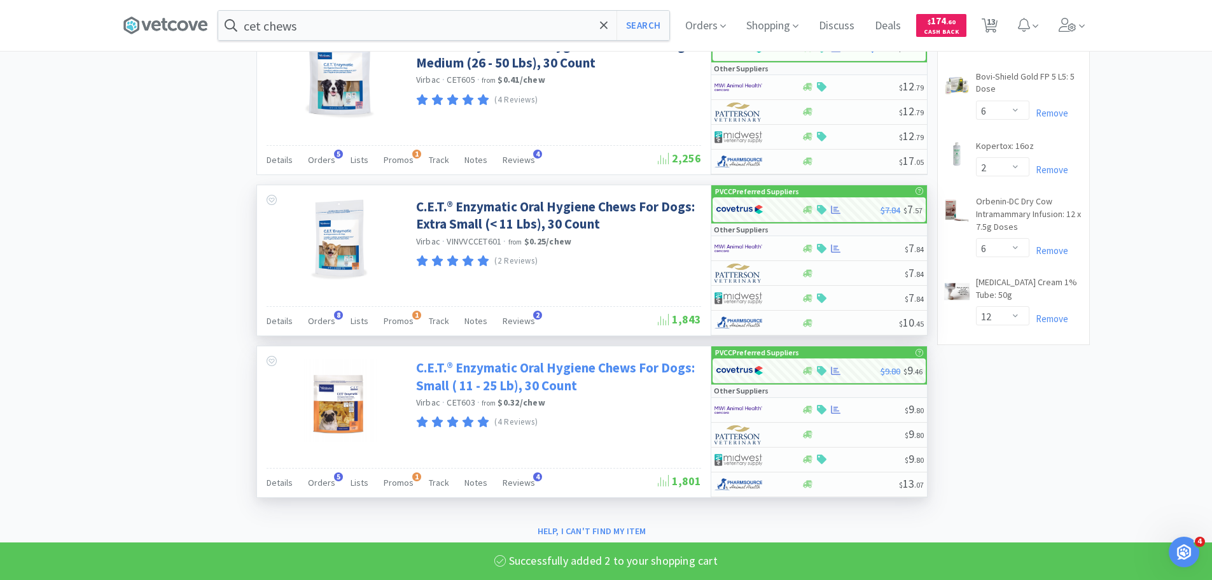
select select "2"
select select "4"
select select "6"
select select "2"
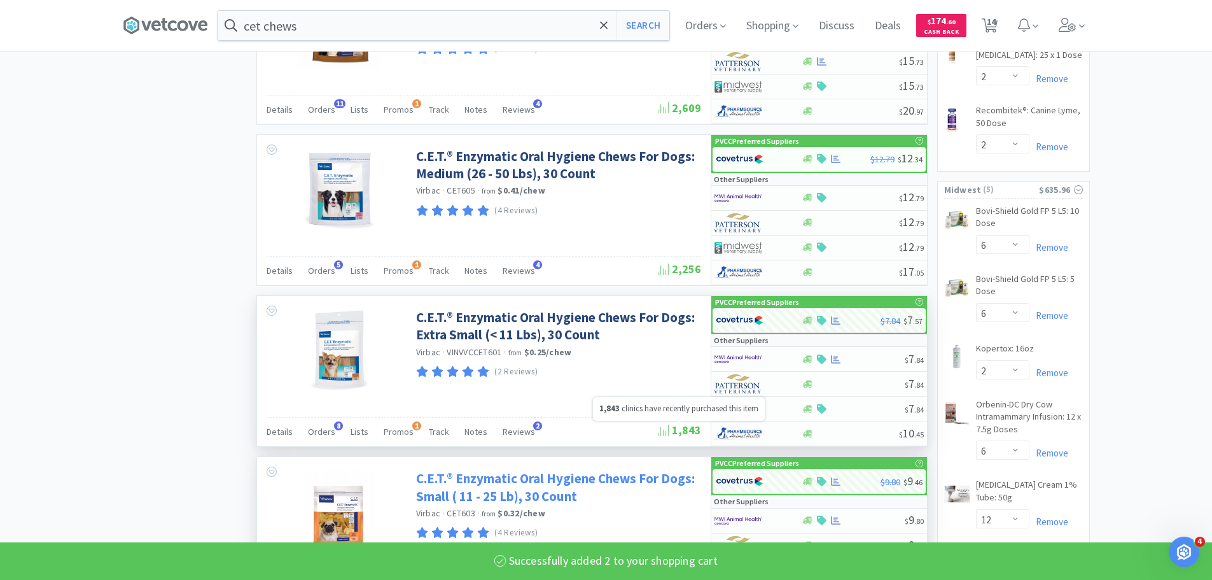
scroll to position [691, 0]
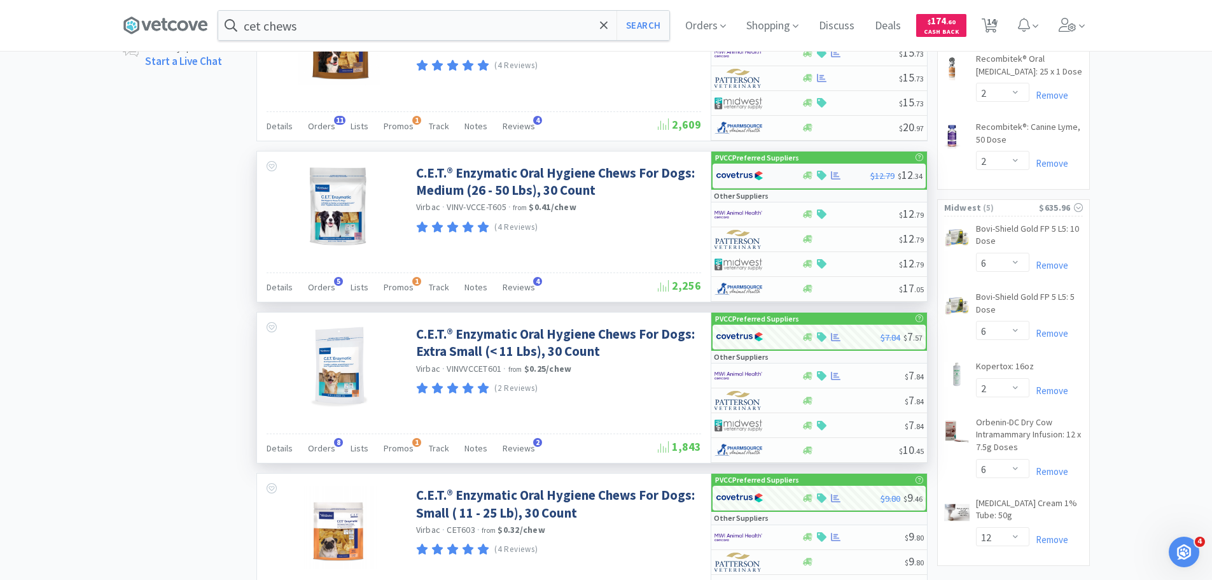
click at [779, 179] on div at bounding box center [751, 176] width 70 height 22
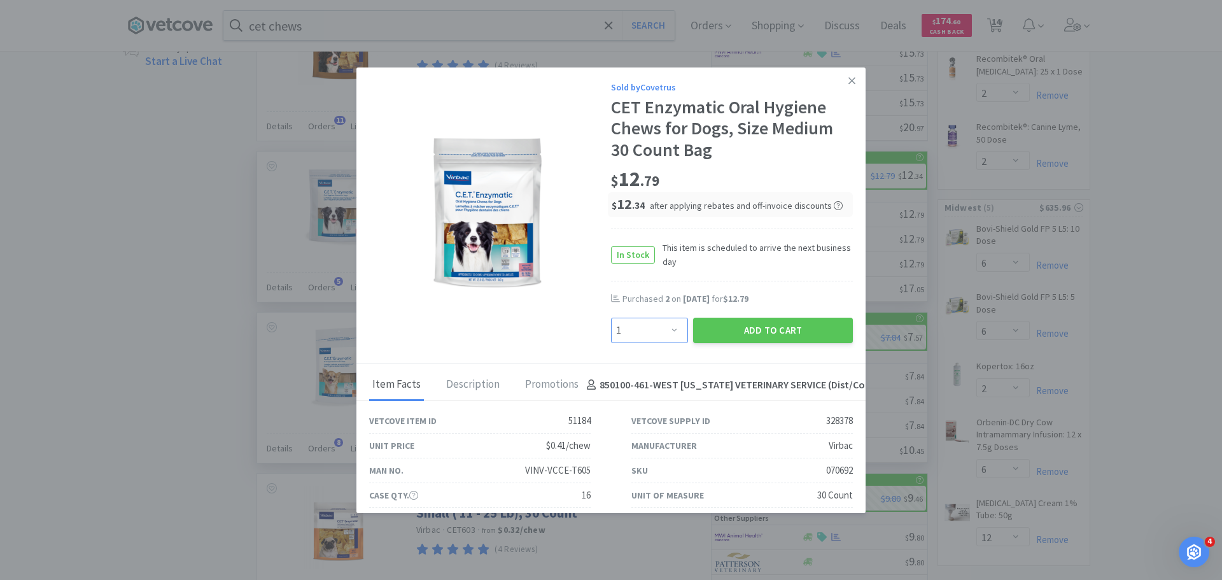
drag, startPoint x: 638, startPoint y: 328, endPoint x: 580, endPoint y: 130, distance: 206.2
click at [638, 328] on select "Enter Quantity 1 2 3 4 5 6 7 8 9 10 11 12 13 14 15 16 17 18 19 20 Enter Quantity" at bounding box center [649, 329] width 77 height 25
select select "2"
click at [611, 317] on select "Enter Quantity 1 2 3 4 5 6 7 8 9 10 11 12 13 14 15 16 17 18 19 20 Enter Quantity" at bounding box center [649, 329] width 77 height 25
click at [789, 333] on button "Add to Cart" at bounding box center [773, 329] width 160 height 25
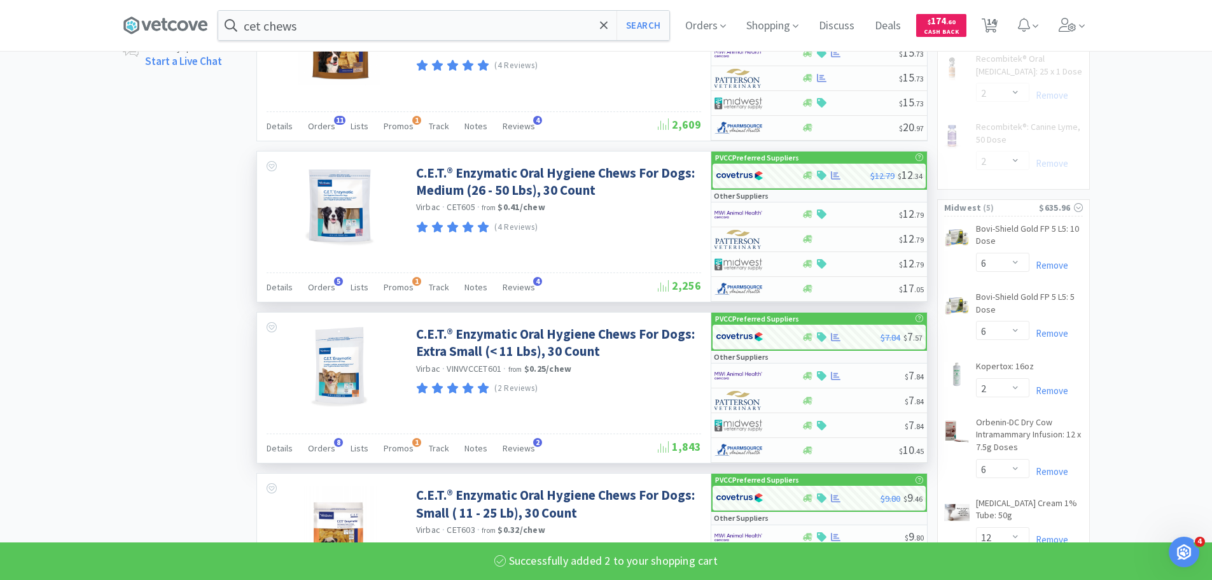
select select "2"
select select "4"
select select "6"
select select "2"
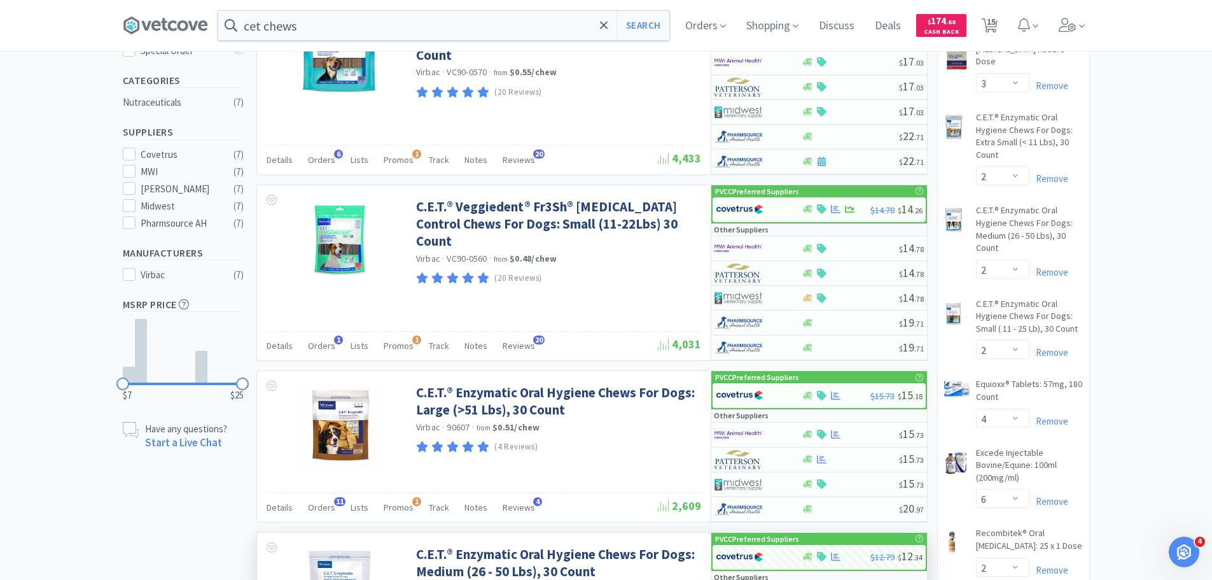
scroll to position [309, 0]
click at [1009, 267] on select "Enter Quantity 1 2 3 4 5 6 7 8 9 10 11 12 13 14 15 16 17 18 19 20 Enter Quantity" at bounding box center [1002, 269] width 53 height 19
click at [976, 260] on select "Enter Quantity 1 2 3 4 5 6 7 8 9 10 11 12 13 14 15 16 17 18 19 20 Enter Quantity" at bounding box center [1002, 269] width 53 height 19
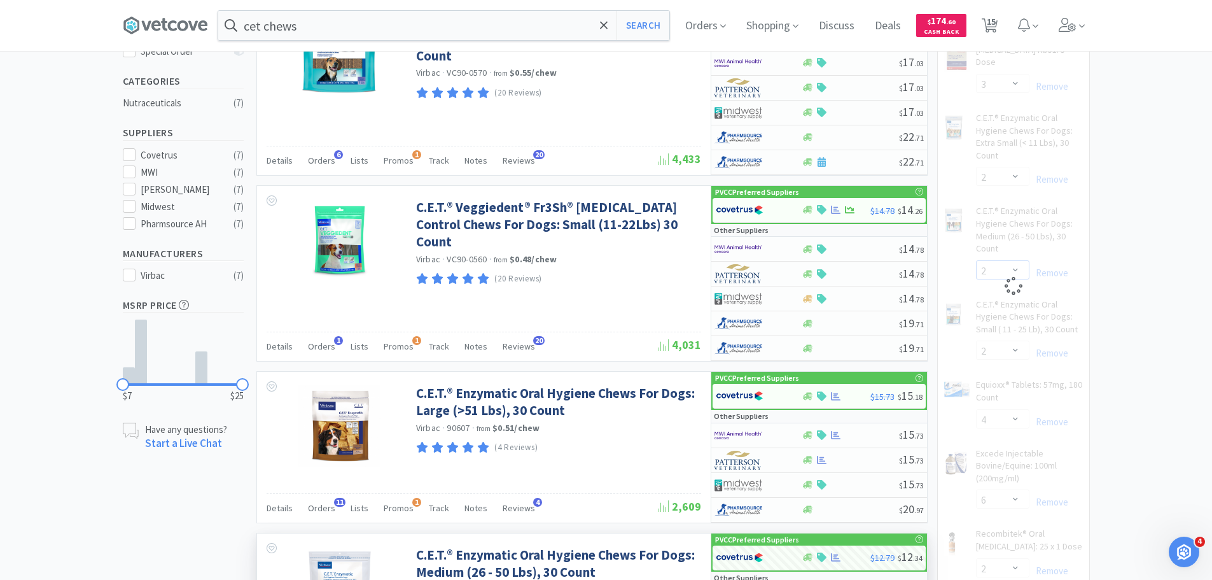
select select "3"
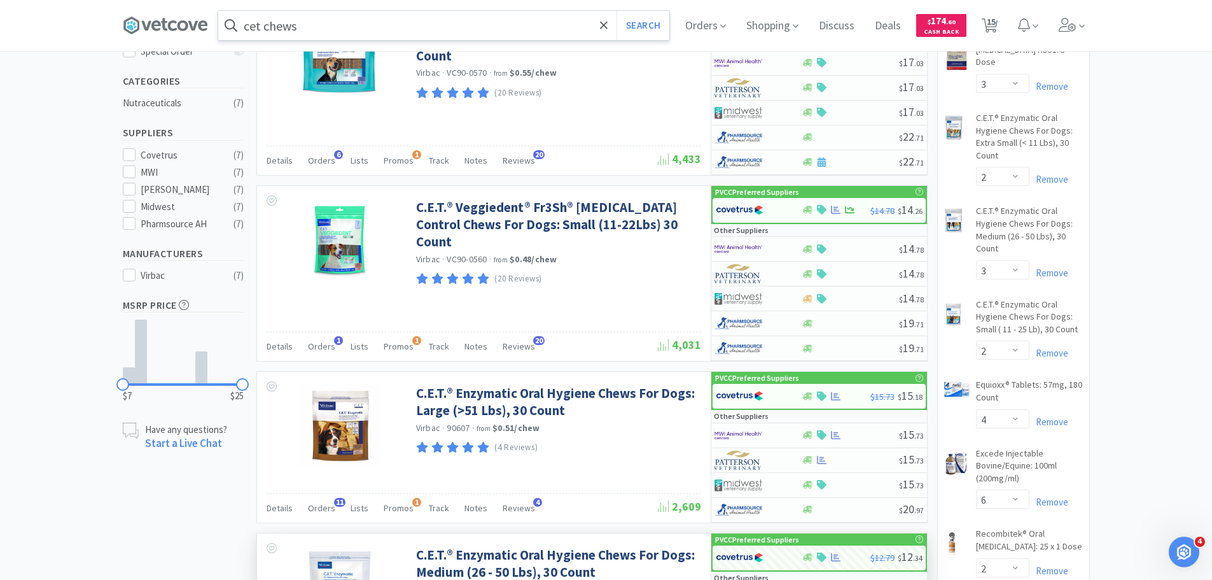
click at [314, 35] on input "cet chews" at bounding box center [443, 25] width 451 height 29
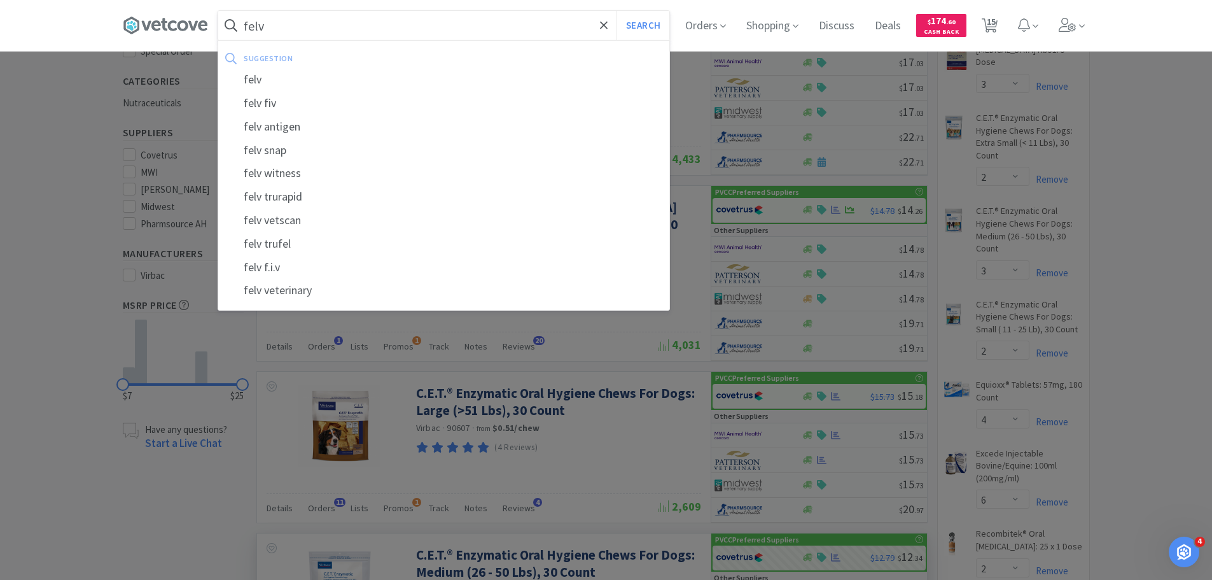
type input "felv"
click at [617, 11] on button "Search" at bounding box center [643, 25] width 53 height 29
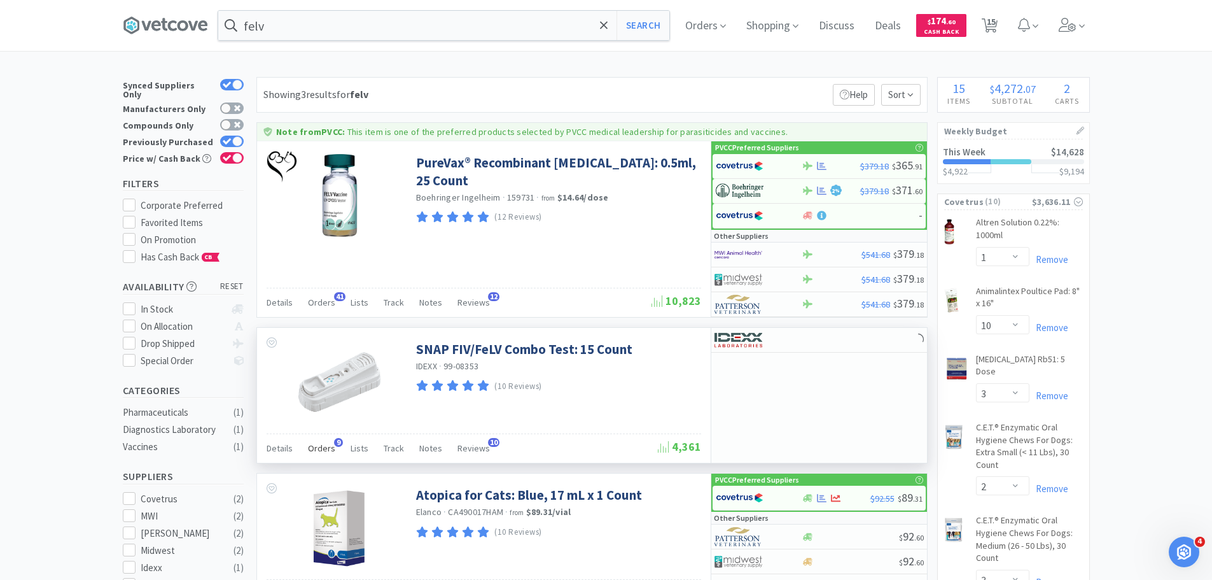
click at [315, 444] on span "Orders" at bounding box center [321, 447] width 27 height 11
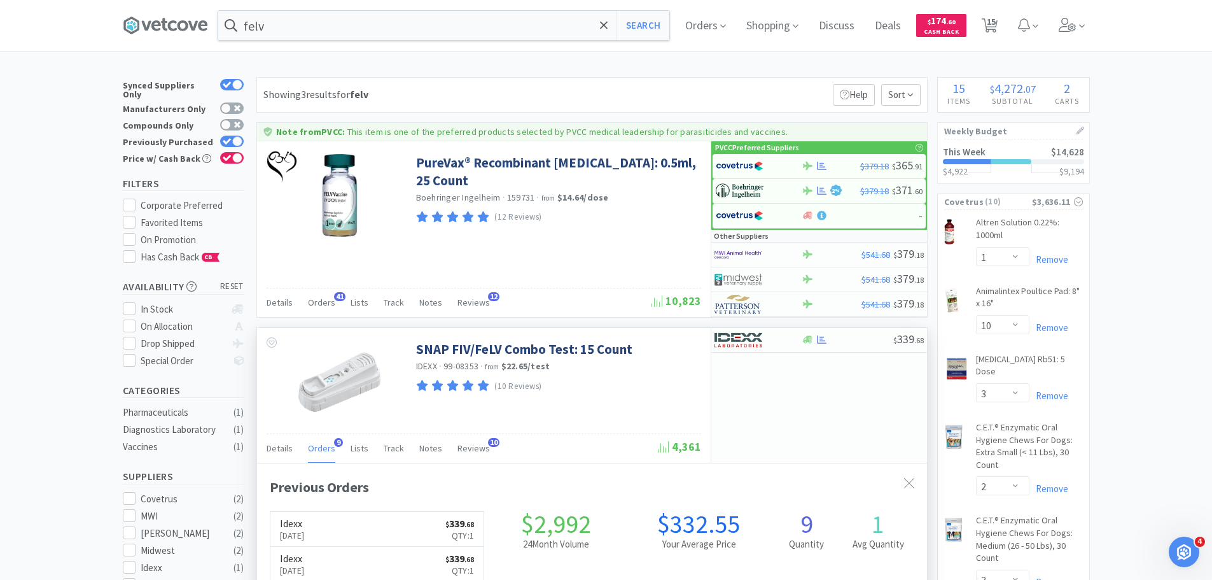
scroll to position [341, 670]
click at [828, 349] on div "$ 339 . 68" at bounding box center [819, 340] width 216 height 25
select select "1"
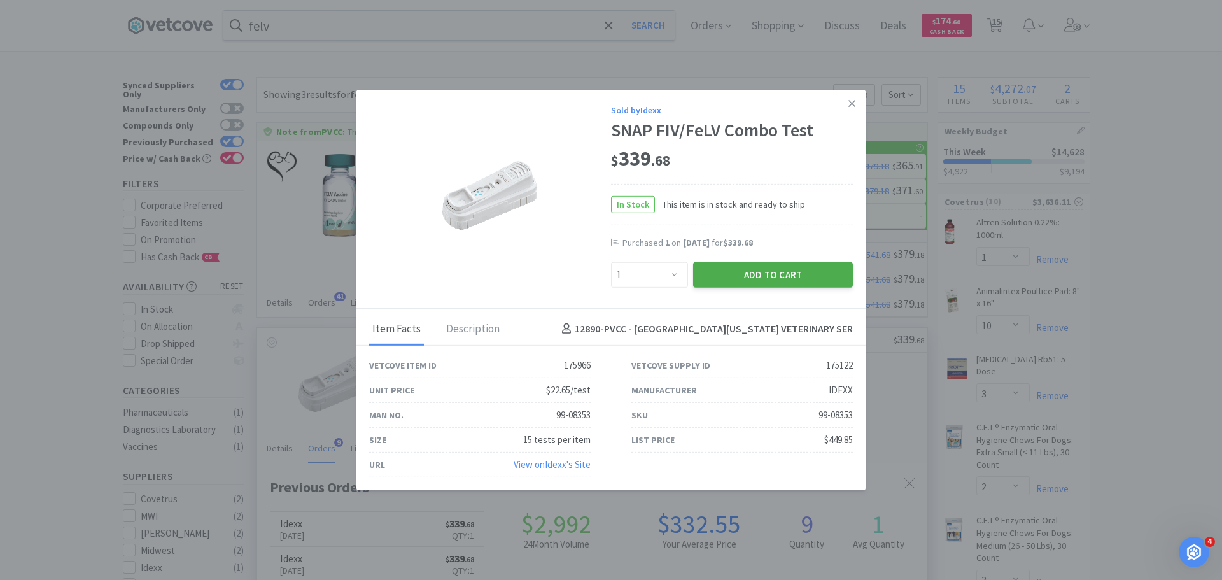
click at [835, 276] on button "Add to Cart" at bounding box center [773, 274] width 160 height 25
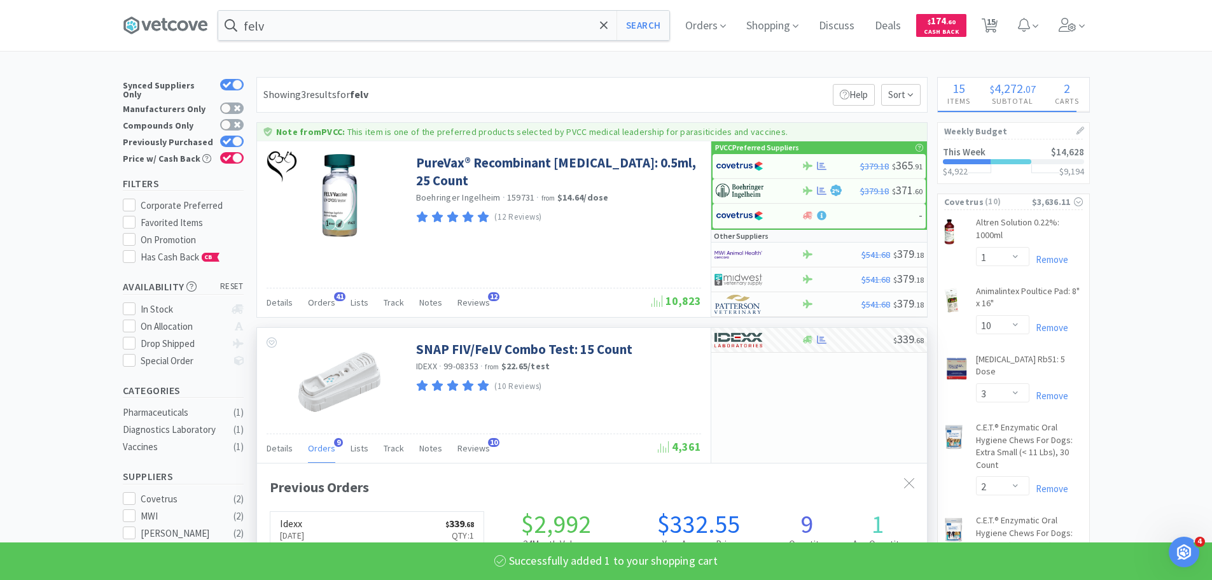
select select "1"
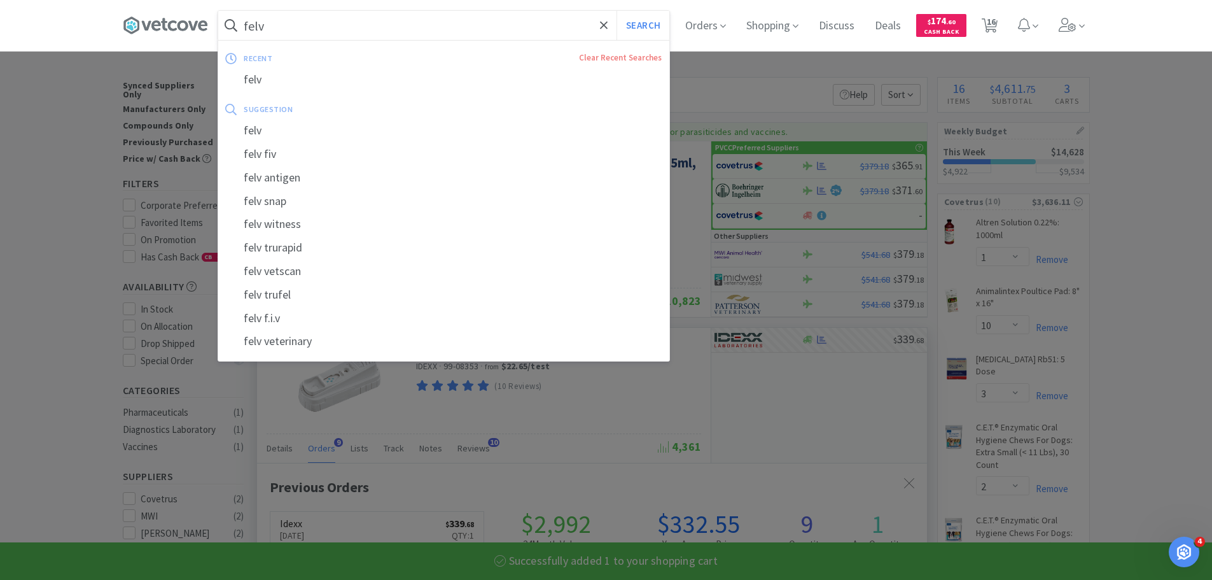
click at [467, 25] on input "felv" at bounding box center [443, 25] width 451 height 29
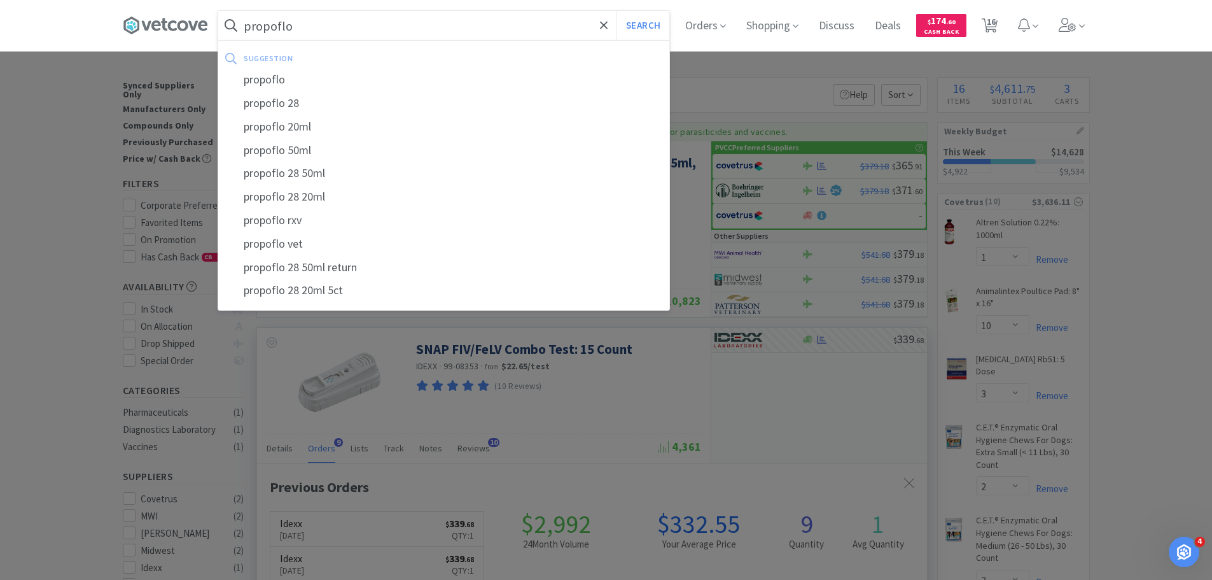
type input "propoflo"
click at [617, 11] on button "Search" at bounding box center [643, 25] width 53 height 29
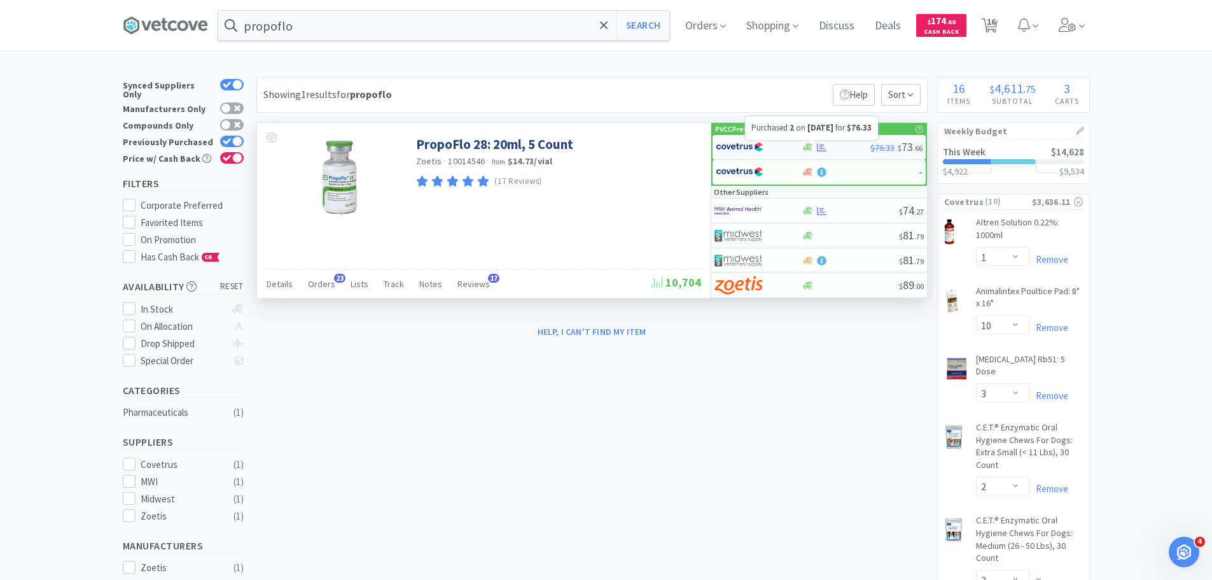
click at [825, 146] on icon at bounding box center [822, 148] width 10 height 10
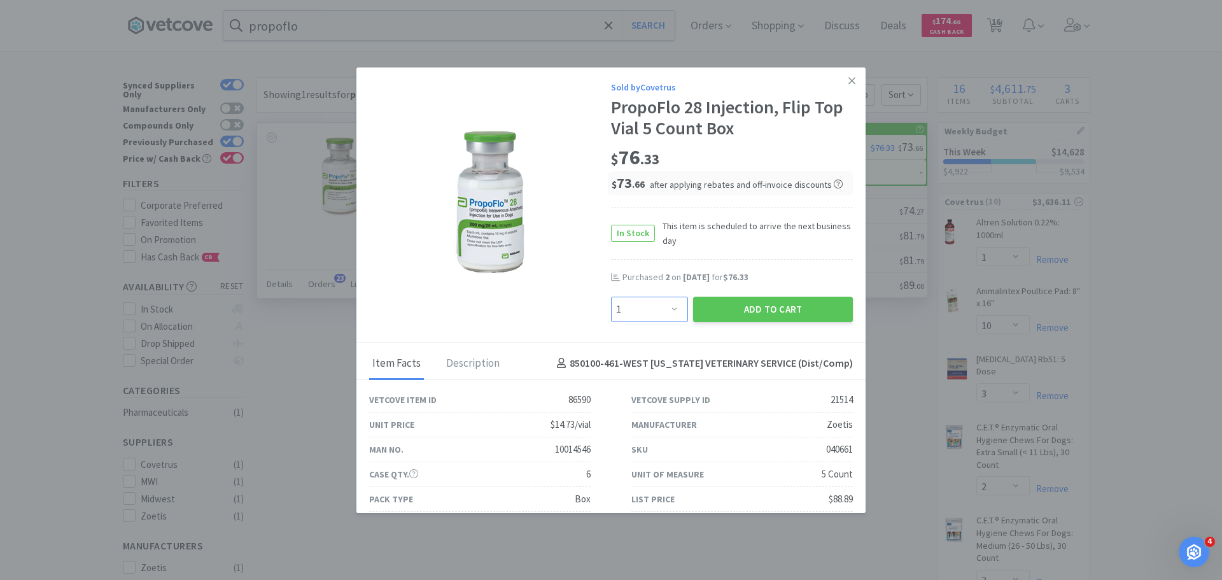
click at [648, 302] on select "Enter Quantity 1 2 3 4 5 6 7 8 9 10 11 12 13 14 15 16 17 18 19 20 Enter Quantity" at bounding box center [649, 308] width 77 height 25
select select "2"
click at [611, 296] on select "Enter Quantity 1 2 3 4 5 6 7 8 9 10 11 12 13 14 15 16 17 18 19 20 Enter Quantity" at bounding box center [649, 308] width 77 height 25
click at [744, 314] on button "Add to Cart" at bounding box center [773, 308] width 160 height 25
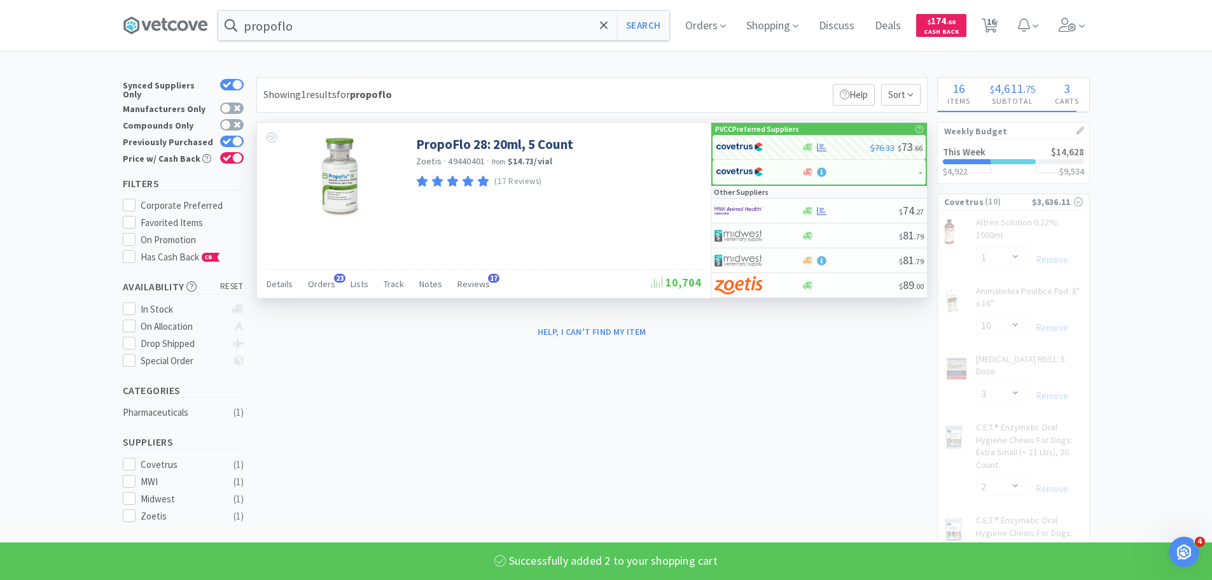
select select "2"
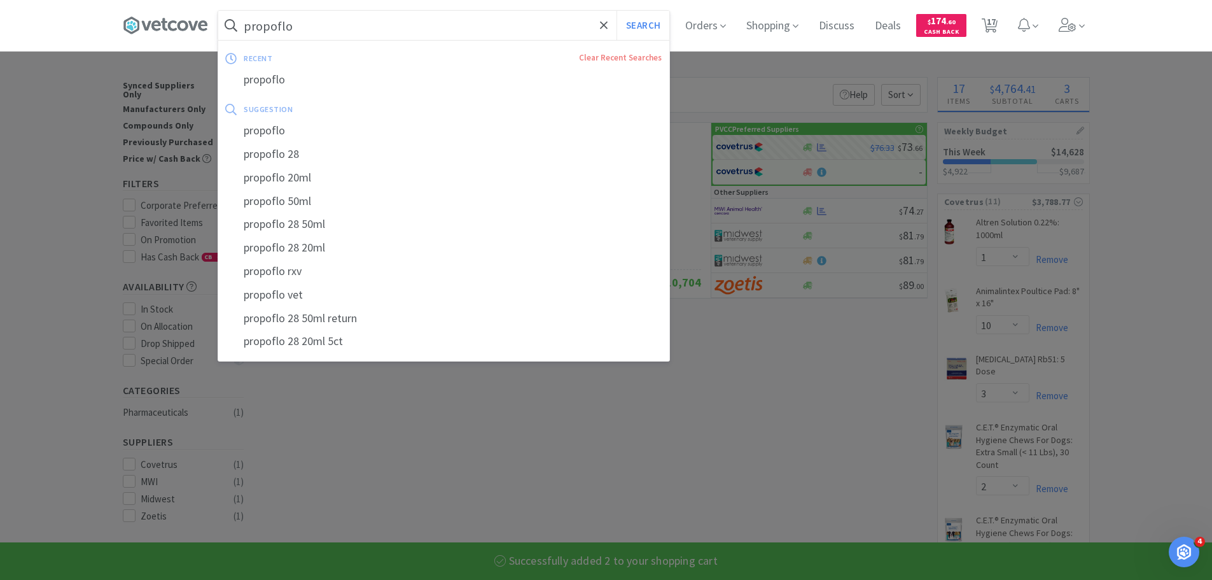
click at [418, 31] on input "propoflo" at bounding box center [443, 25] width 451 height 29
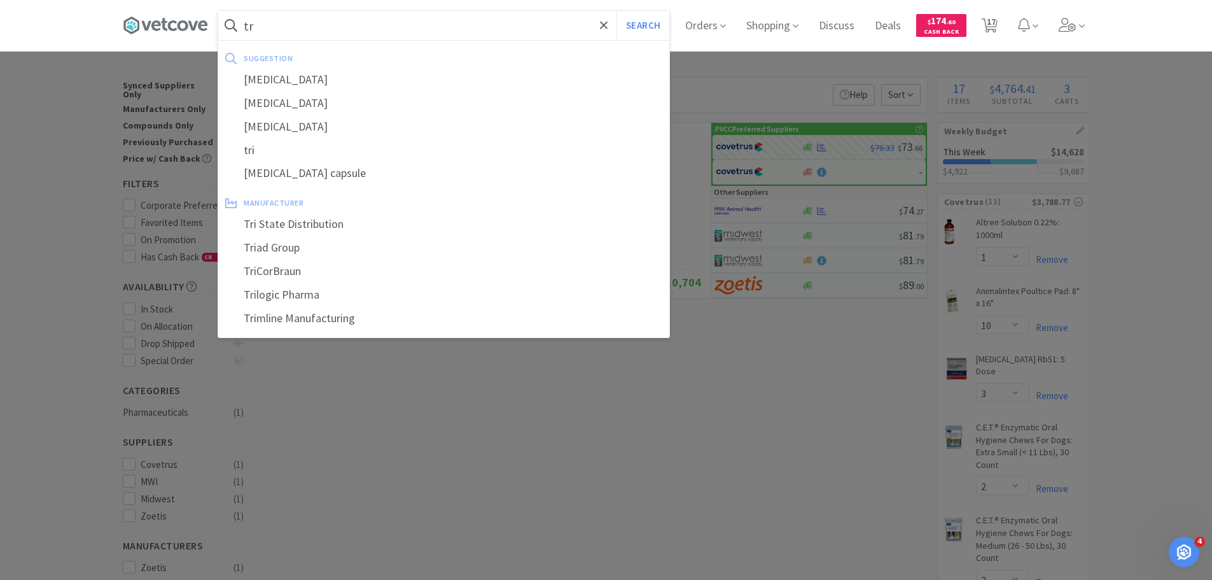
type input "t"
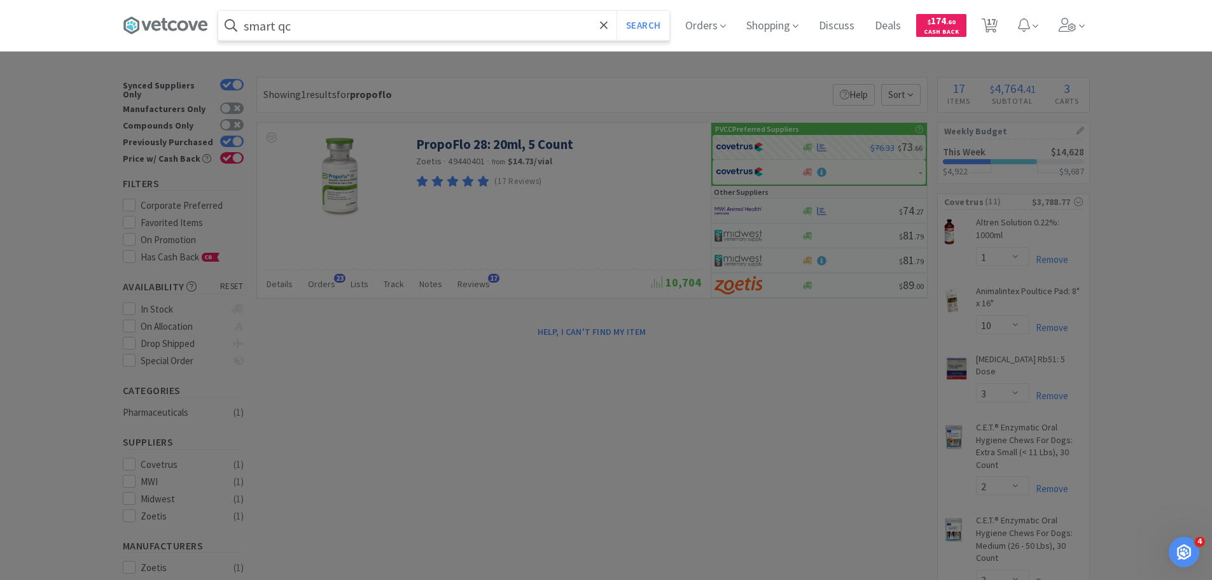
type input "smart qc"
click at [617, 11] on button "Search" at bounding box center [643, 25] width 53 height 29
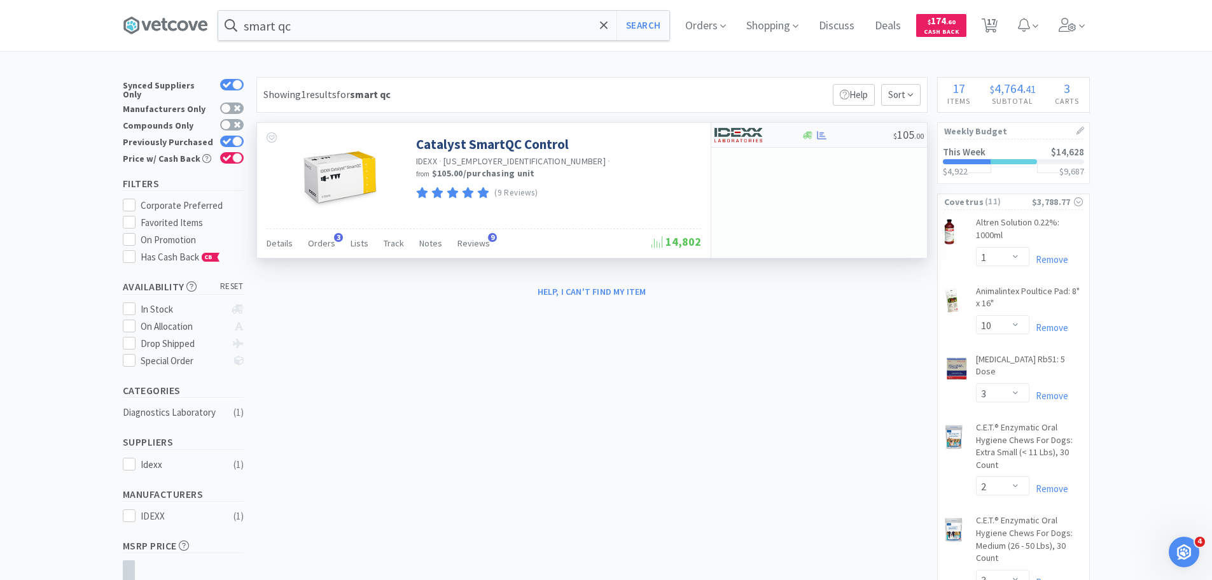
click at [849, 141] on div "$ 105 . 00" at bounding box center [819, 135] width 216 height 25
select select "1"
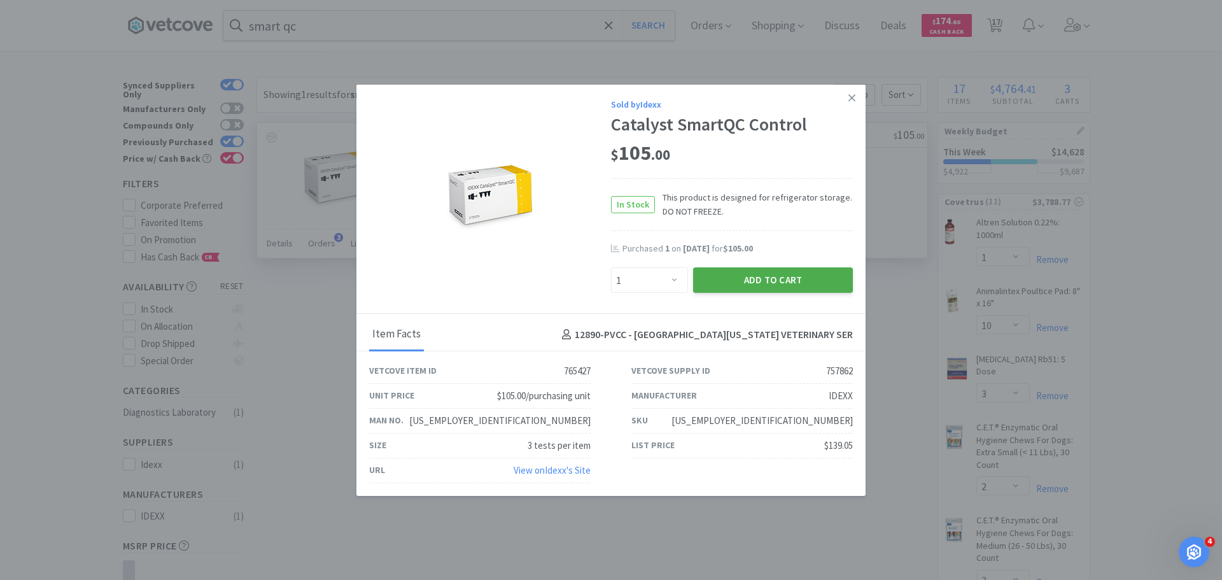
click at [812, 280] on button "Add to Cart" at bounding box center [773, 279] width 160 height 25
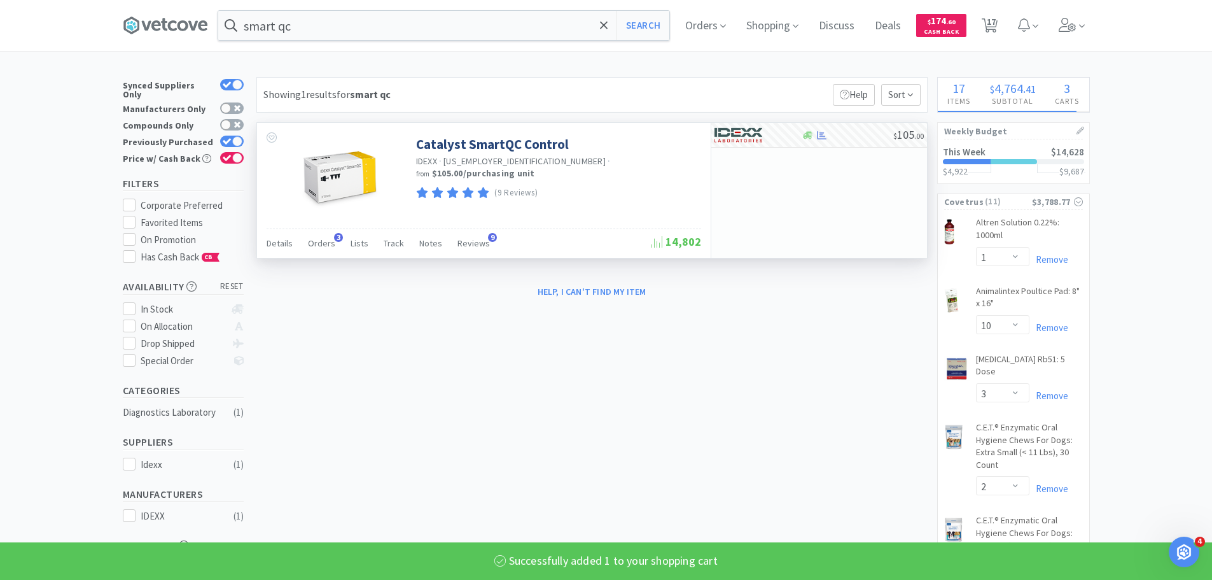
select select "1"
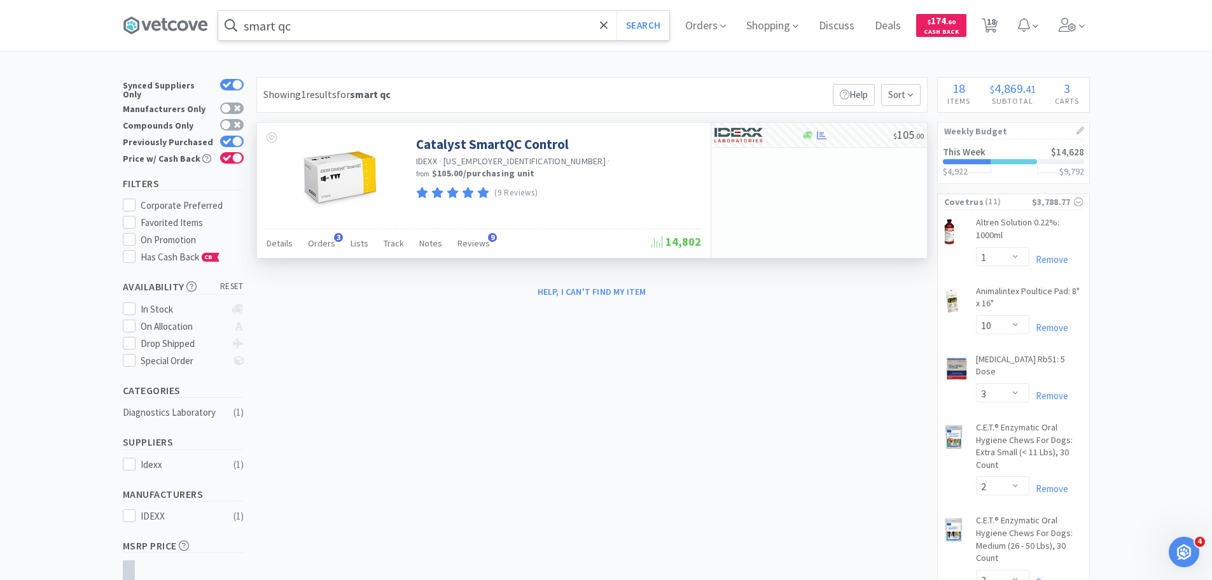
click at [343, 24] on input "smart qc" at bounding box center [443, 25] width 451 height 29
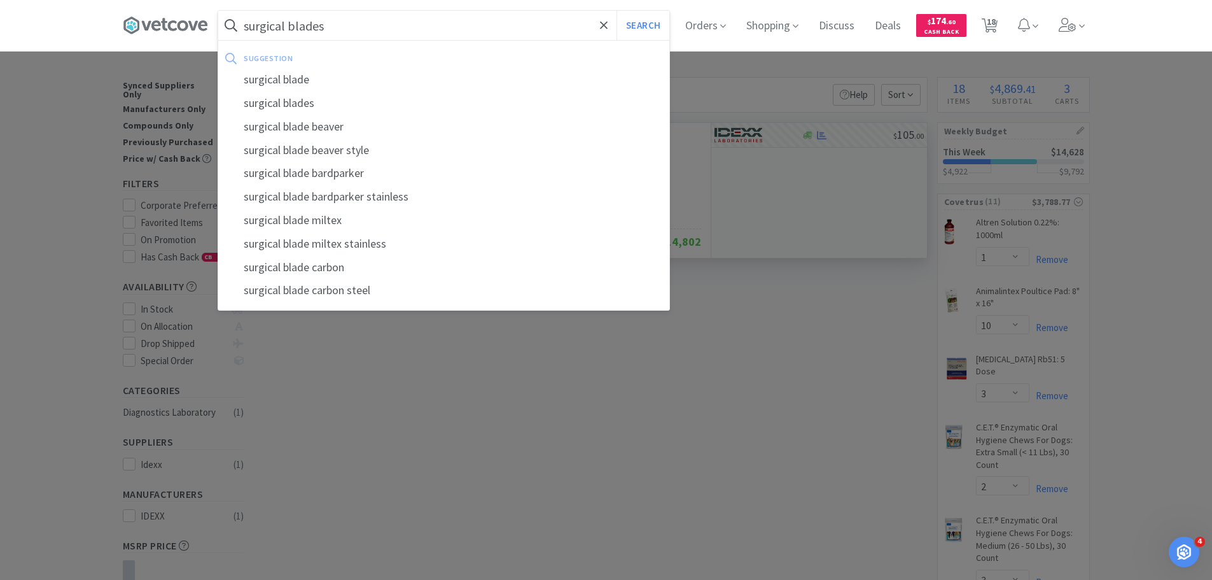
type input "surgical blades"
click at [617, 11] on button "Search" at bounding box center [643, 25] width 53 height 29
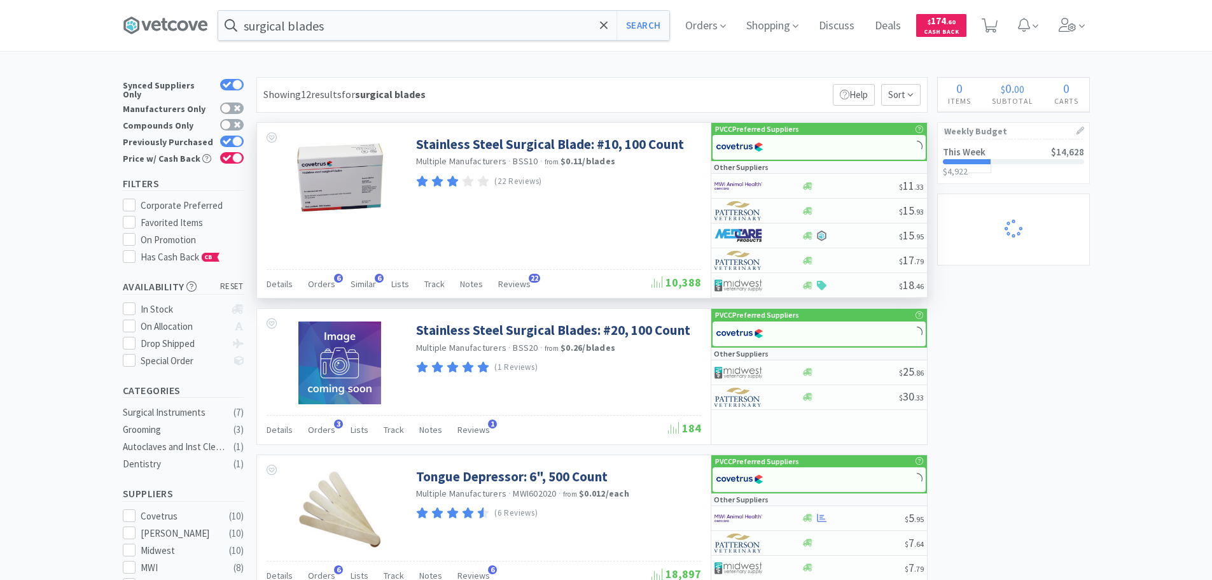
select select "1"
select select "10"
select select "3"
select select "2"
select select "3"
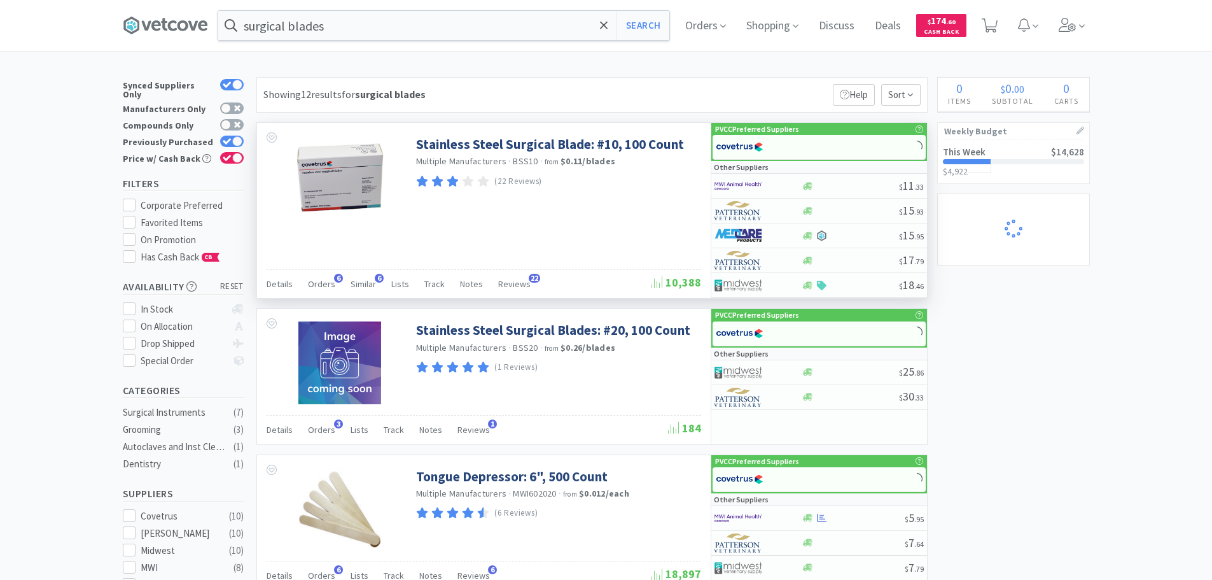
select select "2"
select select "4"
select select "6"
select select "2"
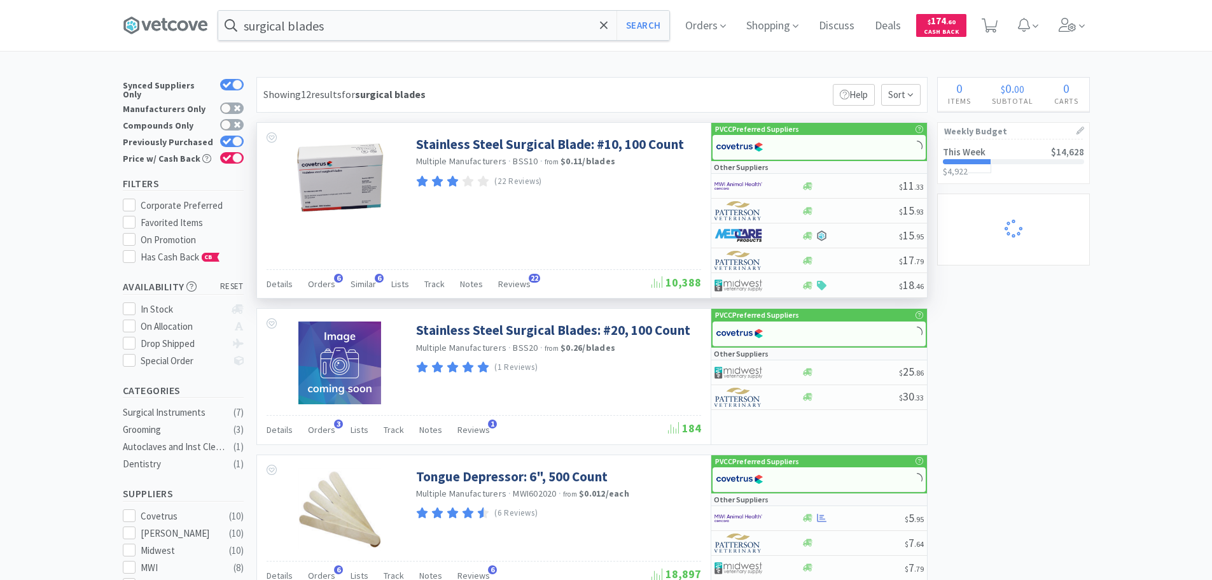
select select "2"
select select "6"
select select "2"
select select "6"
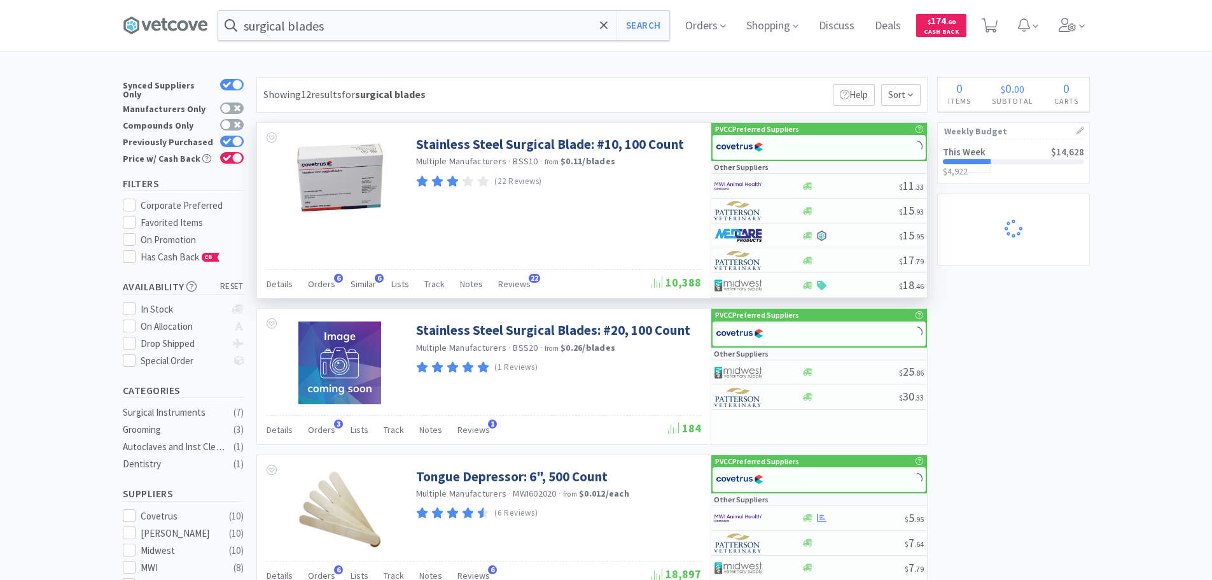
select select "12"
select select "1"
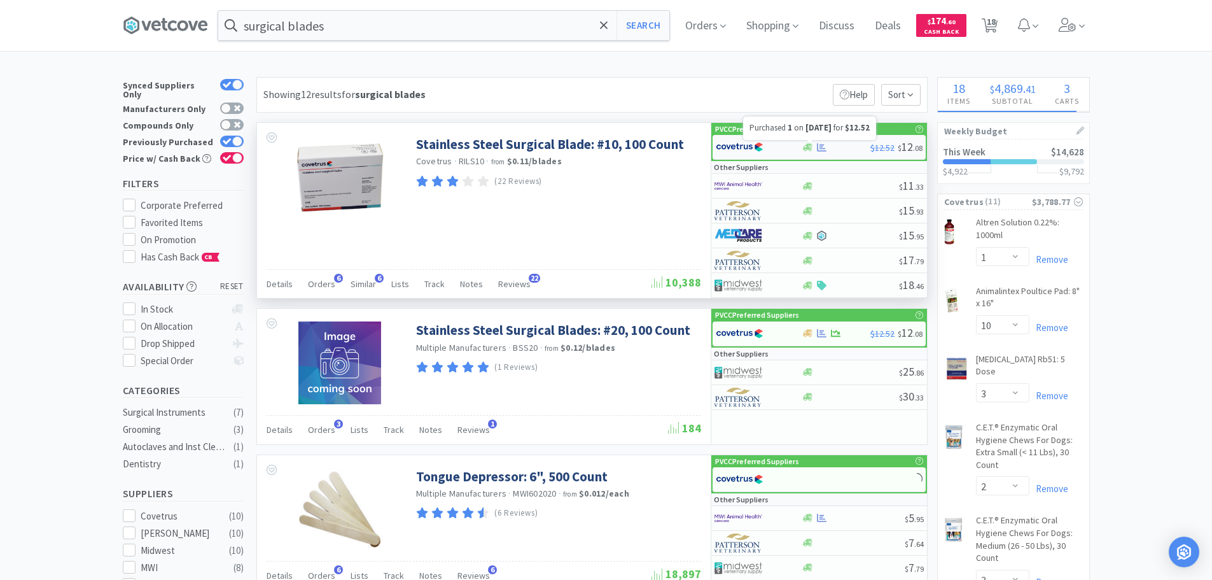
click at [820, 144] on icon at bounding box center [822, 148] width 10 height 10
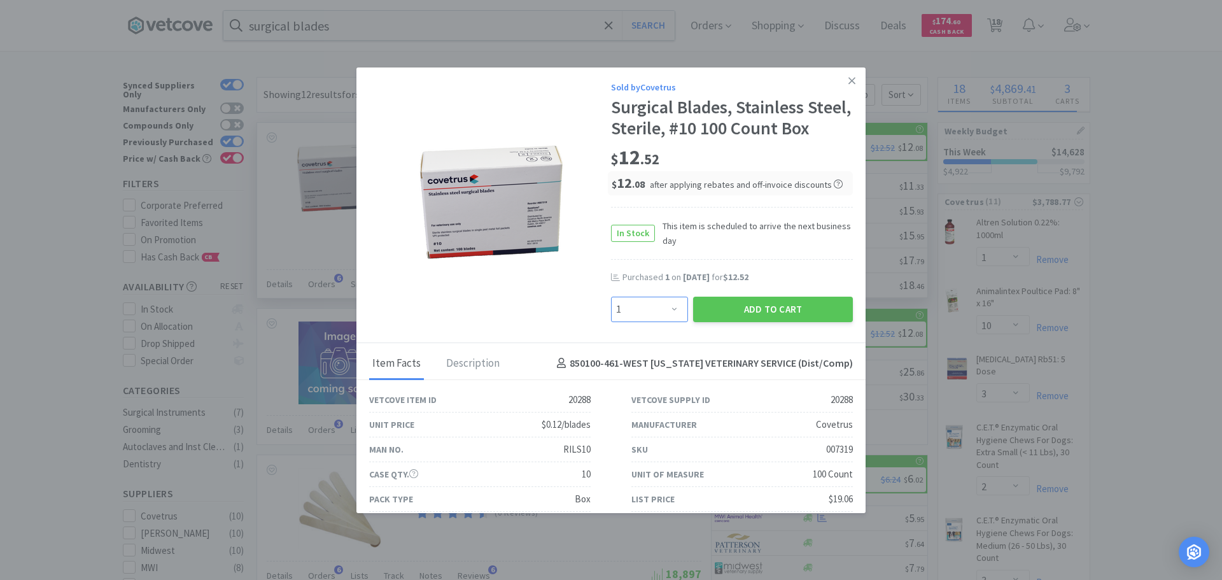
drag, startPoint x: 646, startPoint y: 328, endPoint x: 648, endPoint y: 320, distance: 8.5
click at [647, 322] on select "Enter Quantity 1 2 3 4 5 6 7 8 9 10 11 12 13 14 15 16 17 18 19 20 Enter Quantity" at bounding box center [649, 308] width 77 height 25
select select "2"
click at [611, 317] on select "Enter Quantity 1 2 3 4 5 6 7 8 9 10 11 12 13 14 15 16 17 18 19 20 Enter Quantity" at bounding box center [649, 308] width 77 height 25
click at [786, 322] on button "Add to Cart" at bounding box center [773, 308] width 160 height 25
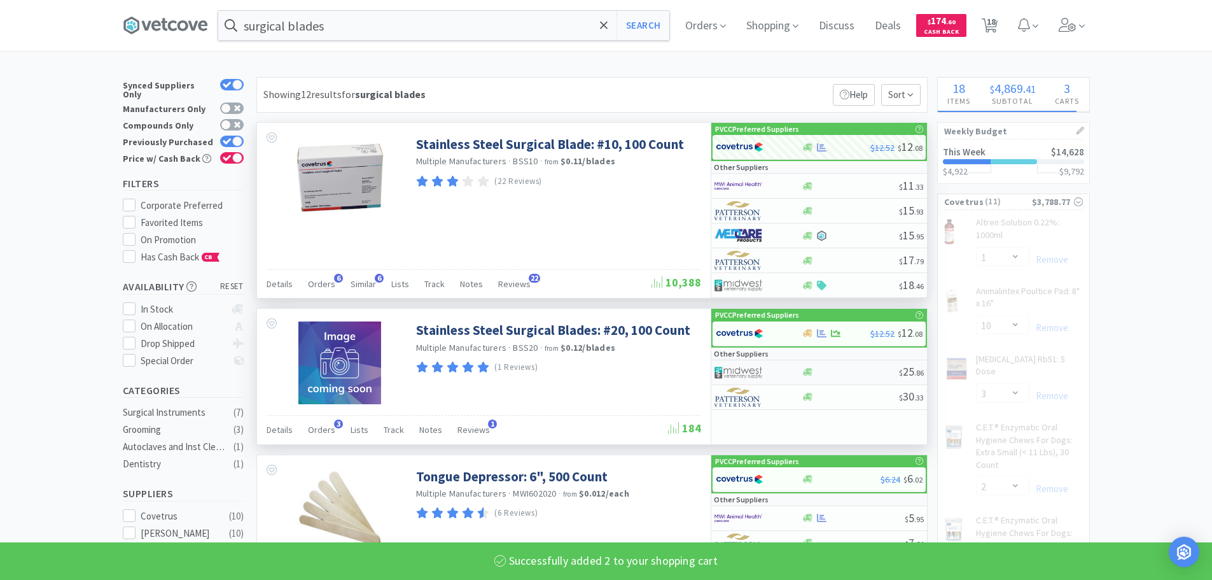
select select "2"
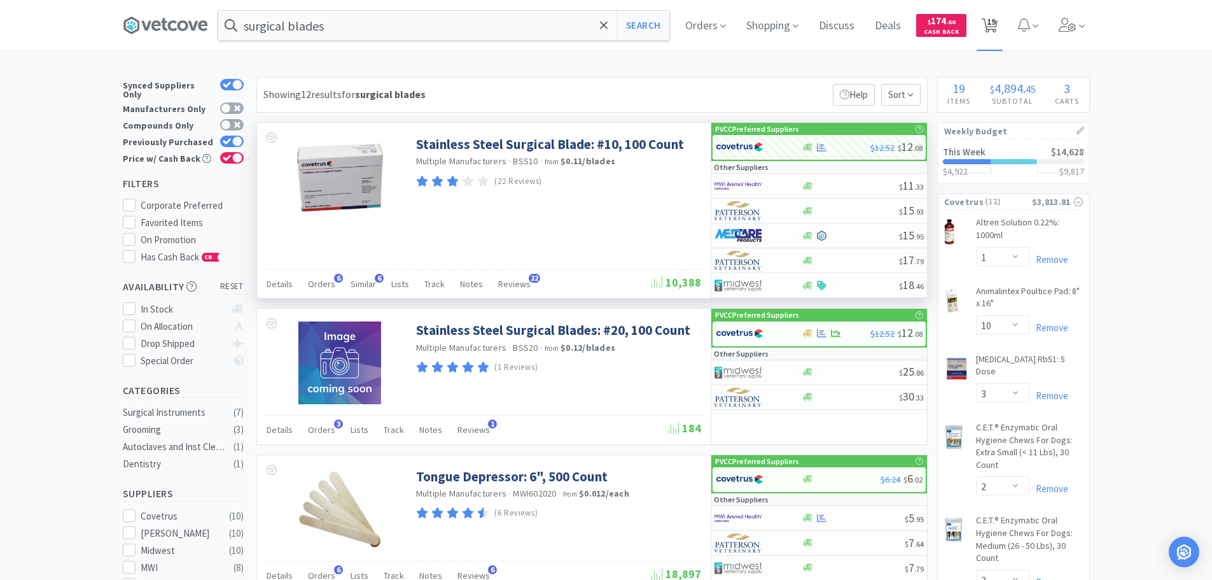
click at [989, 21] on icon at bounding box center [990, 25] width 16 height 14
select select "1"
select select "10"
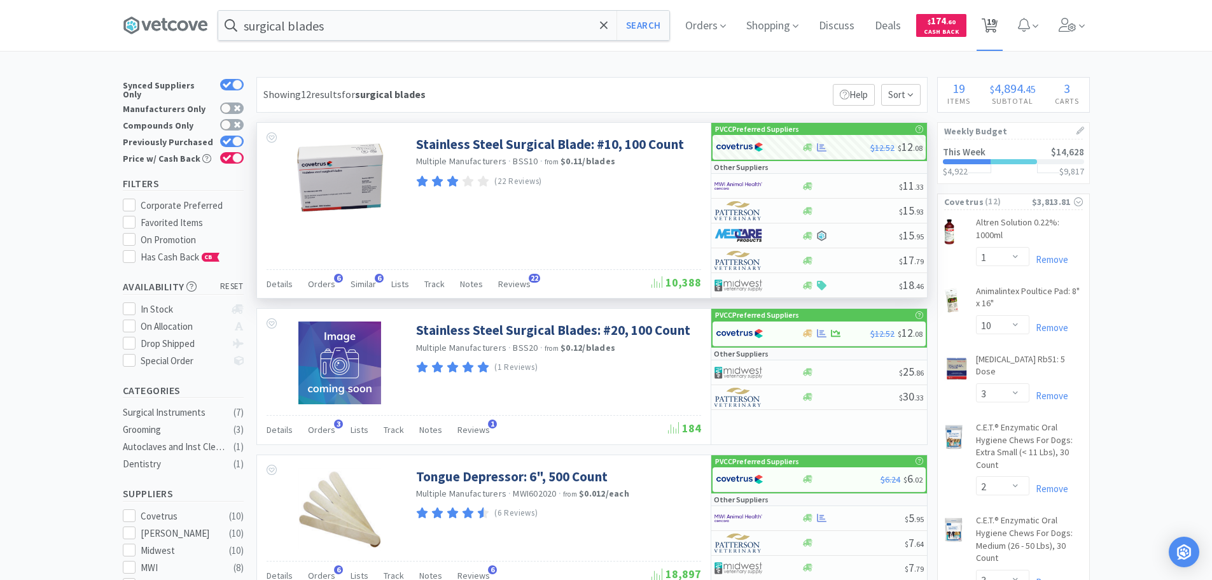
select select "3"
select select "2"
select select "3"
select select "2"
select select "4"
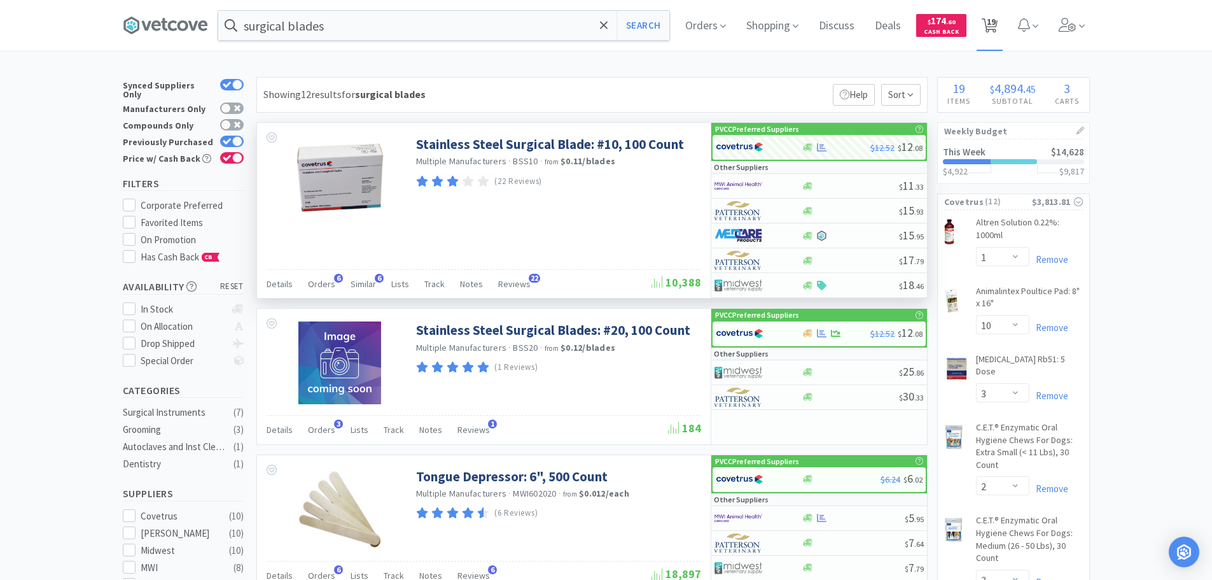
select select "6"
select select "2"
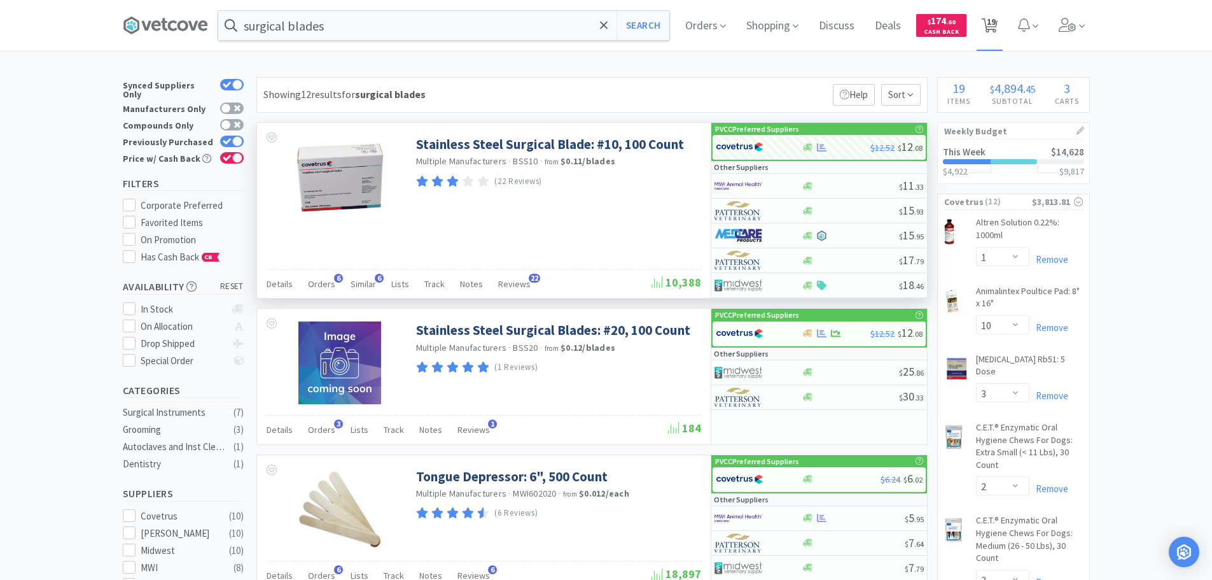
select select "6"
select select "2"
select select "6"
select select "12"
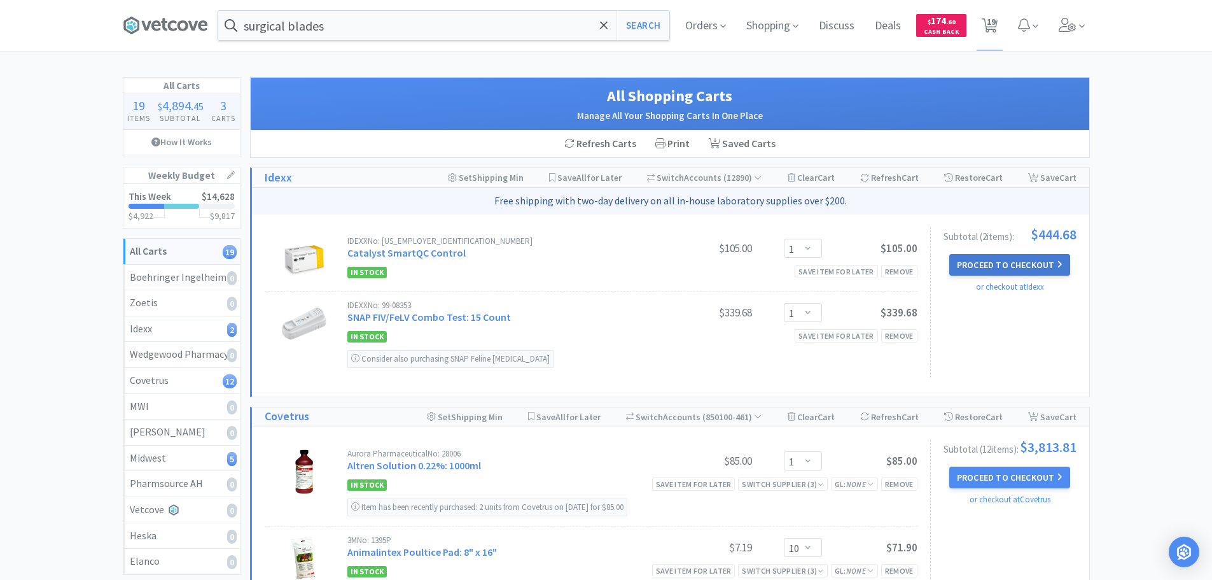
click at [991, 259] on button "Proceed to Checkout" at bounding box center [1009, 265] width 121 height 22
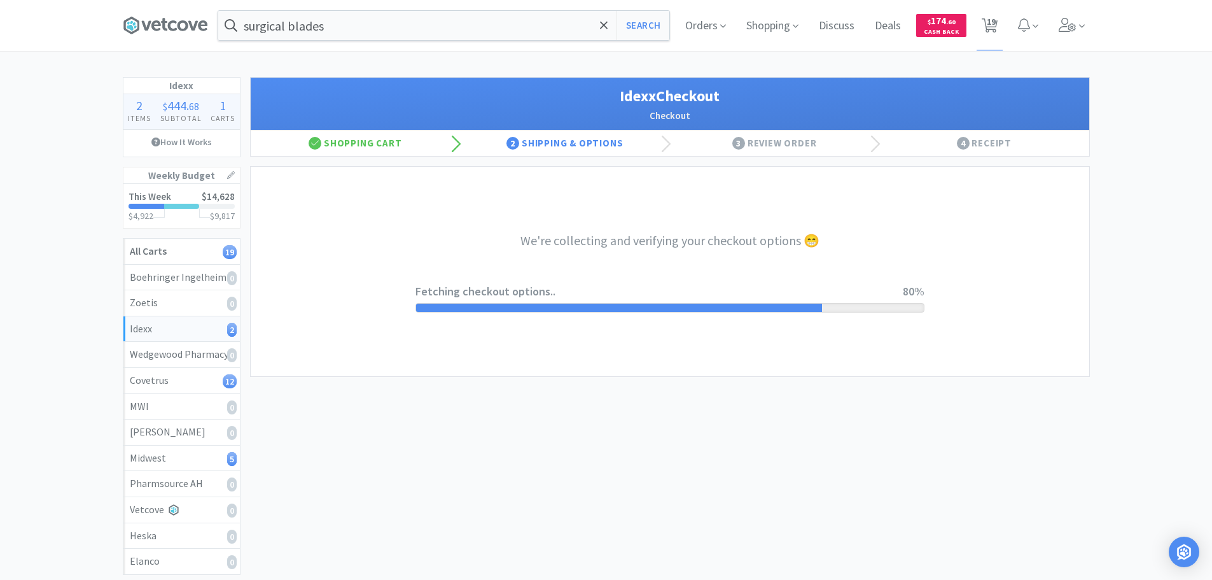
select select "904"
select select "003"
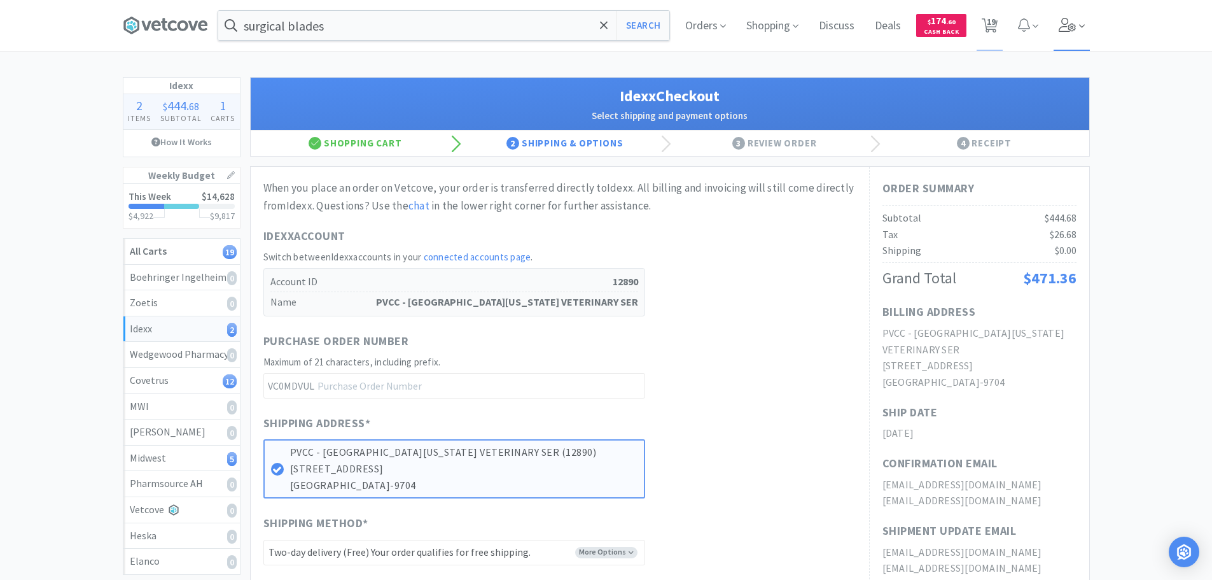
click at [1063, 24] on icon at bounding box center [1068, 25] width 18 height 14
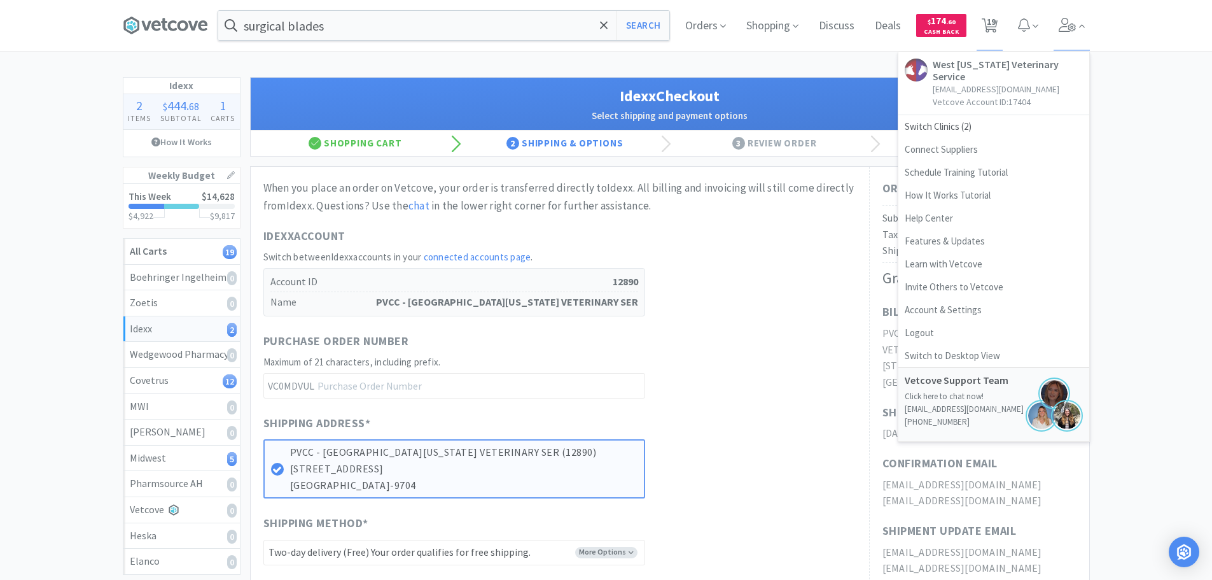
click at [1183, 162] on div "Idexx 2 Items $ 444 . 68 Subtotal 1 Carts How It Works Weekly Budget This Week …" at bounding box center [606, 445] width 1212 height 736
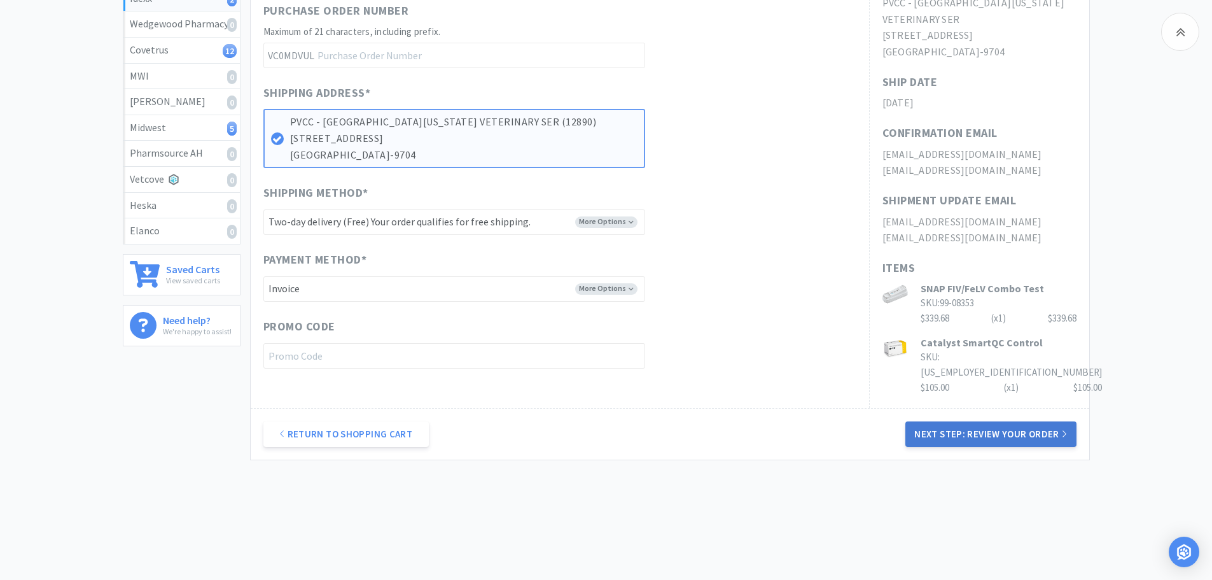
click at [1050, 421] on button "Next Step: Review Your Order" at bounding box center [990, 433] width 171 height 25
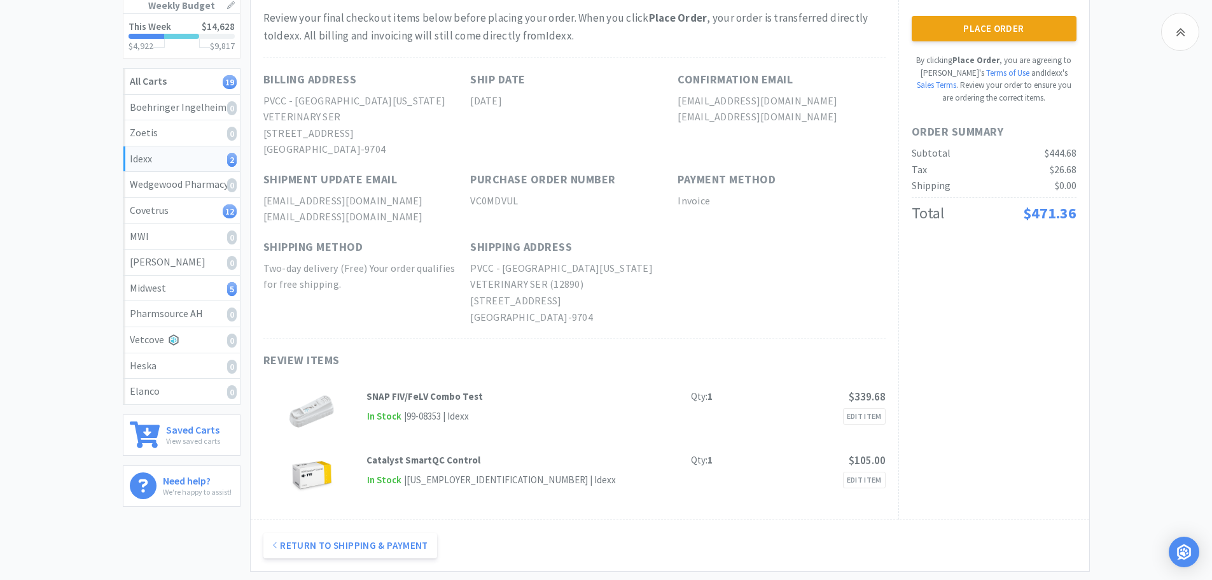
scroll to position [85, 0]
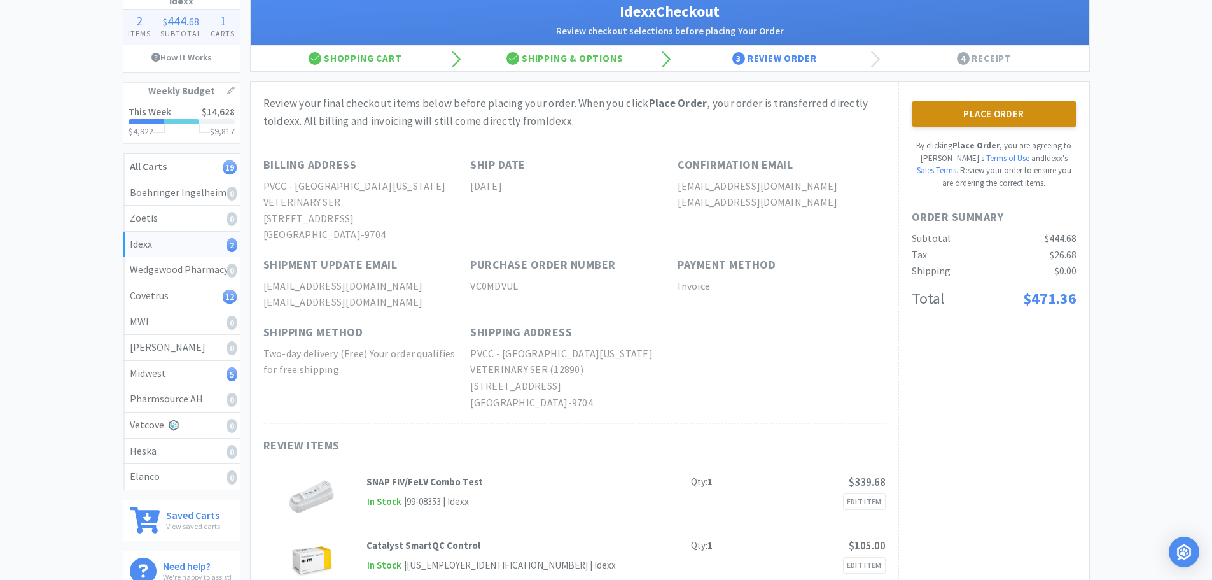
click at [1014, 110] on button "Place Order" at bounding box center [994, 113] width 165 height 25
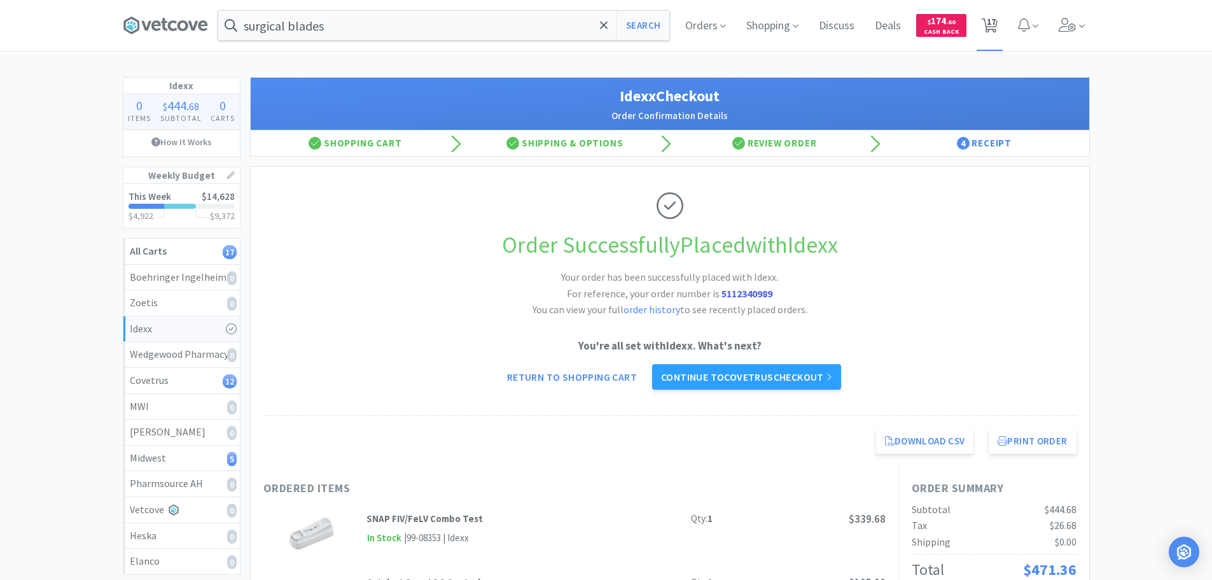
click at [992, 15] on span "17" at bounding box center [991, 21] width 9 height 51
select select "1"
select select "10"
select select "3"
select select "2"
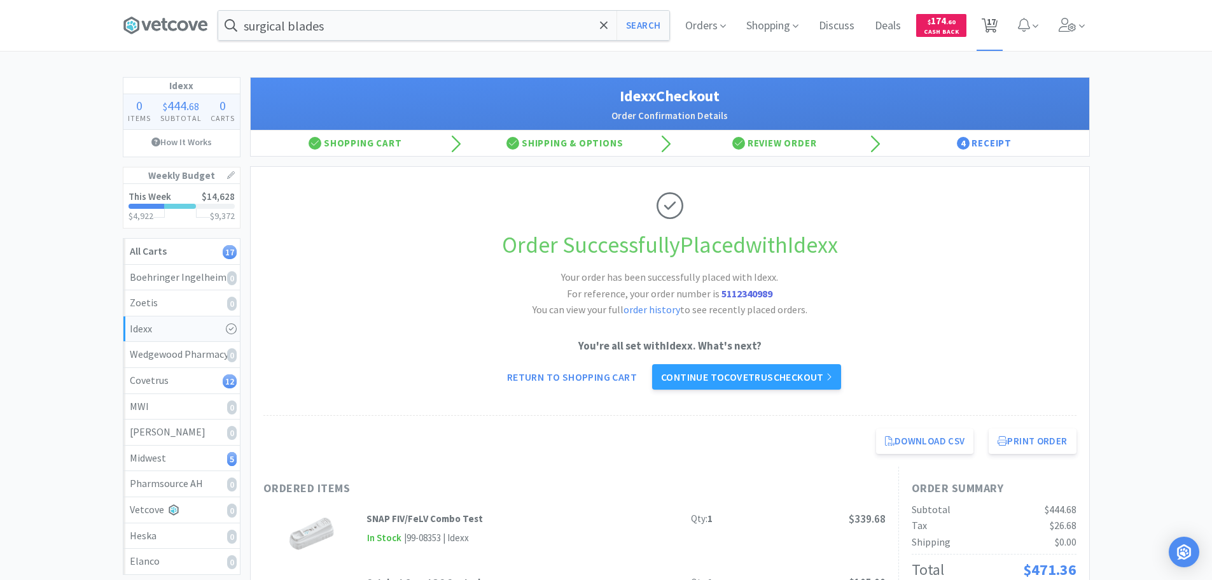
select select "3"
select select "2"
select select "4"
select select "6"
select select "2"
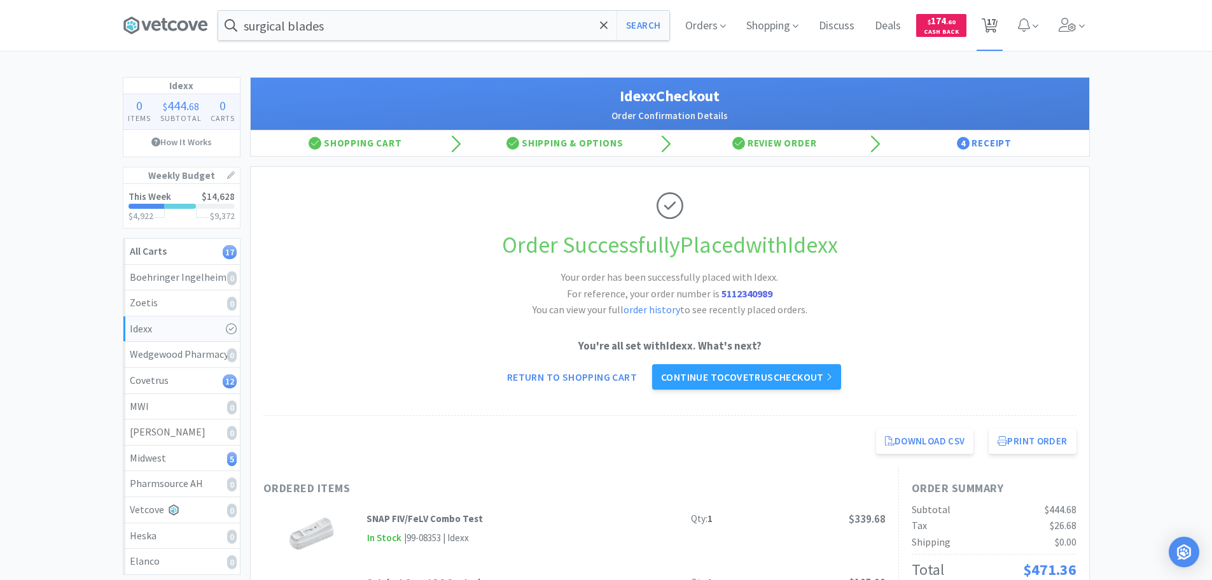
select select "2"
select select "6"
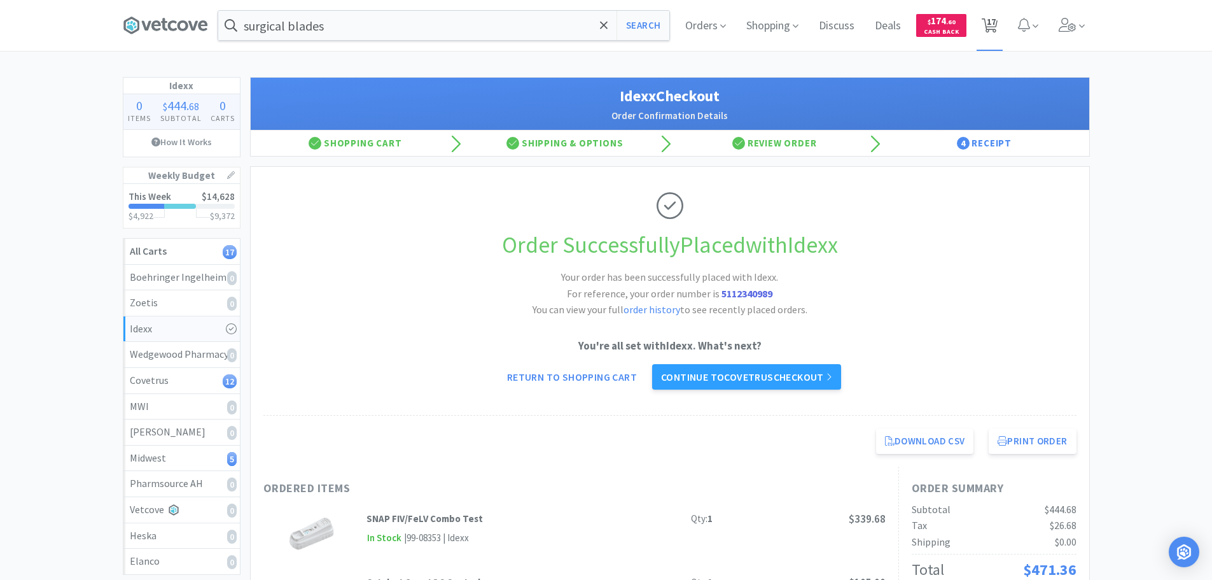
select select "2"
select select "6"
select select "12"
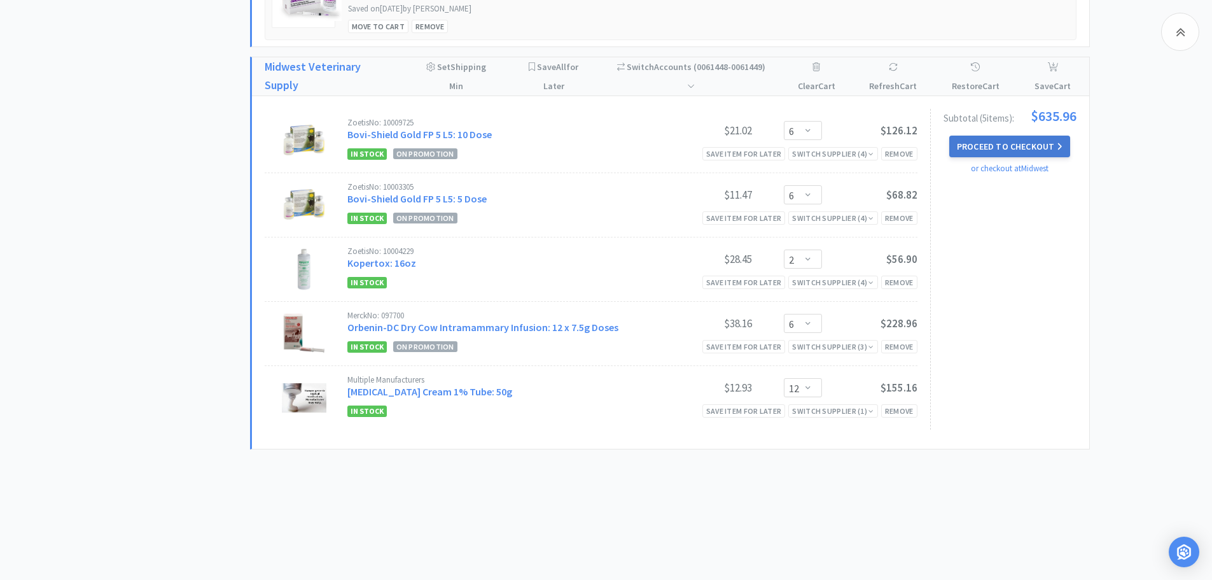
click at [1006, 137] on button "Proceed to Checkout" at bounding box center [1009, 147] width 121 height 22
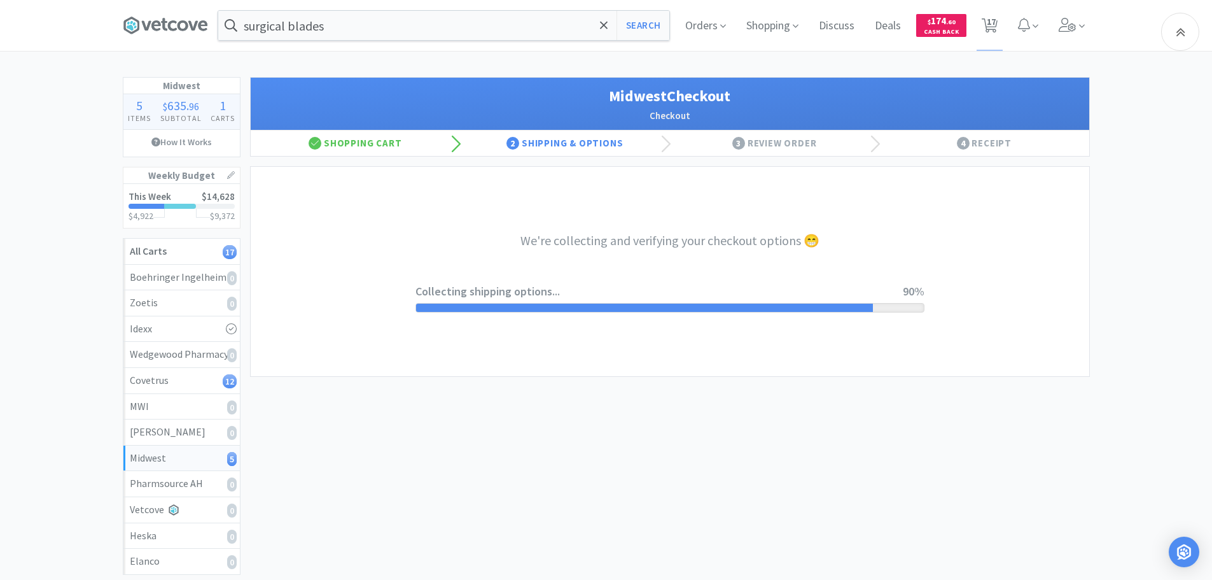
select select "0"
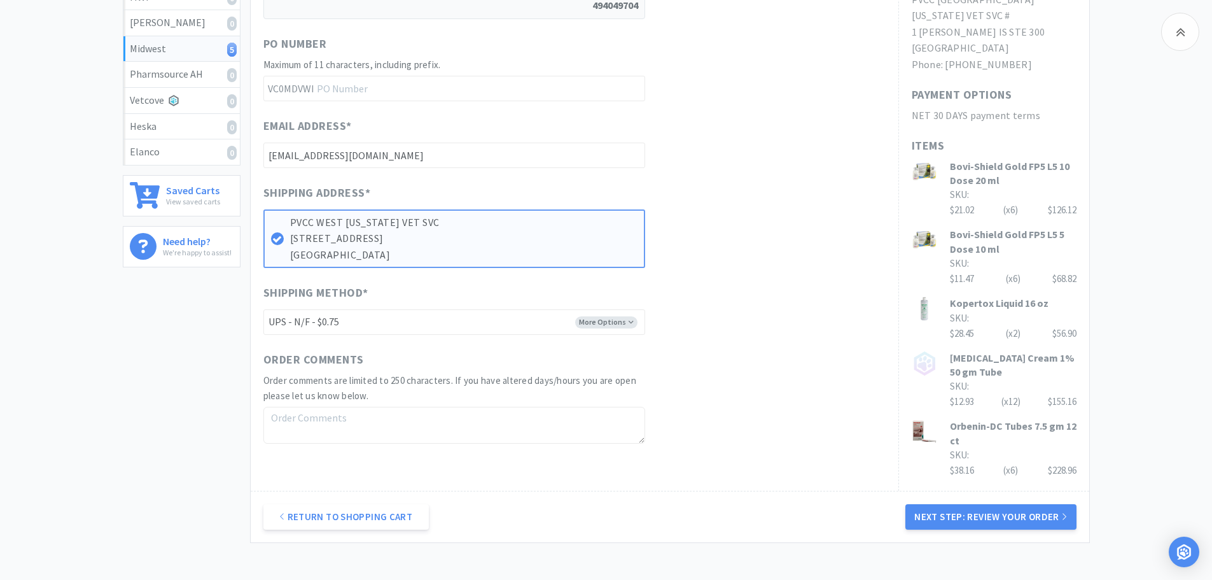
scroll to position [487, 0]
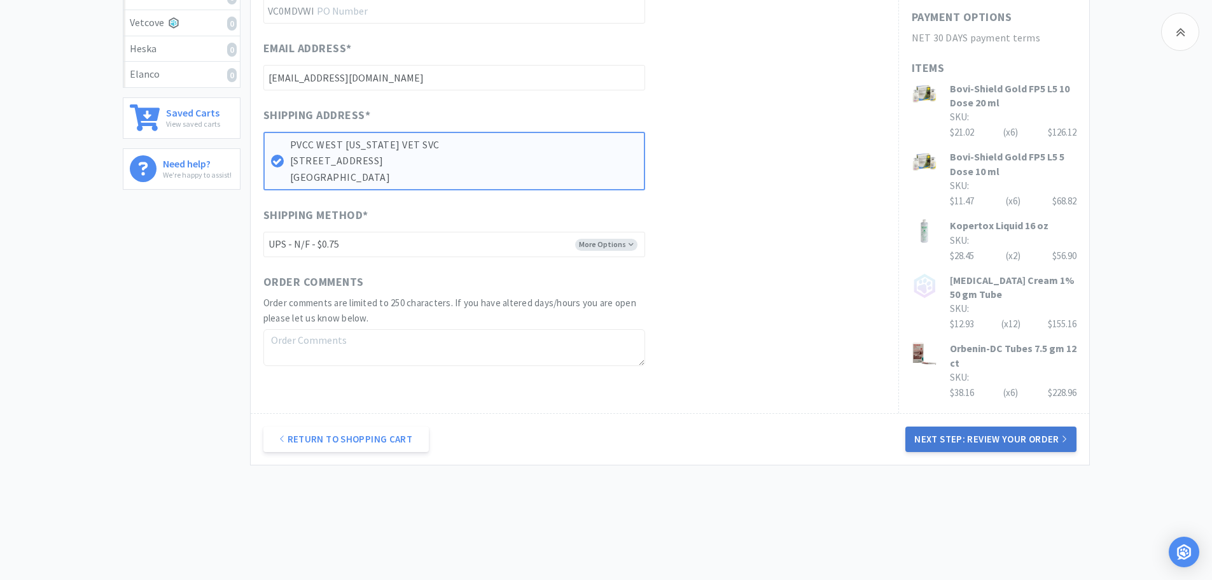
click at [991, 426] on button "Next Step: Review Your Order" at bounding box center [990, 438] width 171 height 25
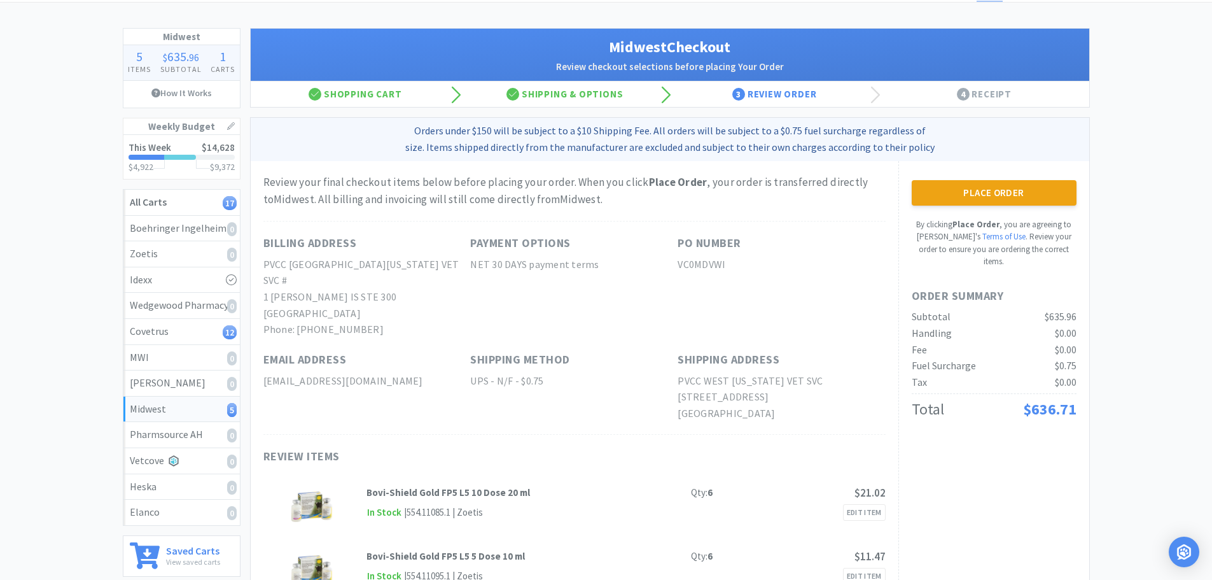
scroll to position [0, 0]
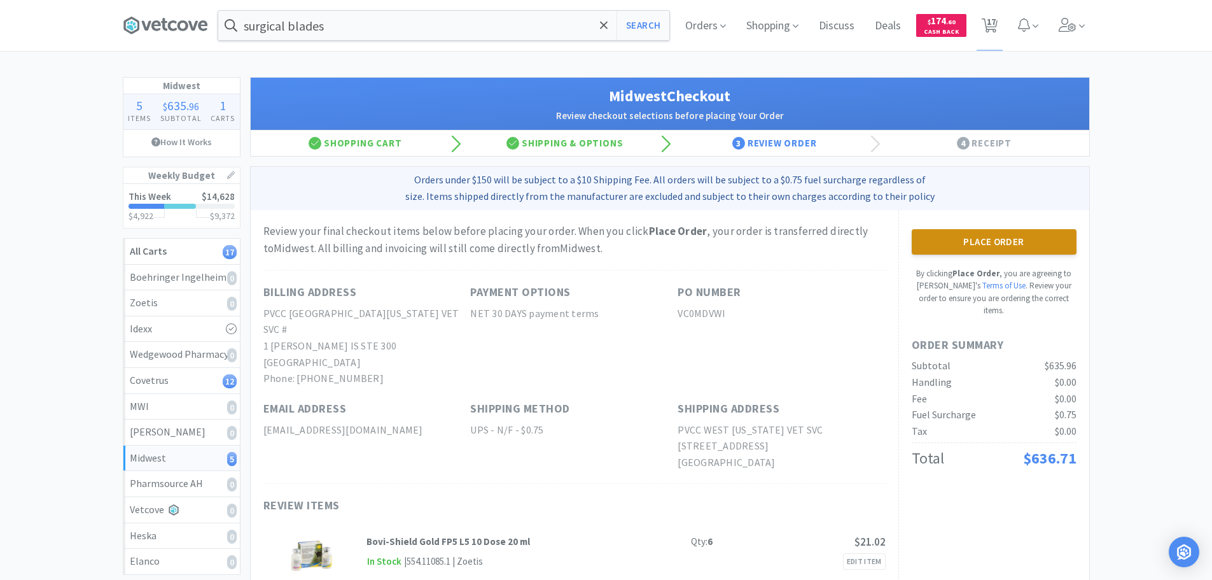
click at [1015, 237] on button "Place Order" at bounding box center [994, 241] width 165 height 25
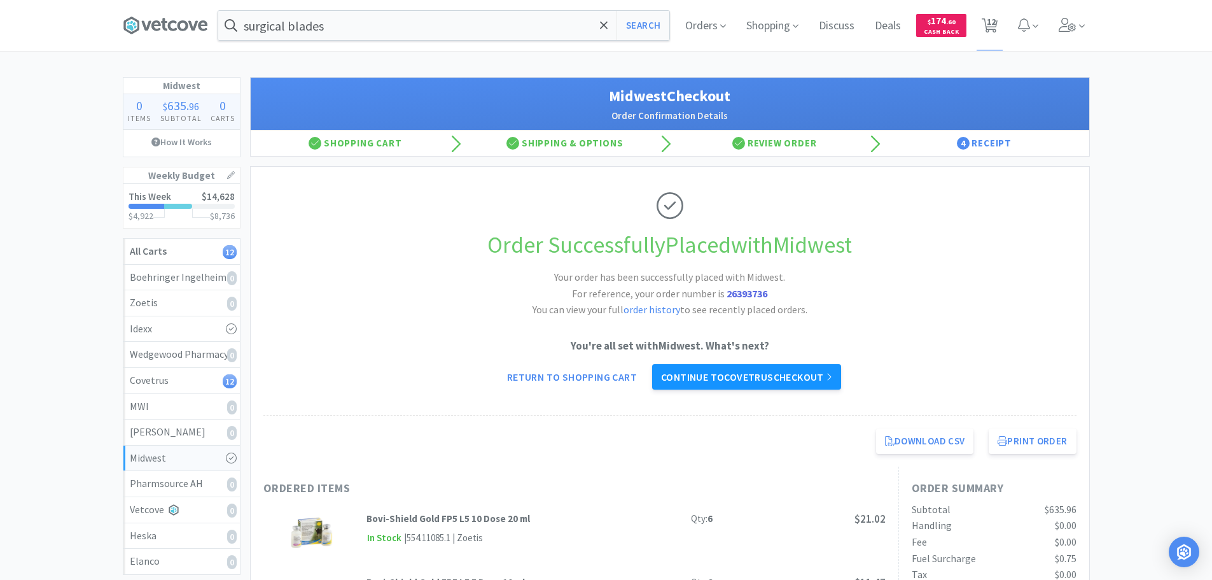
click at [764, 374] on link "Continue to Covetrus checkout" at bounding box center [746, 376] width 189 height 25
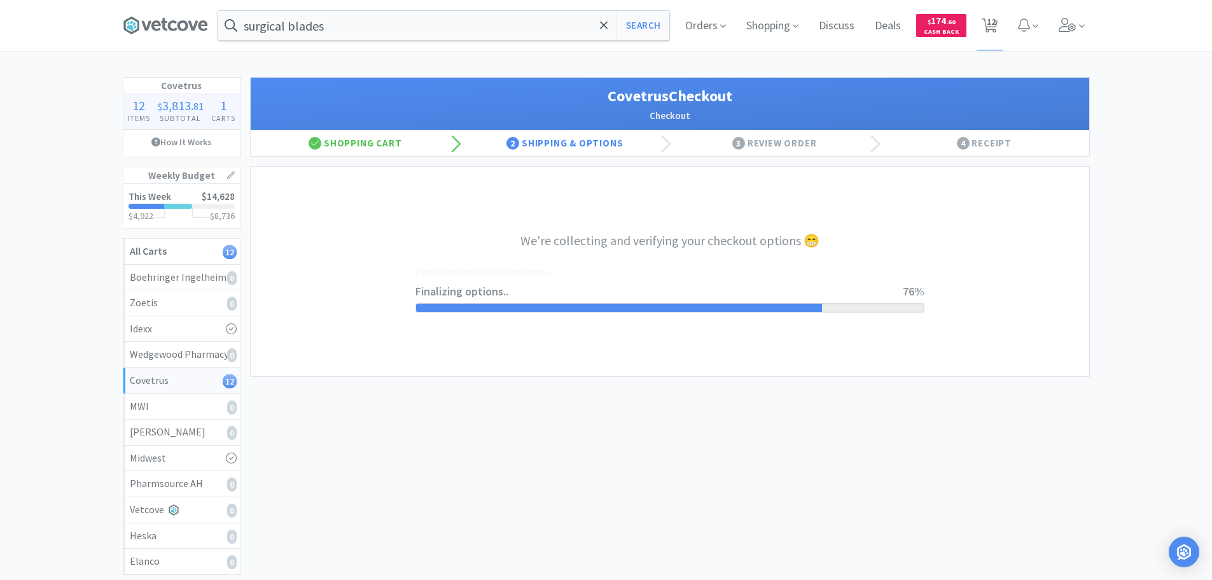
select select "ACCOUNT"
select select "cvt-standard-net"
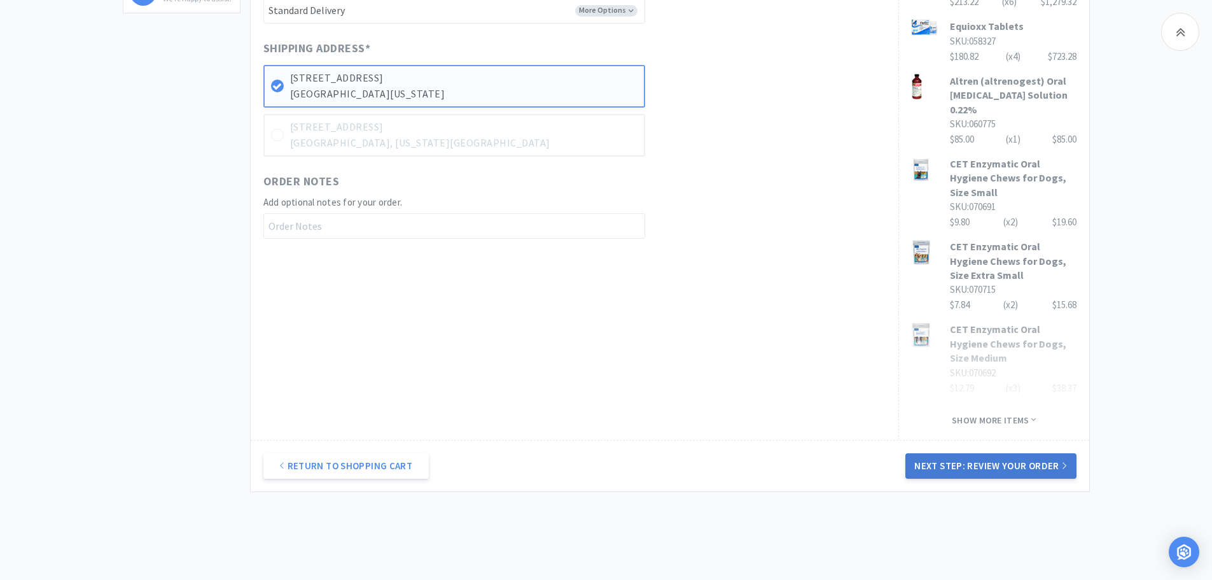
click at [930, 453] on button "Next Step: Review Your Order" at bounding box center [990, 465] width 171 height 25
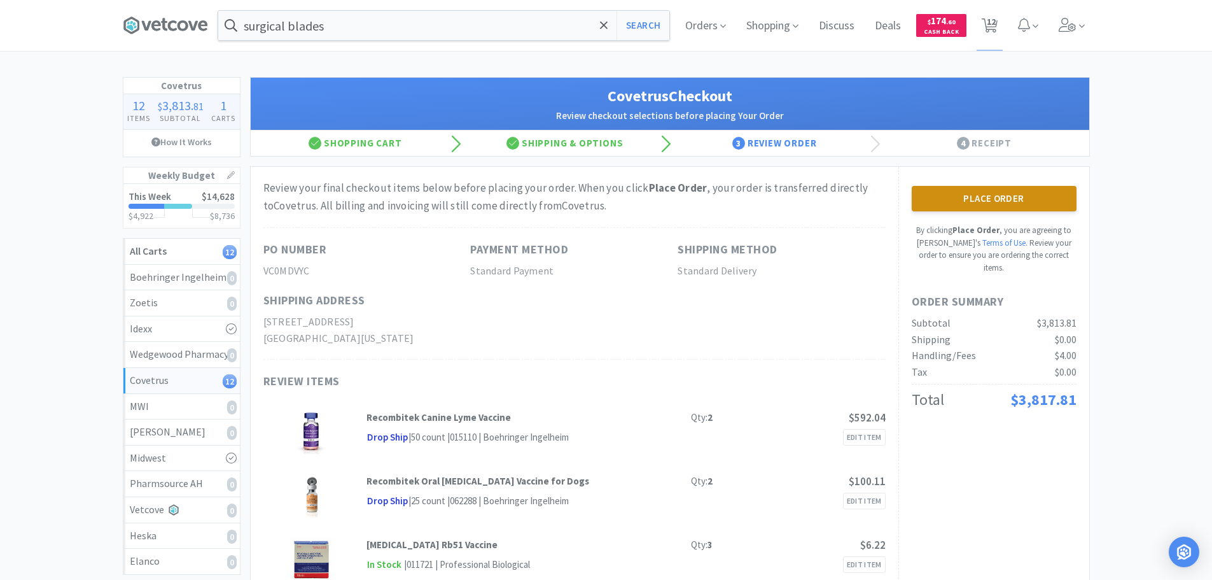
click at [986, 197] on button "Place Order" at bounding box center [994, 198] width 165 height 25
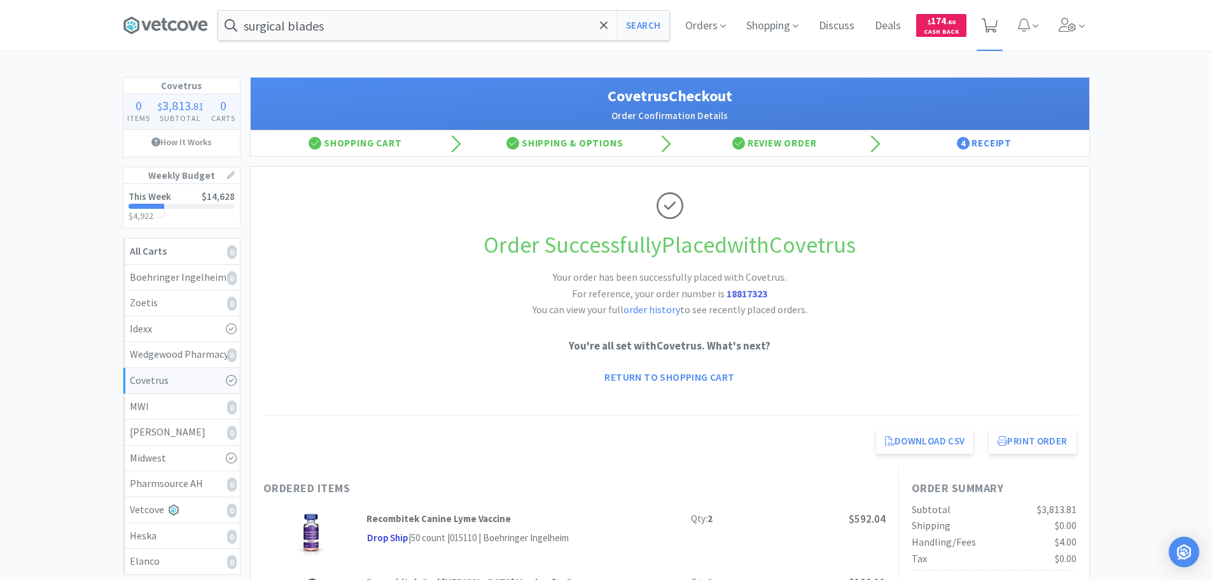
click at [989, 25] on icon at bounding box center [990, 25] width 16 height 14
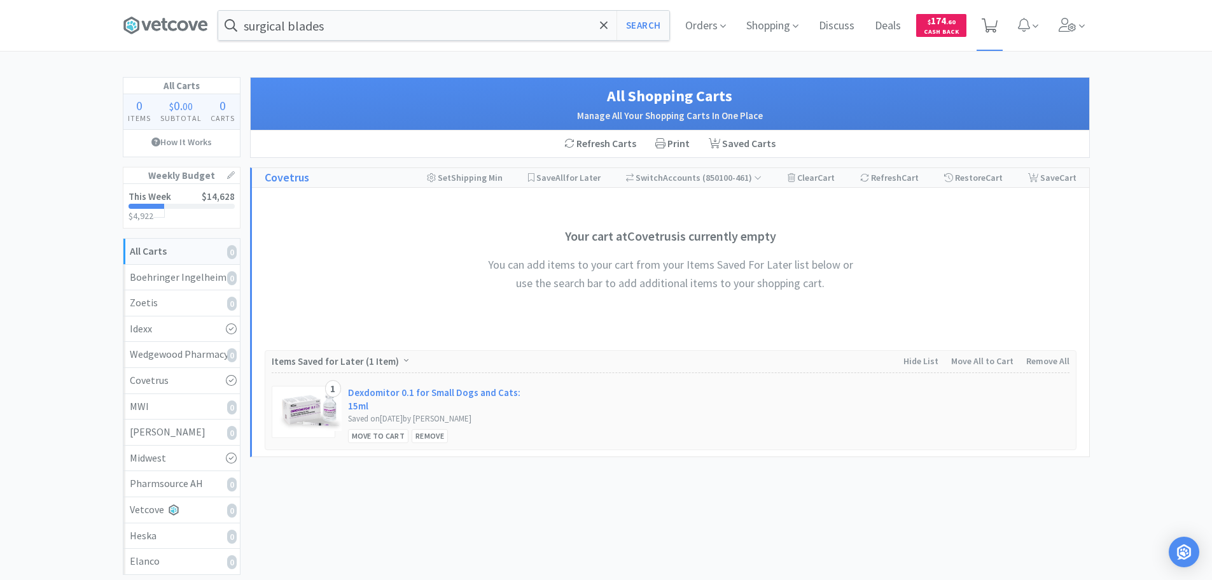
click at [989, 25] on icon at bounding box center [990, 25] width 16 height 14
click at [1059, 21] on icon at bounding box center [1068, 25] width 18 height 14
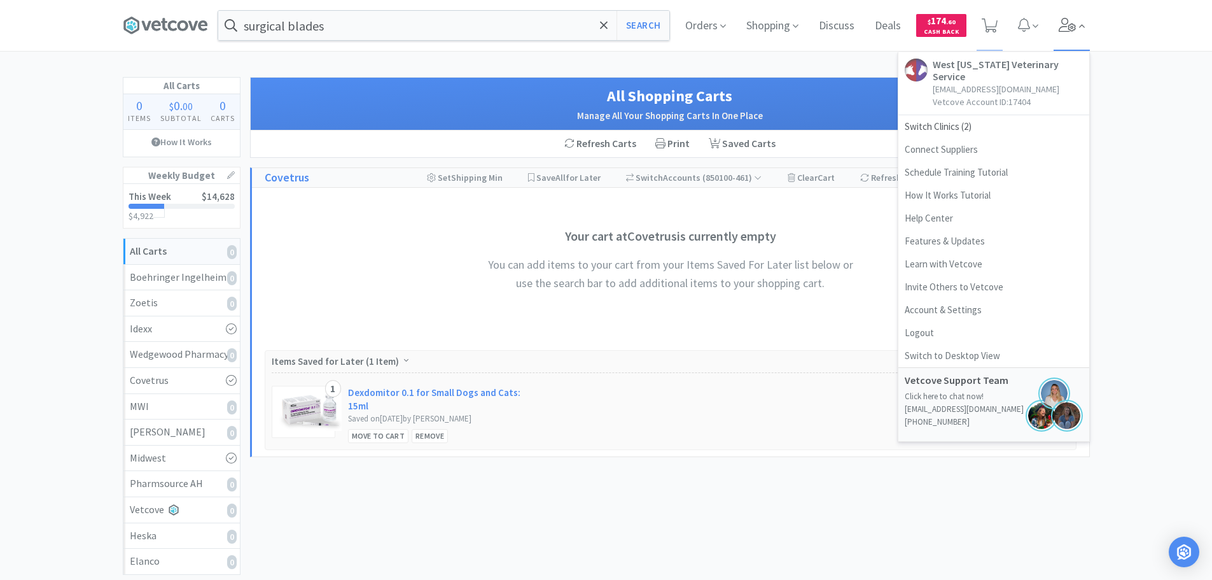
click at [1060, 21] on icon at bounding box center [1068, 25] width 18 height 14
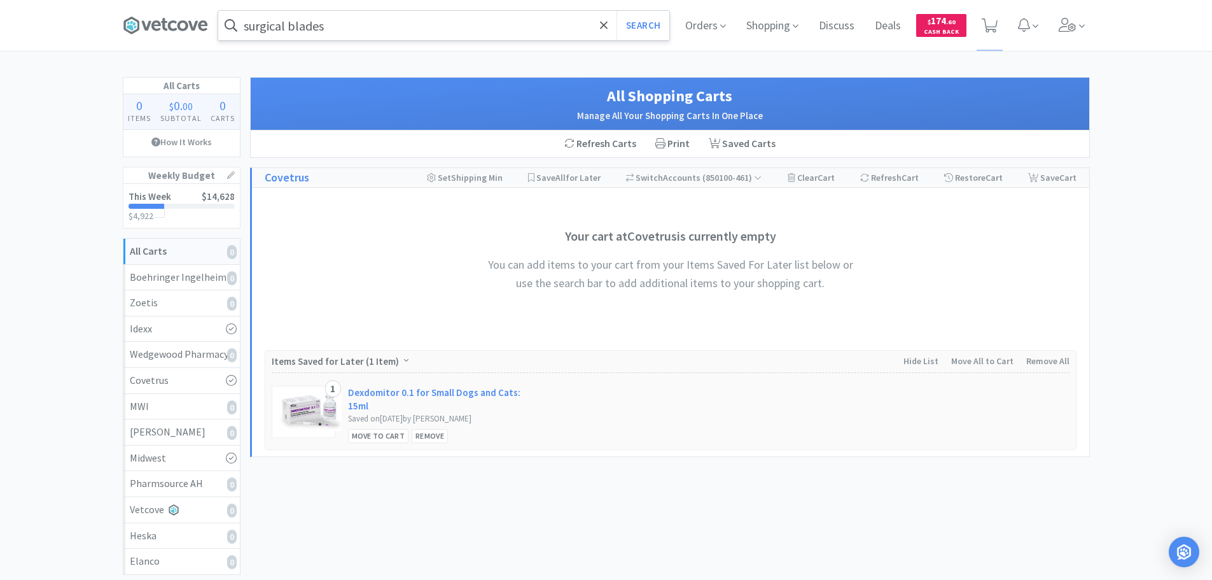
click at [368, 30] on input "surgical blades" at bounding box center [443, 25] width 451 height 29
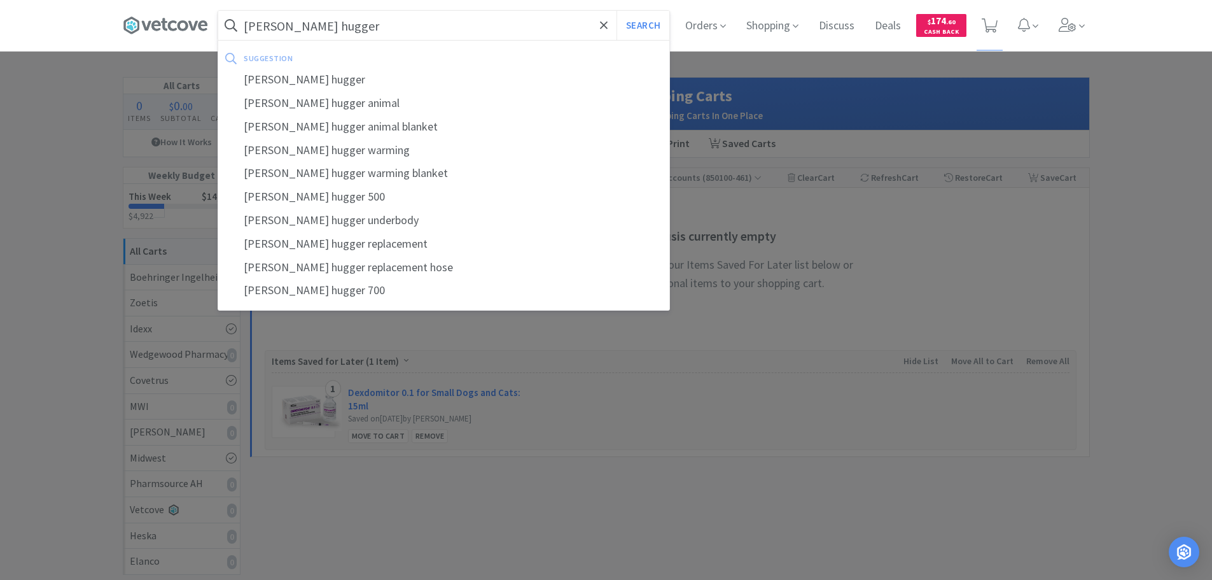
type input "bair hugger"
click at [617, 11] on button "Search" at bounding box center [643, 25] width 53 height 29
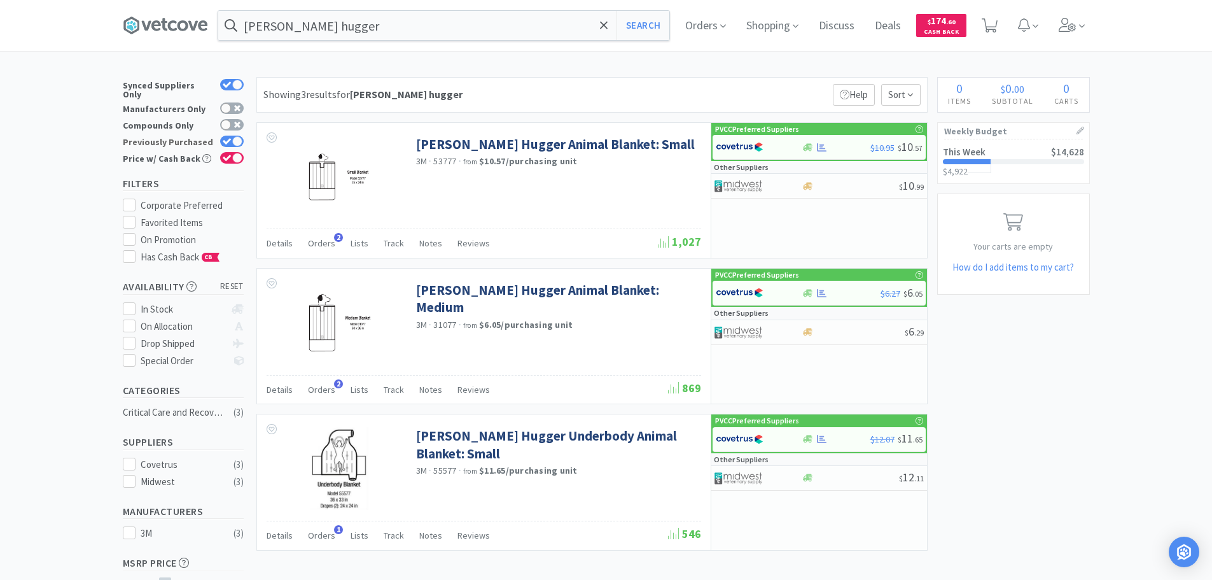
click at [235, 136] on div at bounding box center [237, 141] width 10 height 10
checkbox input "false"
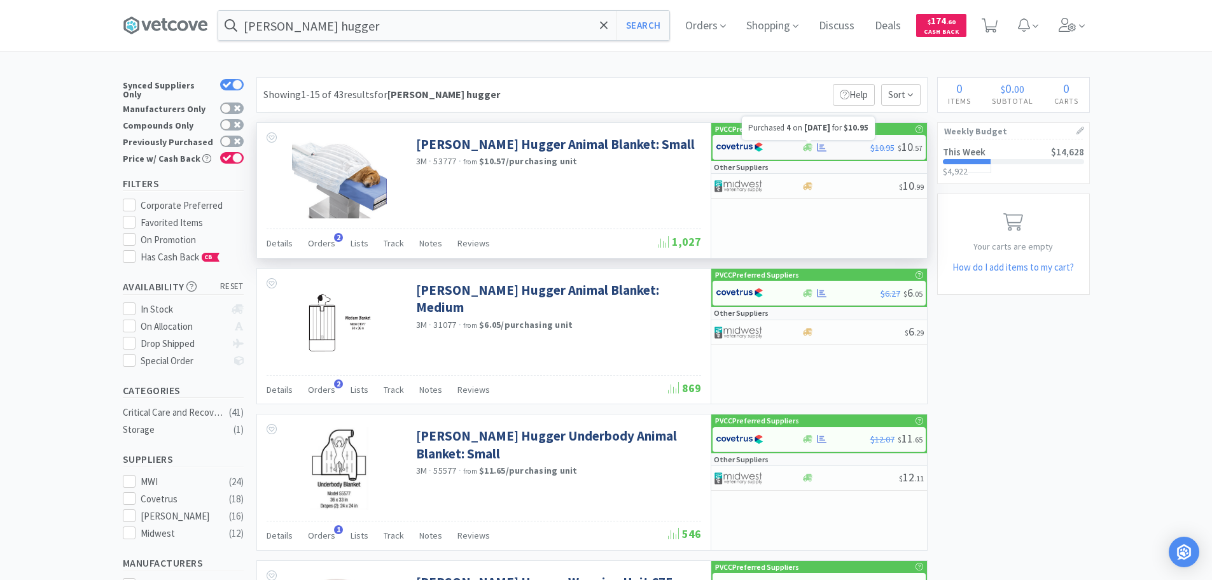
click at [814, 149] on div at bounding box center [836, 148] width 69 height 10
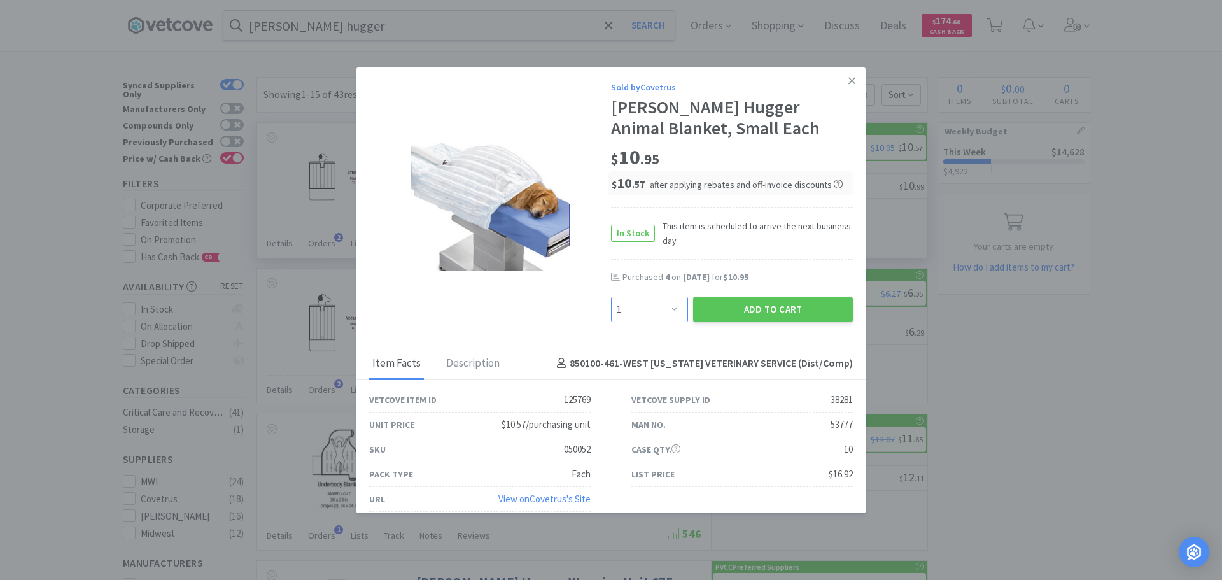
drag, startPoint x: 661, startPoint y: 309, endPoint x: 657, endPoint y: 296, distance: 12.9
click at [661, 309] on select "Enter Quantity 1 2 3 4 5 6 7 8 9 10 11 12 13 14 15 16 17 18 19 20 Enter Quantity" at bounding box center [649, 308] width 77 height 25
select select "4"
click at [611, 296] on select "Enter Quantity 1 2 3 4 5 6 7 8 9 10 11 12 13 14 15 16 17 18 19 20 Enter Quantity" at bounding box center [649, 308] width 77 height 25
click at [734, 315] on button "Add to Cart" at bounding box center [773, 308] width 160 height 25
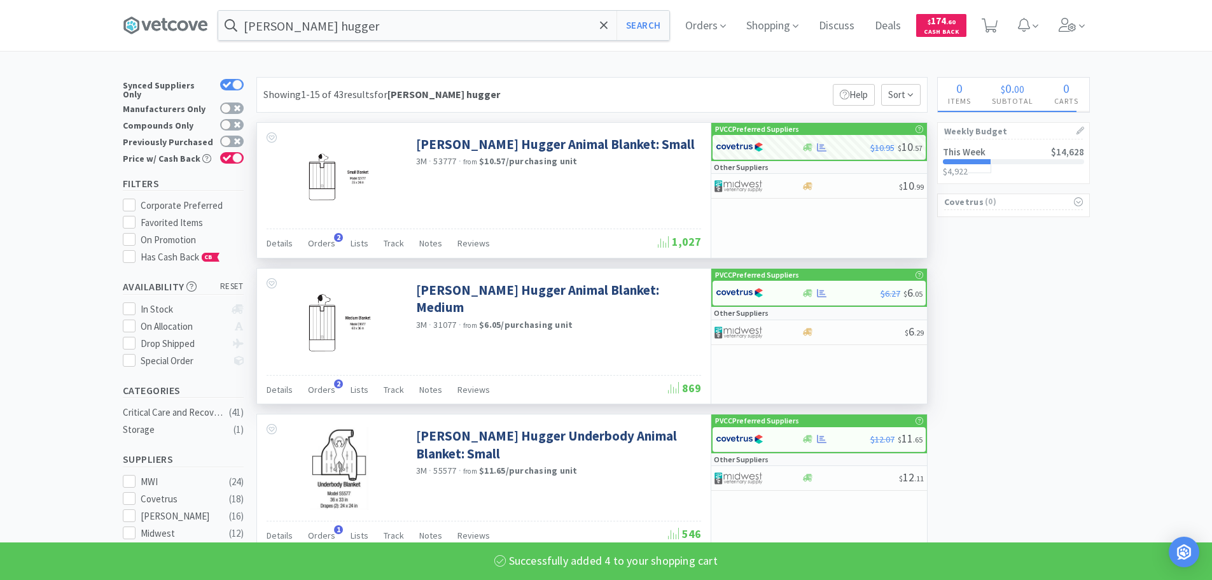
select select "4"
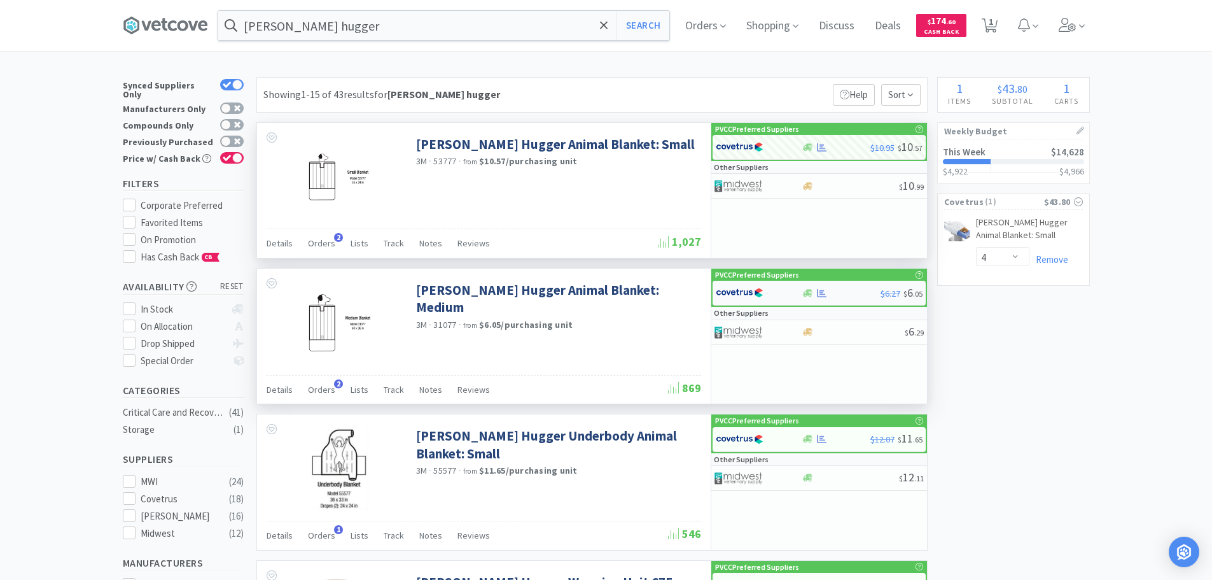
click at [742, 290] on img at bounding box center [740, 292] width 48 height 19
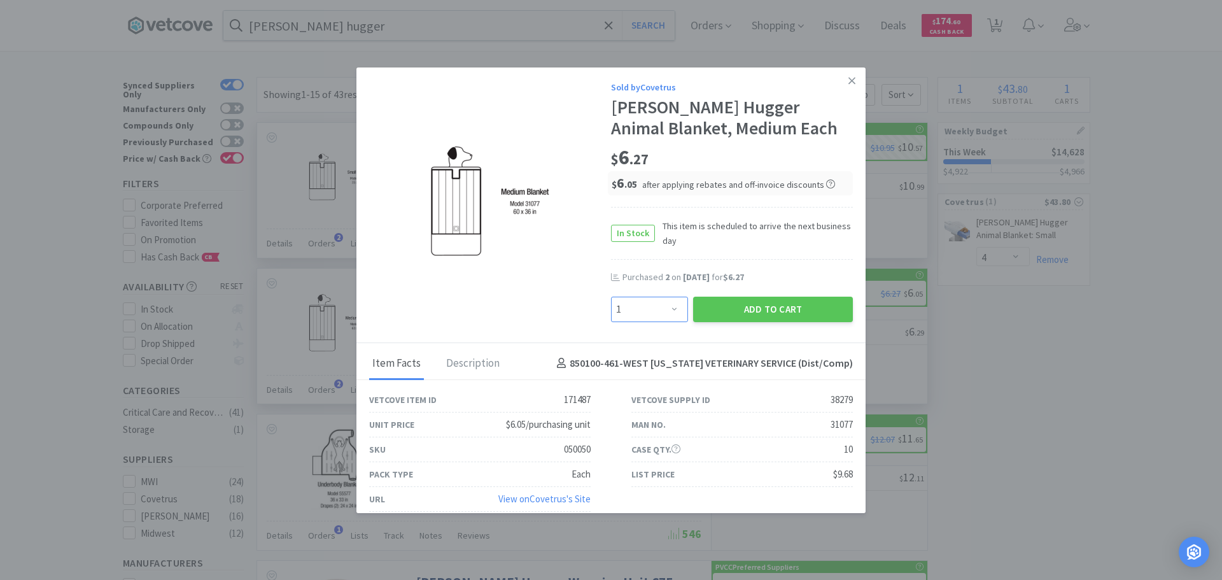
click at [650, 307] on select "Enter Quantity 1 2 3 4 5 6 7 8 9 10 11 12 13 14 15 16 17 18 19 20 Enter Quantity" at bounding box center [649, 308] width 77 height 25
select select "2"
click at [611, 296] on select "Enter Quantity 1 2 3 4 5 6 7 8 9 10 11 12 13 14 15 16 17 18 19 20 Enter Quantity" at bounding box center [649, 308] width 77 height 25
click at [739, 301] on button "Add to Cart" at bounding box center [773, 308] width 160 height 25
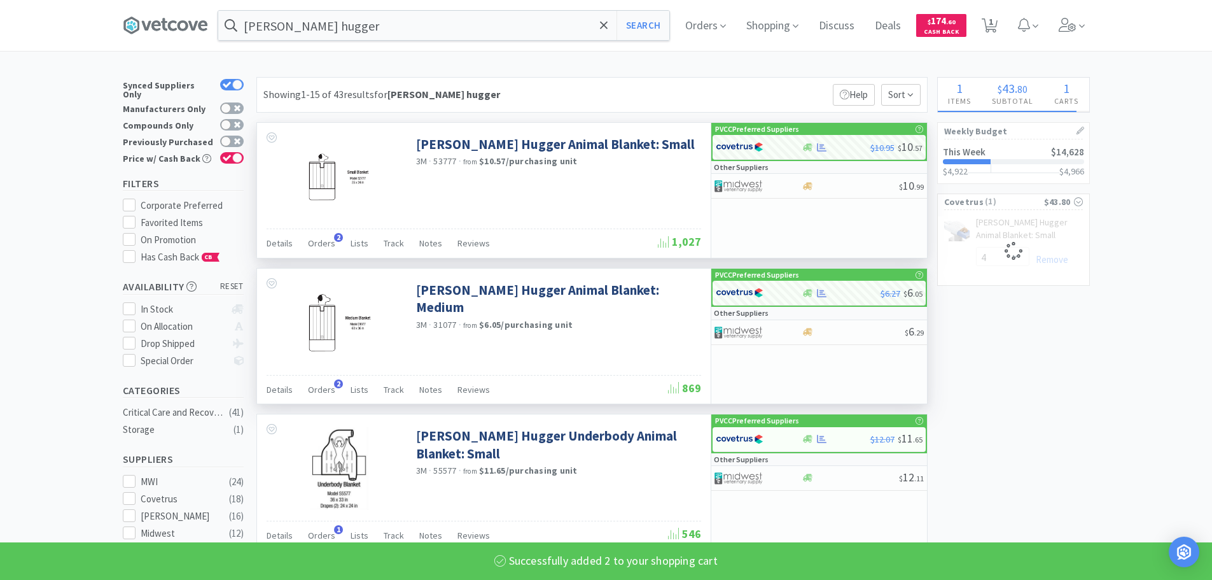
select select "2"
select select "4"
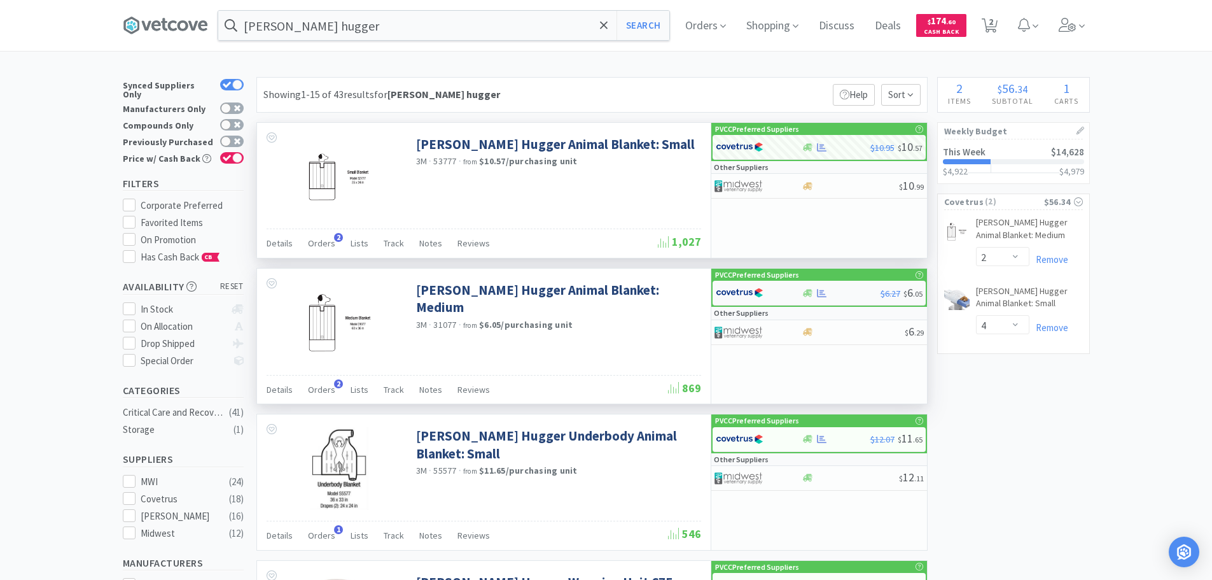
click at [772, 287] on div at bounding box center [751, 293] width 70 height 22
select select "1"
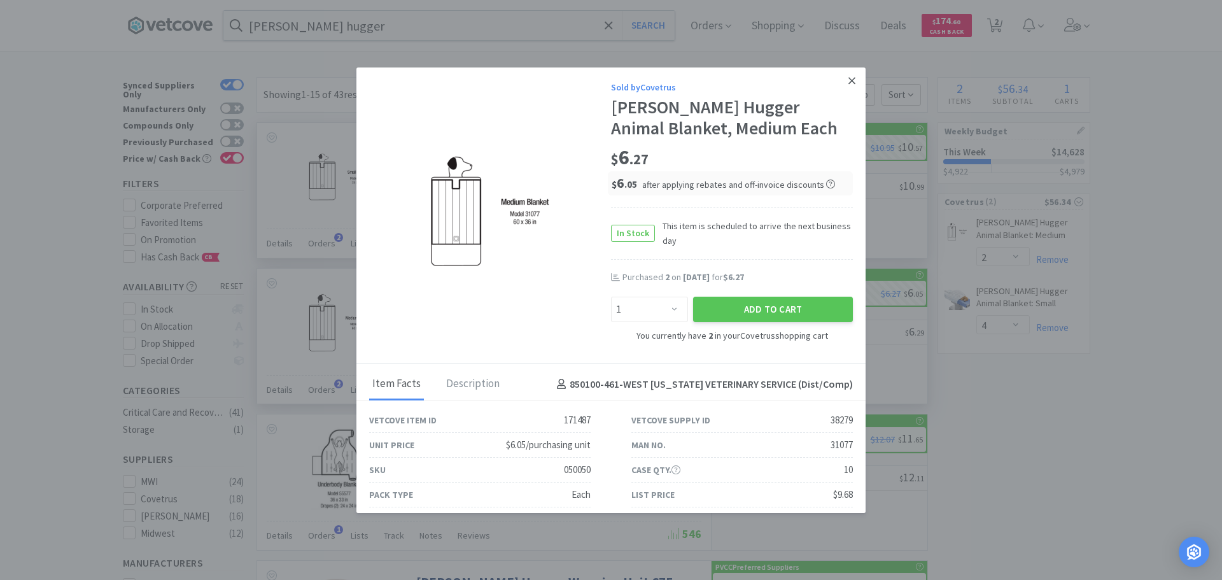
click at [848, 78] on icon at bounding box center [851, 80] width 7 height 11
